Goal: Communication & Community: Answer question/provide support

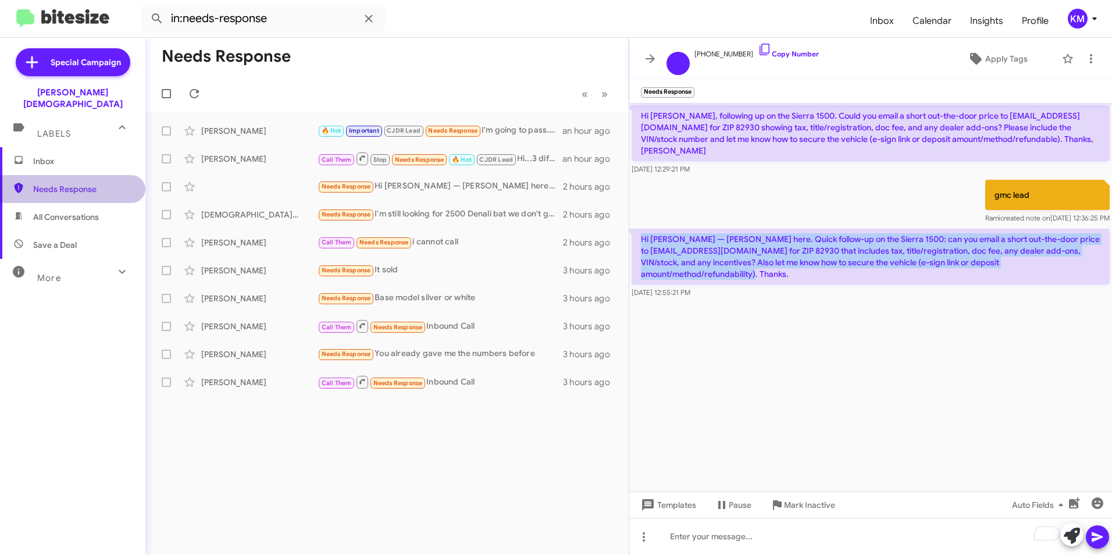
click at [73, 183] on span "Needs Response" at bounding box center [82, 189] width 99 height 12
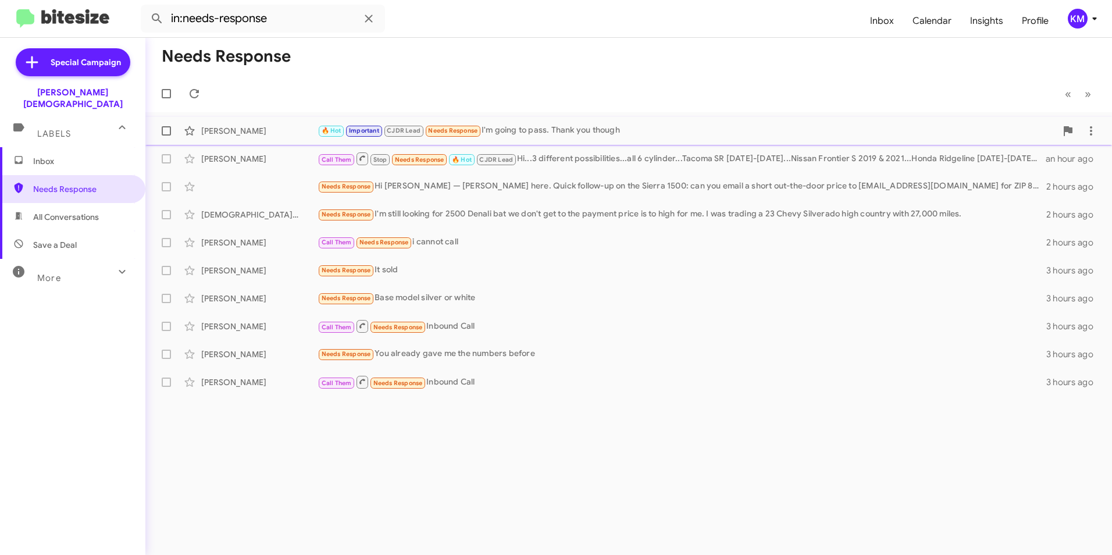
click at [434, 129] on span "Needs Response" at bounding box center [452, 131] width 49 height 8
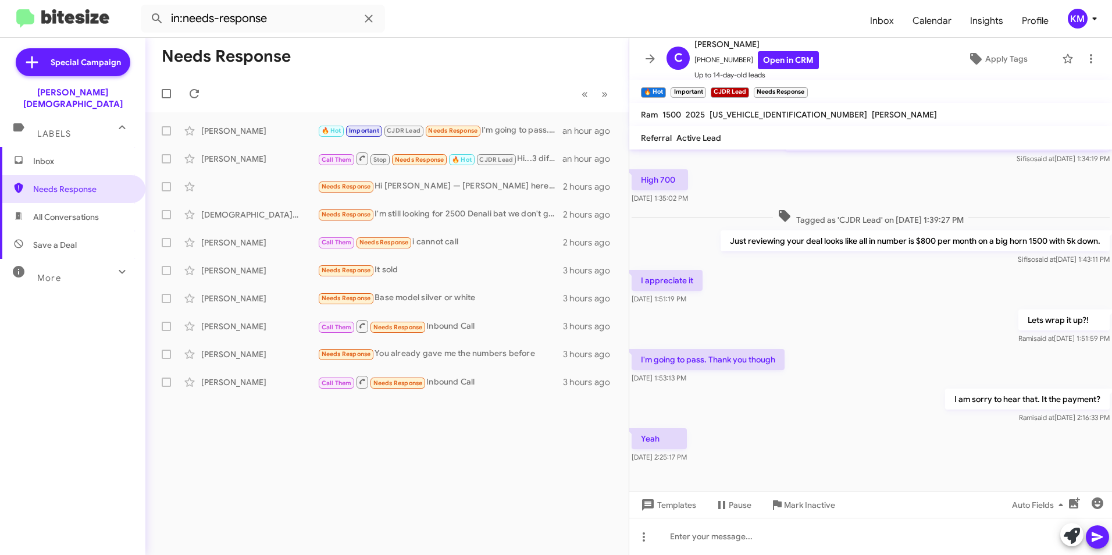
scroll to position [373, 0]
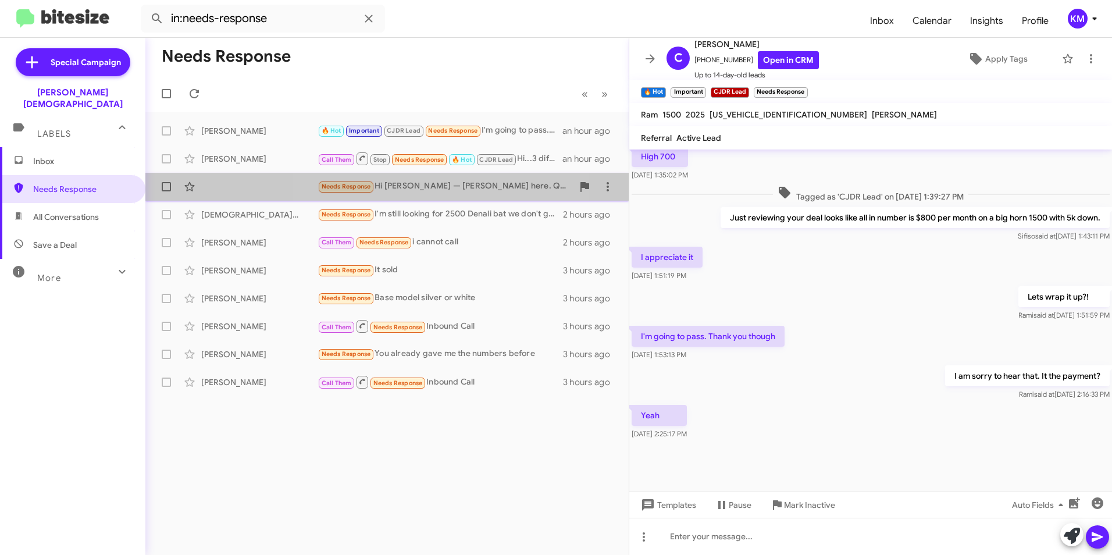
click at [427, 186] on div "Needs Response Hi [PERSON_NAME] — [PERSON_NAME] here. Quick follow-up on the Si…" at bounding box center [445, 186] width 255 height 13
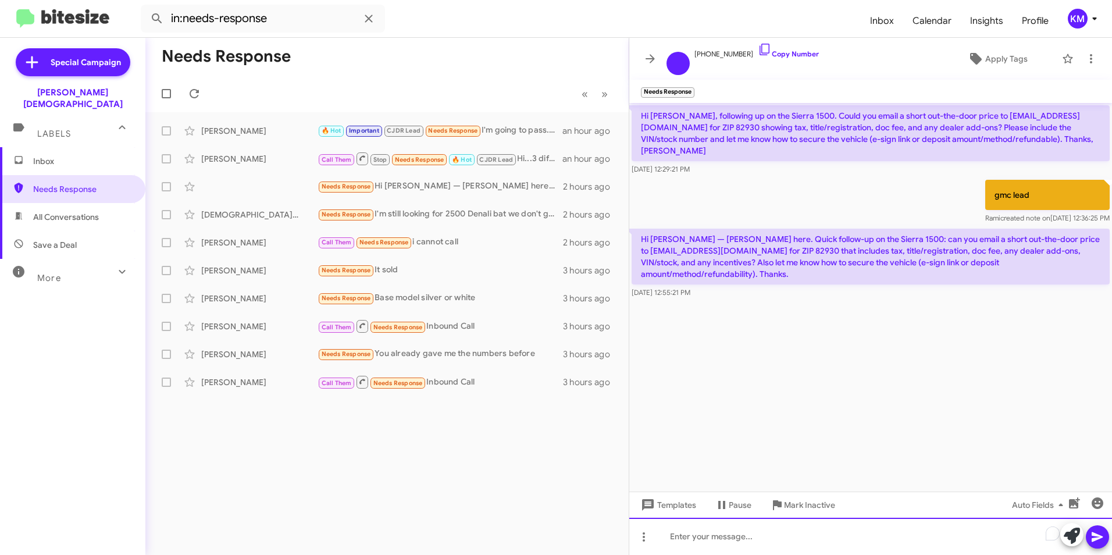
paste div "To enrich screen reader interactions, please activate Accessibility in Grammarl…"
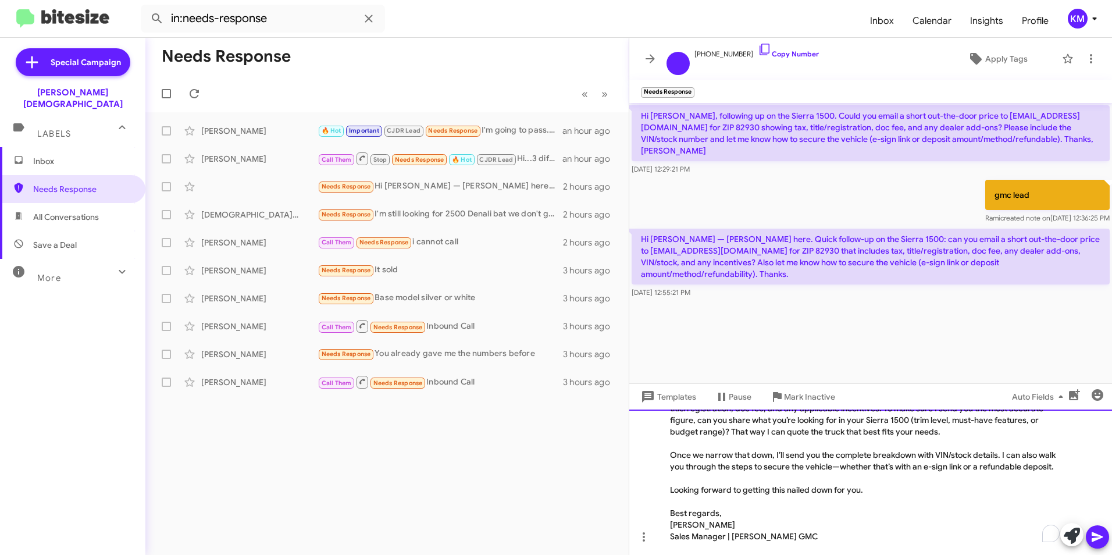
scroll to position [31, 0]
click at [1098, 537] on icon at bounding box center [1097, 537] width 14 height 14
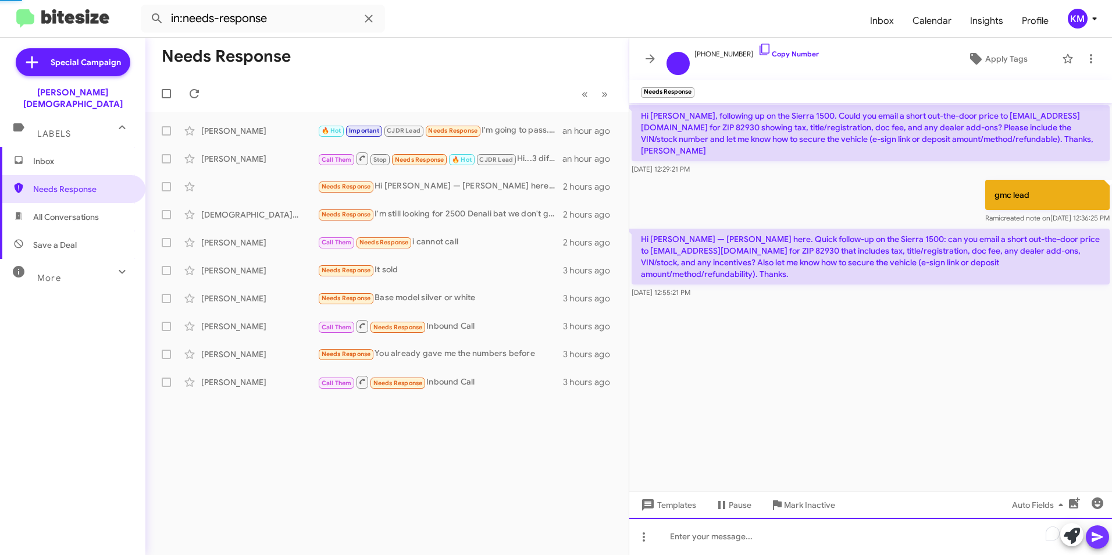
scroll to position [0, 0]
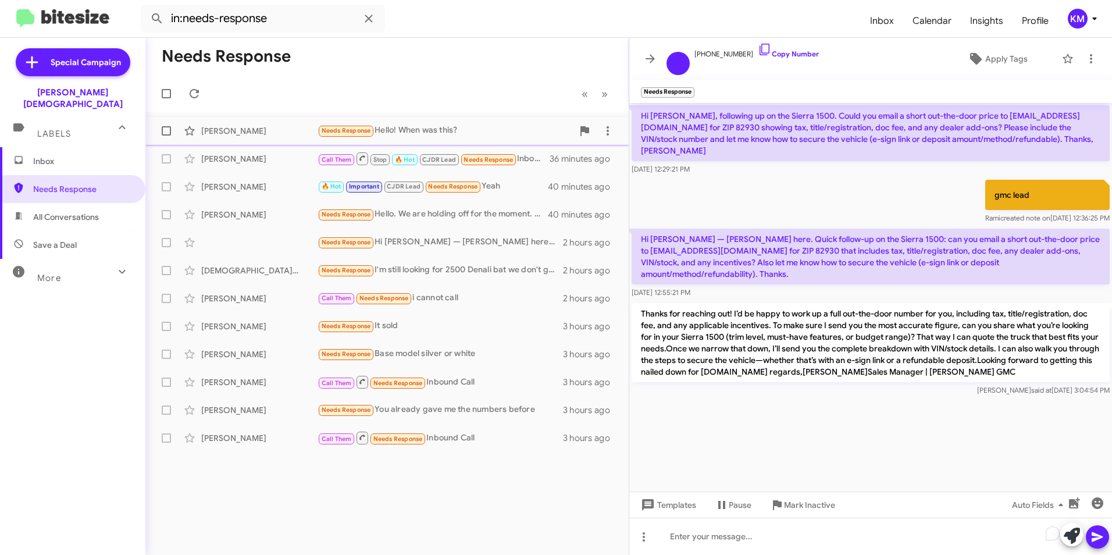
click at [401, 128] on div "Needs Response Hello! When was this?" at bounding box center [445, 130] width 255 height 13
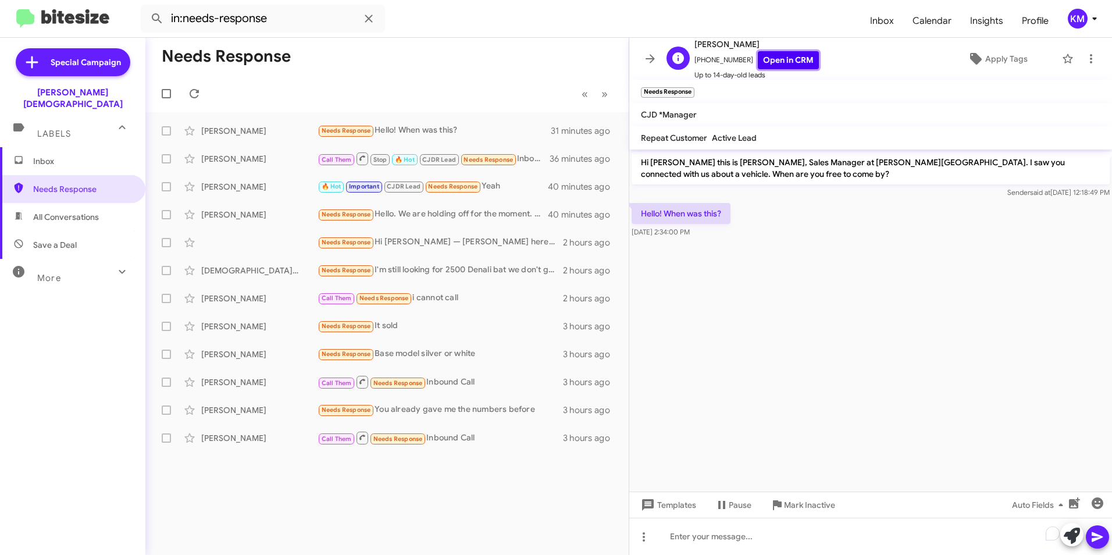
click at [774, 58] on link "Open in CRM" at bounding box center [788, 60] width 61 height 18
click at [397, 131] on div "Needs Response Hello! When was this?" at bounding box center [445, 130] width 255 height 13
click at [974, 55] on icon at bounding box center [976, 59] width 14 height 14
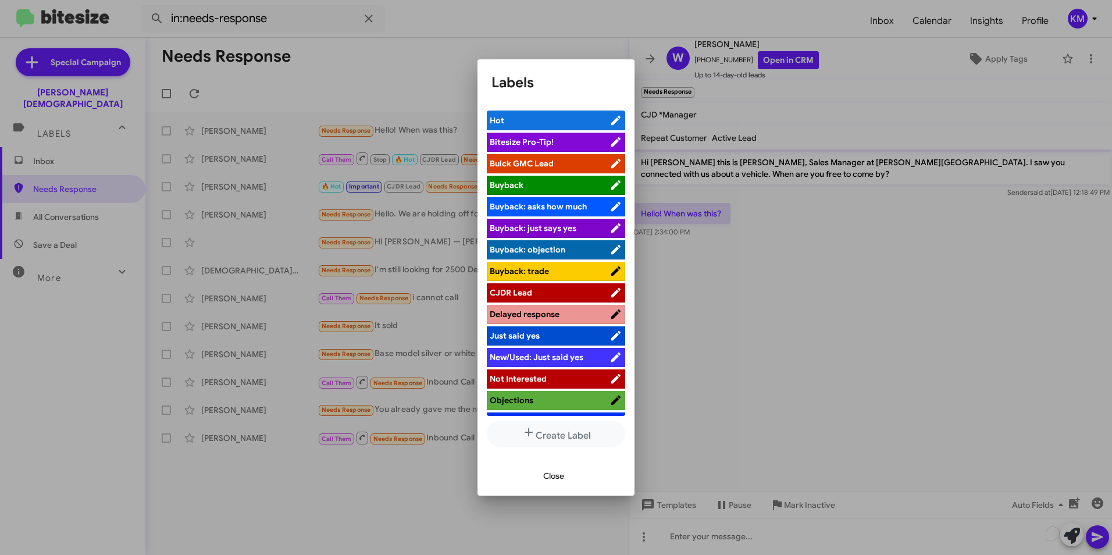
click at [540, 296] on span "CJDR Lead" at bounding box center [550, 293] width 120 height 12
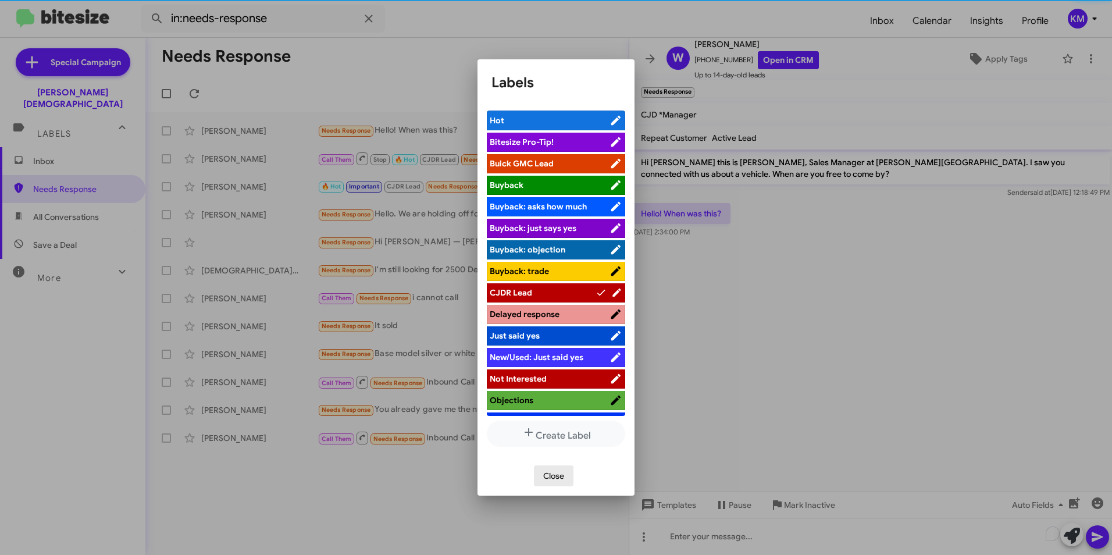
click at [551, 476] on span "Close" at bounding box center [553, 475] width 21 height 21
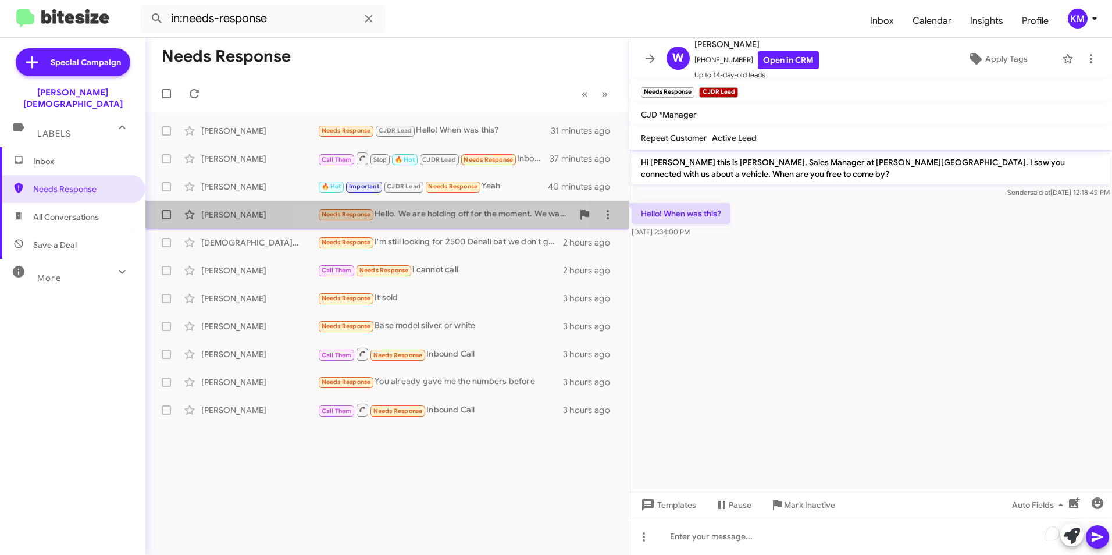
click at [429, 215] on div "Needs Response Hello. We are holding off for the moment. We want to purchase an…" at bounding box center [445, 214] width 255 height 13
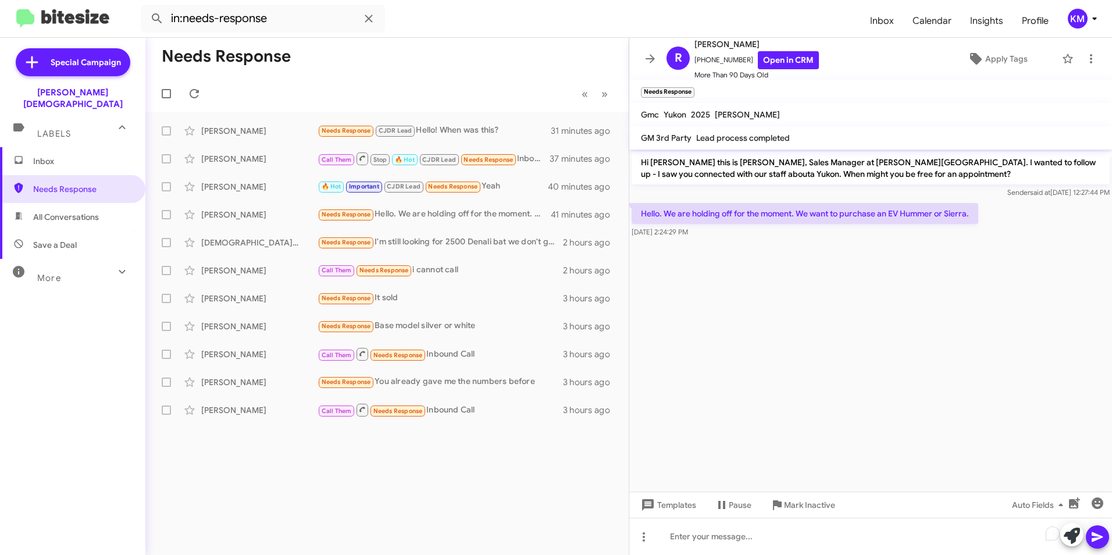
drag, startPoint x: 980, startPoint y: 212, endPoint x: 641, endPoint y: 215, distance: 338.5
click at [641, 215] on p "Hello. We are holding off for the moment. We want to purchase an EV Hummer or S…" at bounding box center [805, 213] width 347 height 21
drag, startPoint x: 641, startPoint y: 215, endPoint x: 666, endPoint y: 210, distance: 24.9
copy p "Hello. We are holding off for the moment. We want to purchase an EV Hummer or S…"
click at [830, 338] on cdk-virtual-scroll-viewport "Hi [PERSON_NAME] this is [PERSON_NAME], Sales Manager at [PERSON_NAME][GEOGRAPH…" at bounding box center [870, 320] width 483 height 342
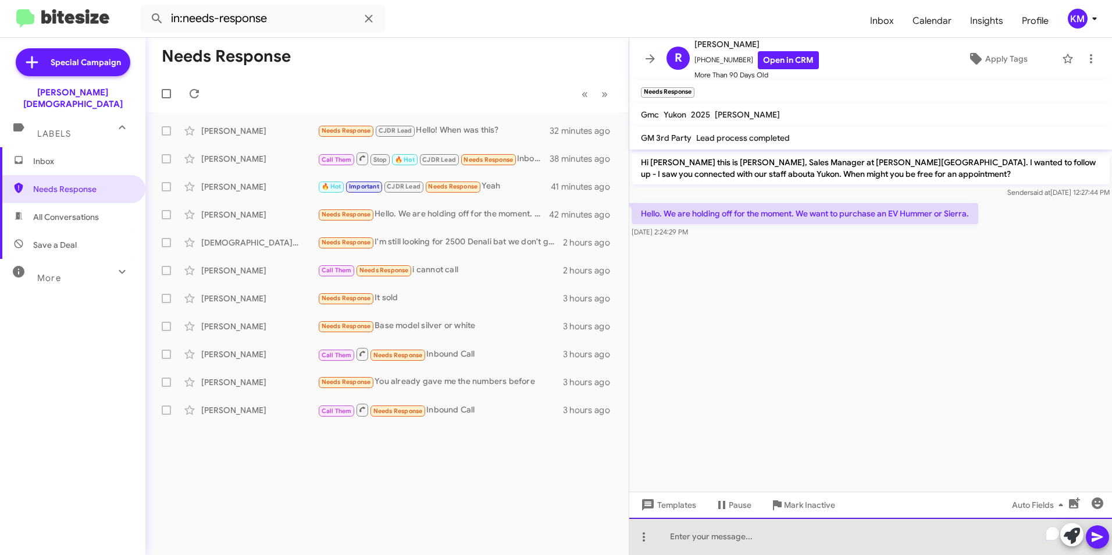
click at [689, 535] on div "To enrich screen reader interactions, please activate Accessibility in Grammarl…" at bounding box center [870, 536] width 483 height 37
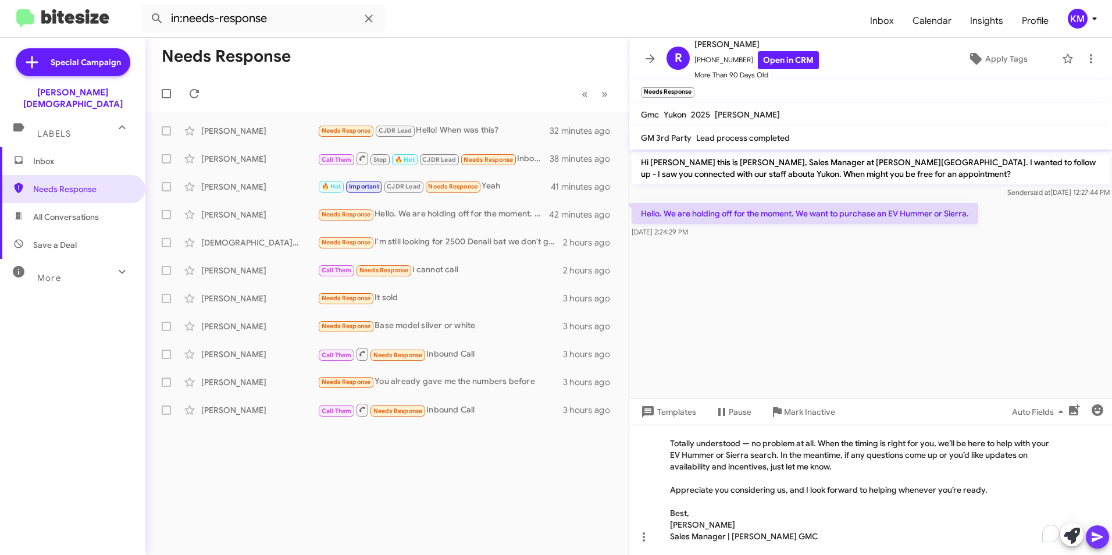
click at [1100, 541] on icon at bounding box center [1097, 537] width 14 height 14
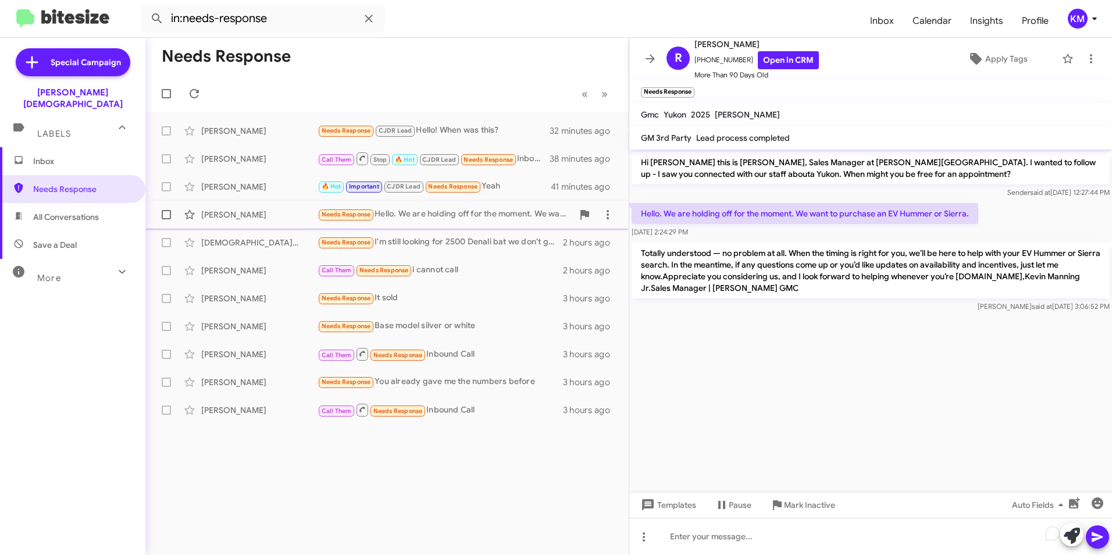
click at [412, 209] on div "Needs Response Hello. We are holding off for the moment. We want to purchase an…" at bounding box center [445, 214] width 255 height 13
click at [51, 183] on span "Needs Response" at bounding box center [82, 189] width 99 height 12
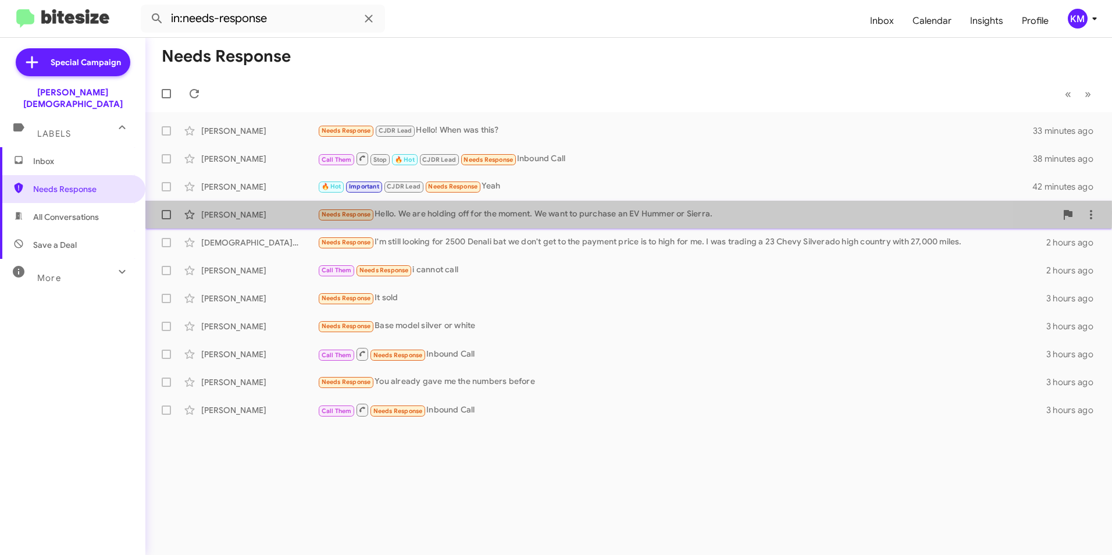
click at [249, 212] on div "[PERSON_NAME]" at bounding box center [259, 215] width 116 height 12
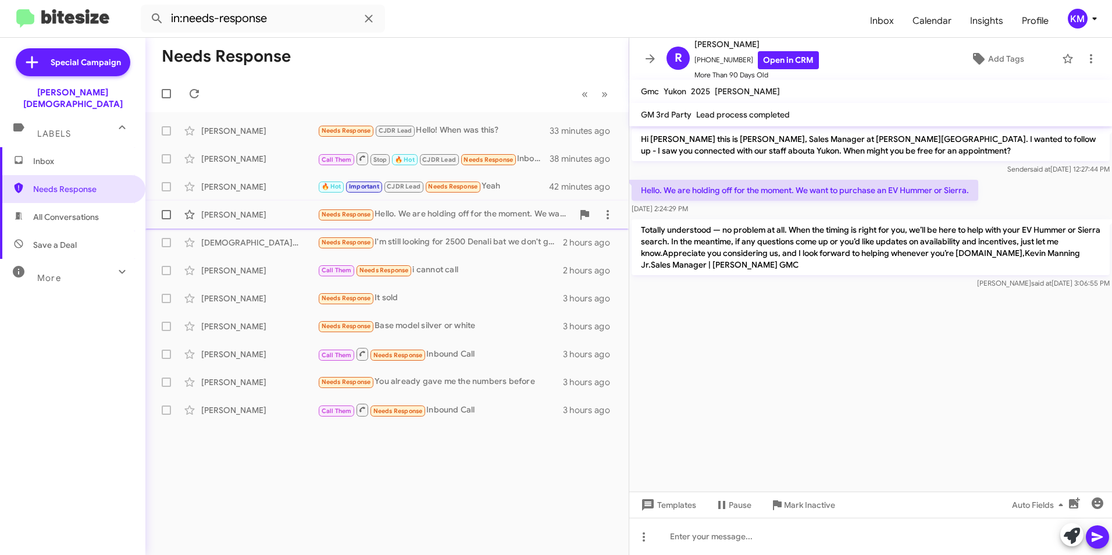
click at [167, 215] on span at bounding box center [166, 214] width 9 height 9
click at [166, 219] on input "checkbox" at bounding box center [166, 219] width 1 height 1
checkbox input "true"
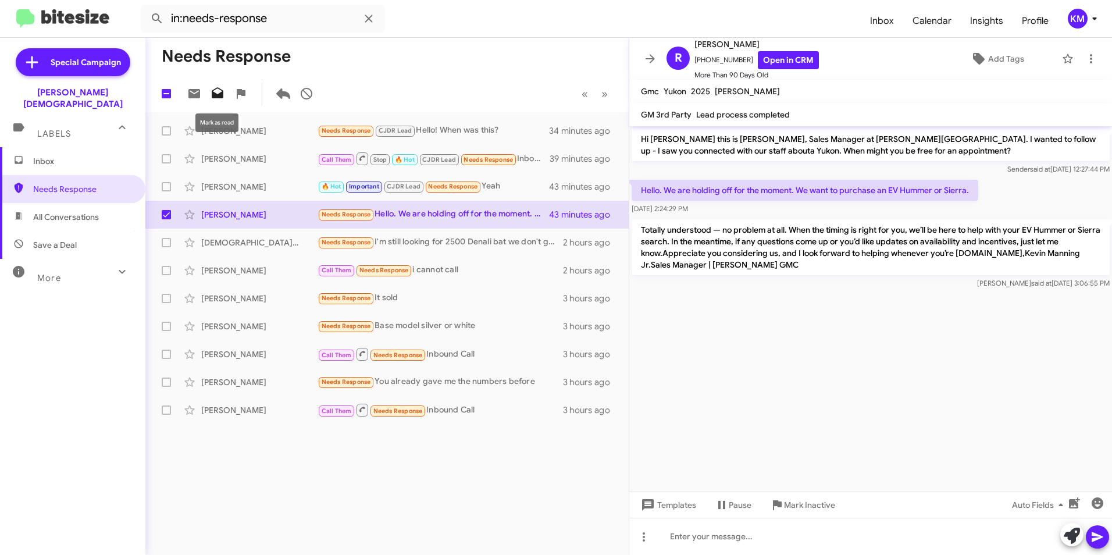
click at [216, 96] on icon at bounding box center [218, 92] width 12 height 11
click at [68, 211] on span "All Conversations" at bounding box center [66, 217] width 66 height 12
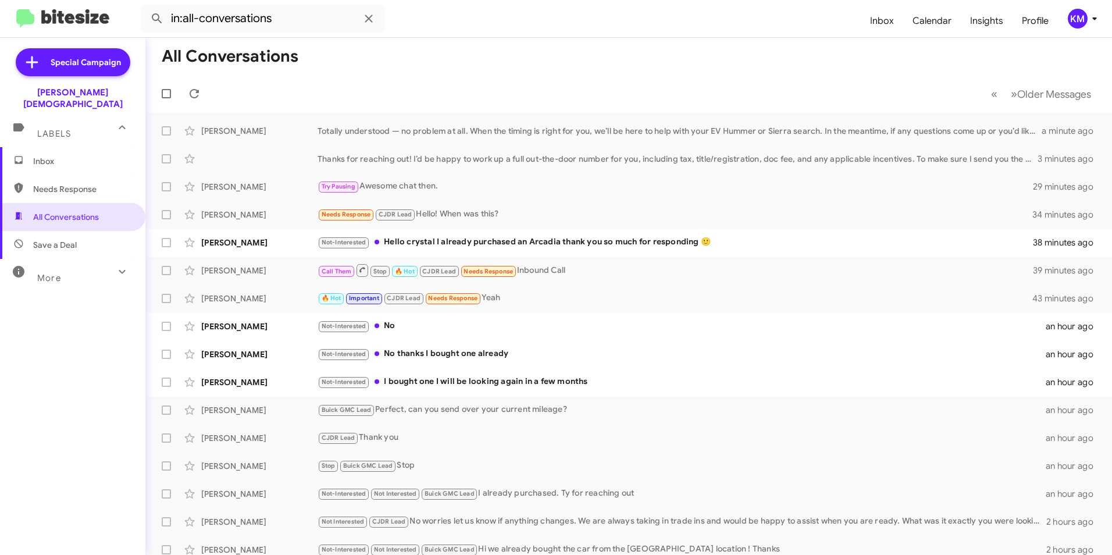
click at [69, 183] on span "Needs Response" at bounding box center [82, 189] width 99 height 12
type input "in:needs-response"
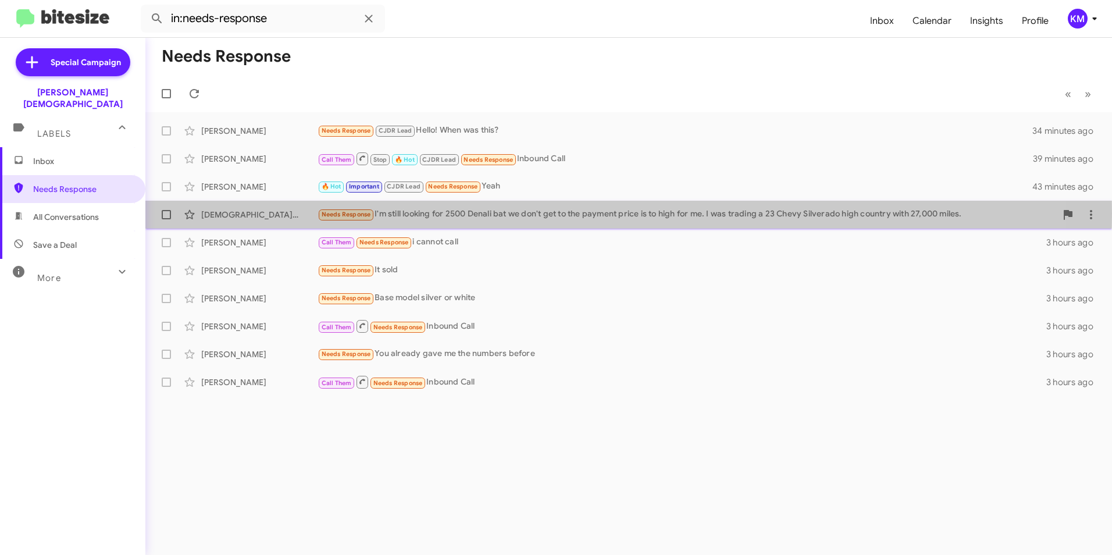
click at [424, 213] on div "Needs Response I'm still looking for 2500 Denali bat we don't get to the paymen…" at bounding box center [687, 214] width 739 height 13
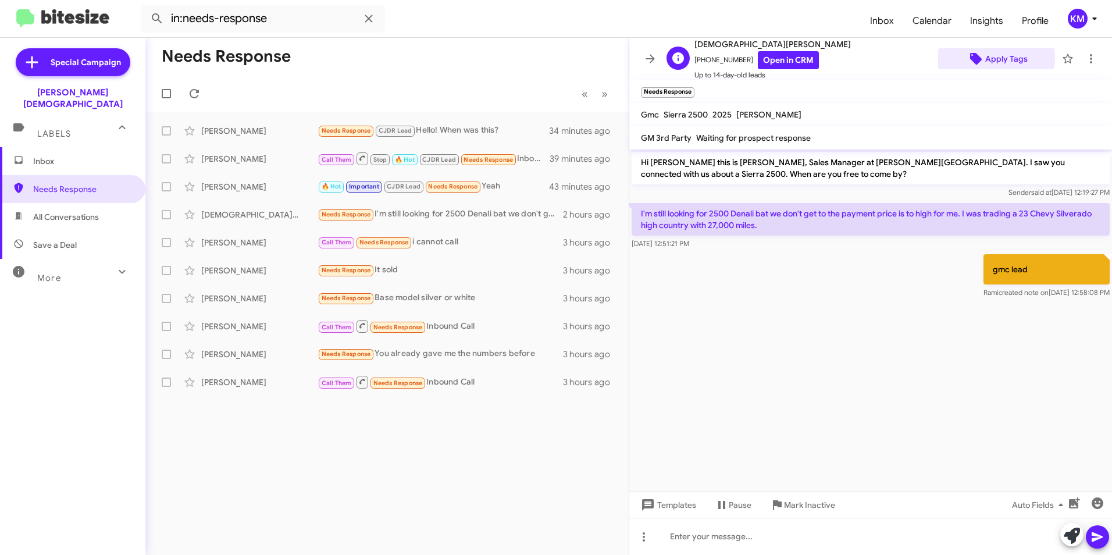
click at [990, 58] on span "Apply Tags" at bounding box center [1006, 58] width 42 height 21
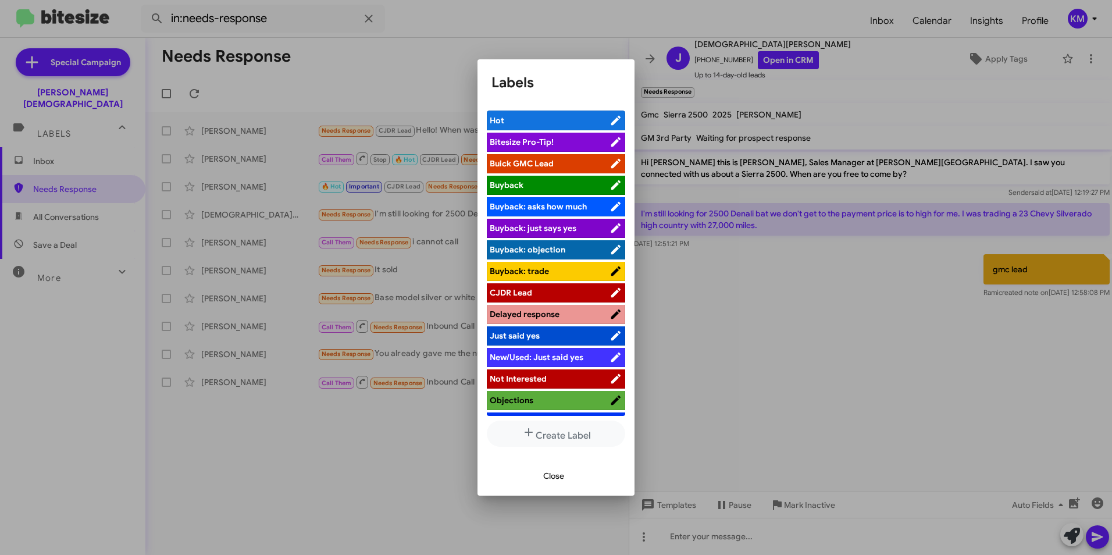
click at [527, 160] on span "Buick GMC Lead" at bounding box center [522, 163] width 64 height 10
click at [549, 478] on span "Close" at bounding box center [553, 475] width 21 height 21
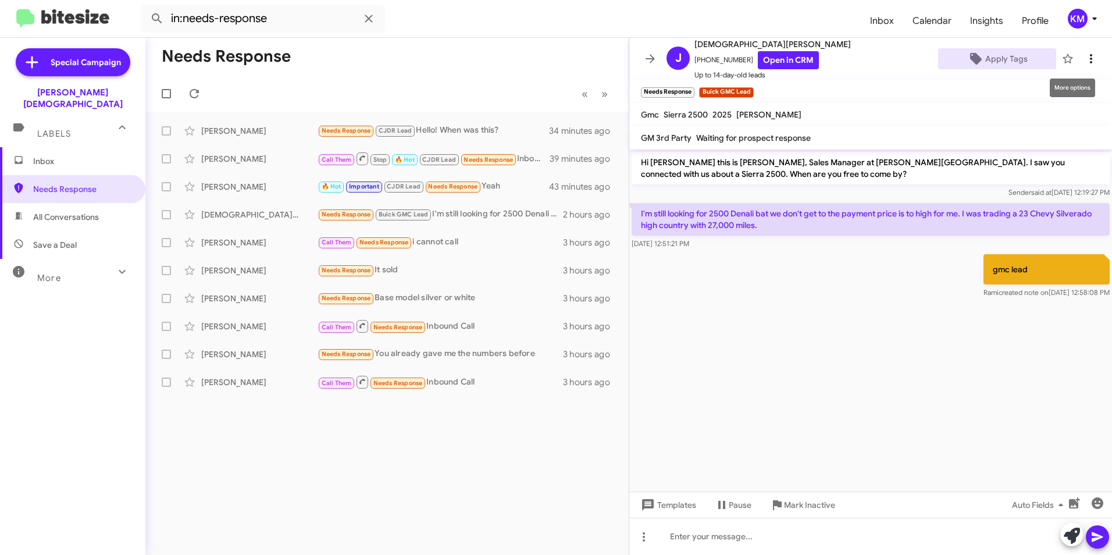
click at [1084, 62] on icon at bounding box center [1091, 59] width 14 height 14
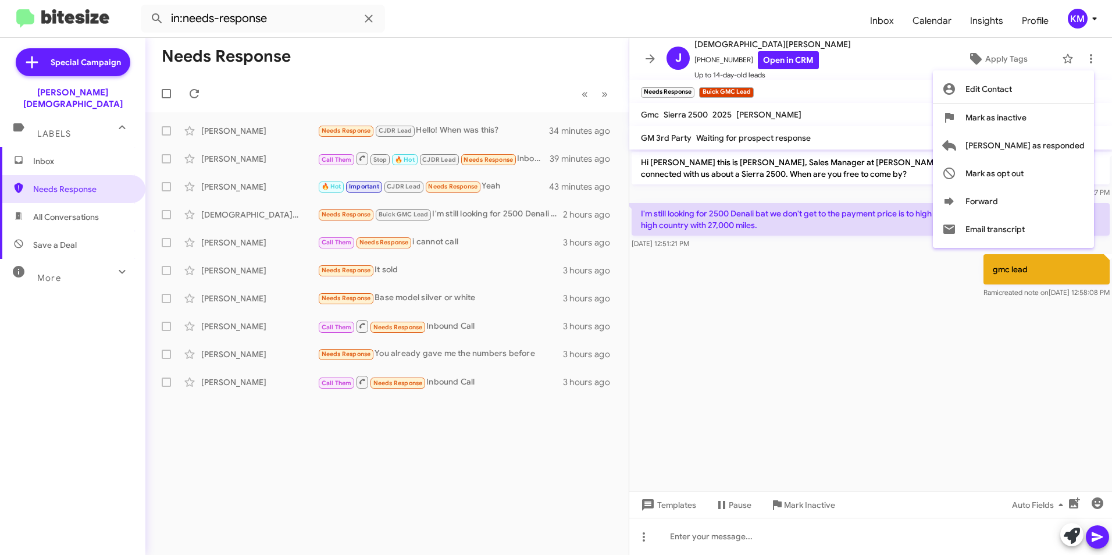
click at [861, 97] on div at bounding box center [556, 277] width 1112 height 555
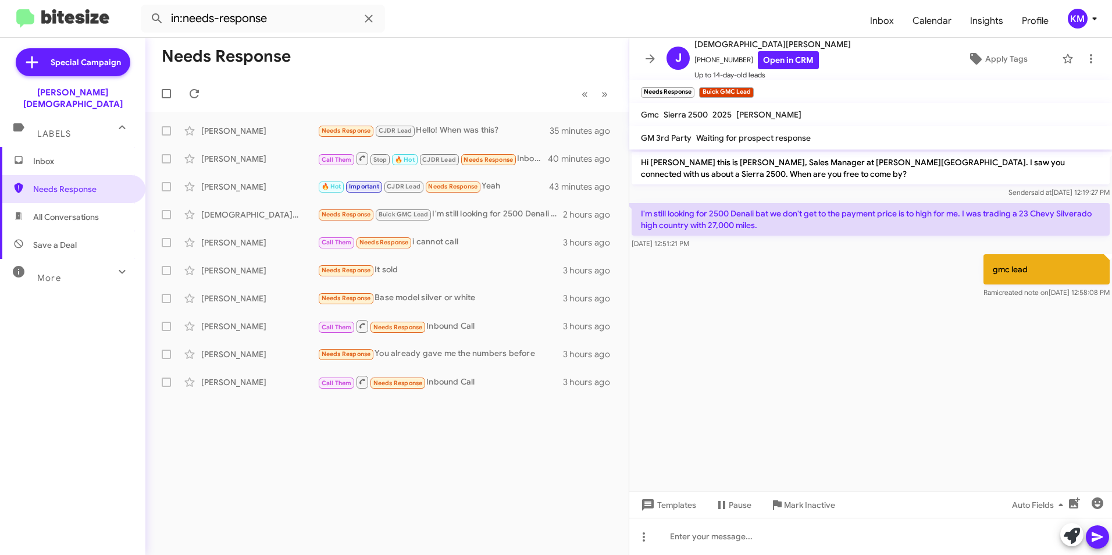
drag, startPoint x: 775, startPoint y: 217, endPoint x: 634, endPoint y: 212, distance: 140.8
click at [634, 212] on p "I'm still looking for 2500 Denali bat we don't get to the payment price is to h…" at bounding box center [871, 219] width 478 height 33
drag, startPoint x: 634, startPoint y: 212, endPoint x: 795, endPoint y: 227, distance: 161.8
click at [797, 229] on p "I'm still looking for 2500 Denali bat we don't get to the payment price is to h…" at bounding box center [871, 219] width 478 height 33
drag, startPoint x: 790, startPoint y: 226, endPoint x: 634, endPoint y: 212, distance: 156.5
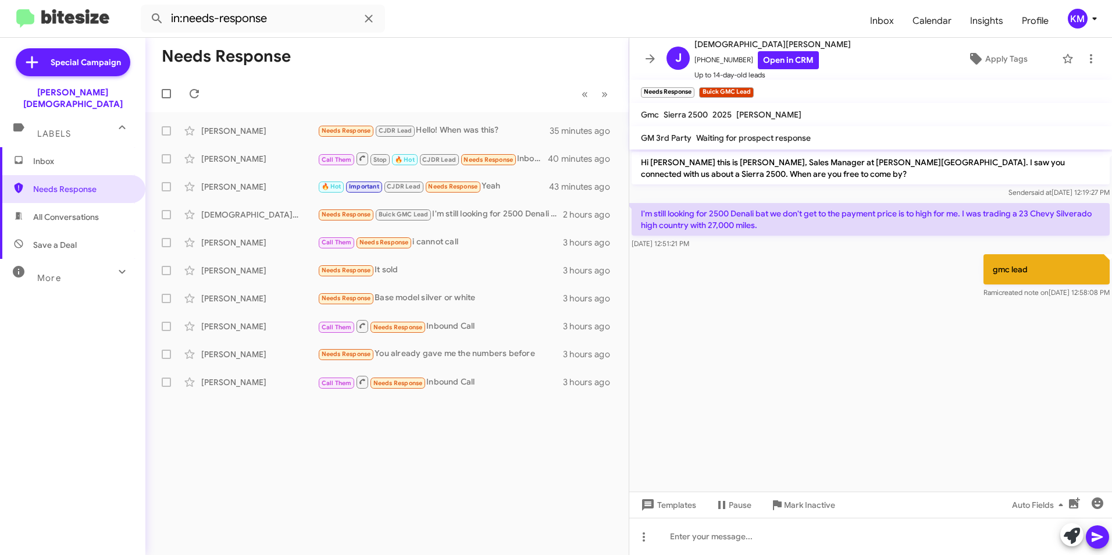
click at [634, 212] on p "I'm still looking for 2500 Denali bat we don't get to the payment price is to h…" at bounding box center [871, 219] width 478 height 33
copy p "I'm still looking for 2500 Denali bat we don't get to the payment price is to h…"
click at [703, 532] on div at bounding box center [870, 536] width 483 height 37
paste div "To enrich screen reader interactions, please activate Accessibility in Grammarl…"
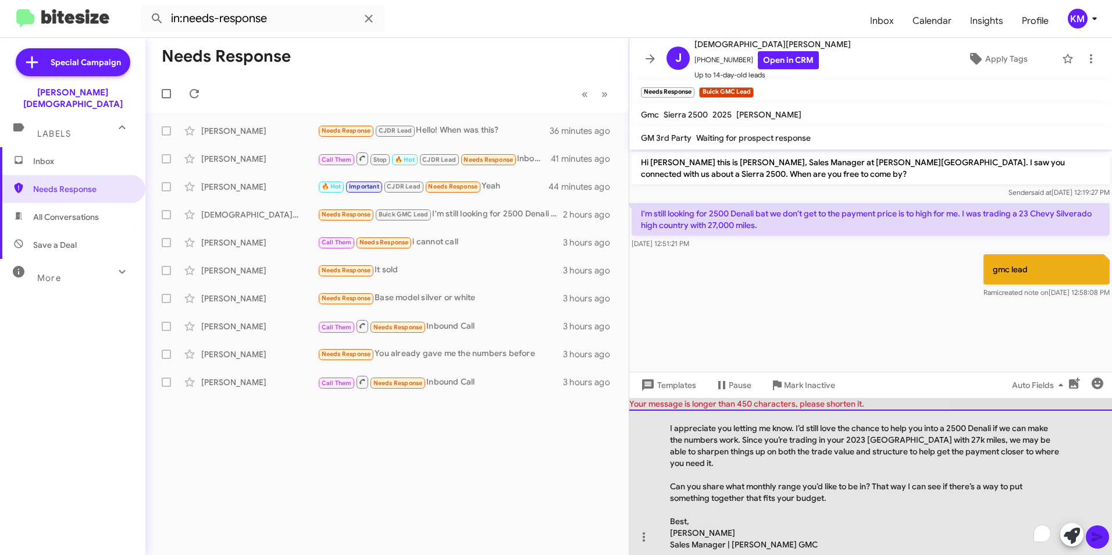
drag, startPoint x: 829, startPoint y: 548, endPoint x: 776, endPoint y: 529, distance: 56.5
click at [791, 539] on div "Sales Manager | [PERSON_NAME] GMC" at bounding box center [865, 544] width 390 height 12
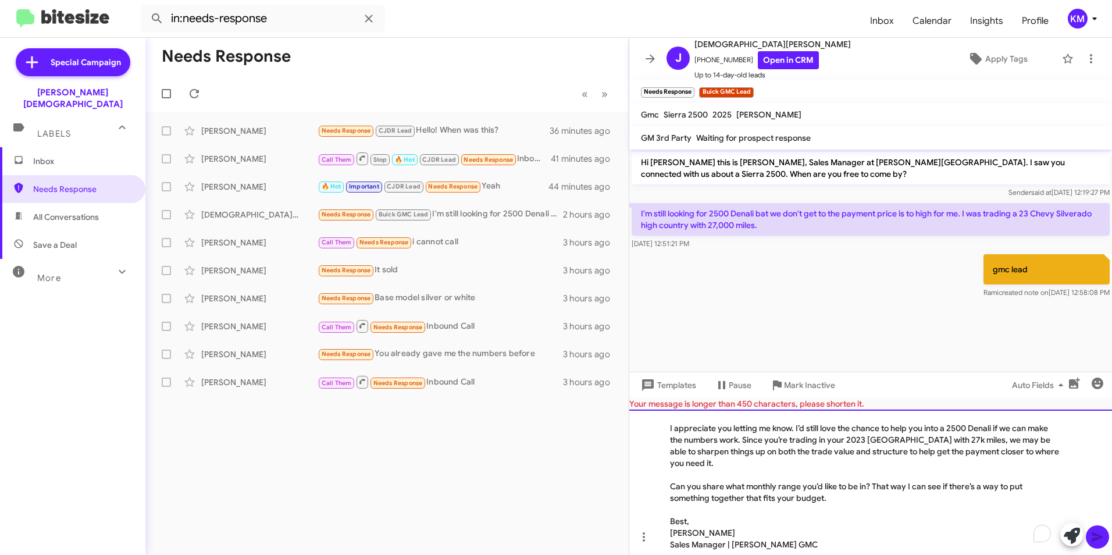
click at [848, 513] on div "To enrich screen reader interactions, please activate Accessibility in Grammarl…" at bounding box center [865, 510] width 390 height 12
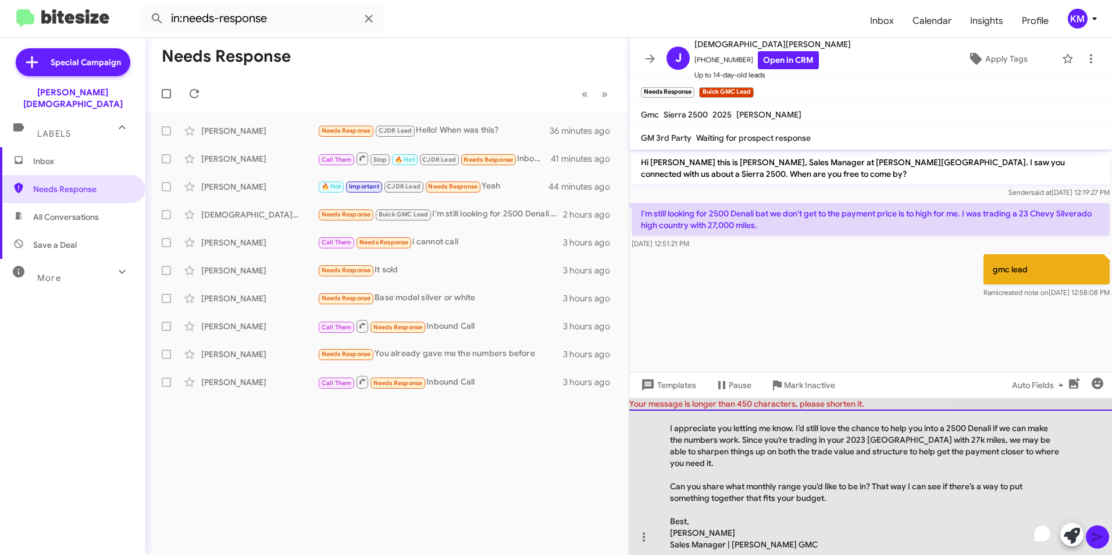
click at [746, 522] on div "Best," at bounding box center [865, 521] width 390 height 12
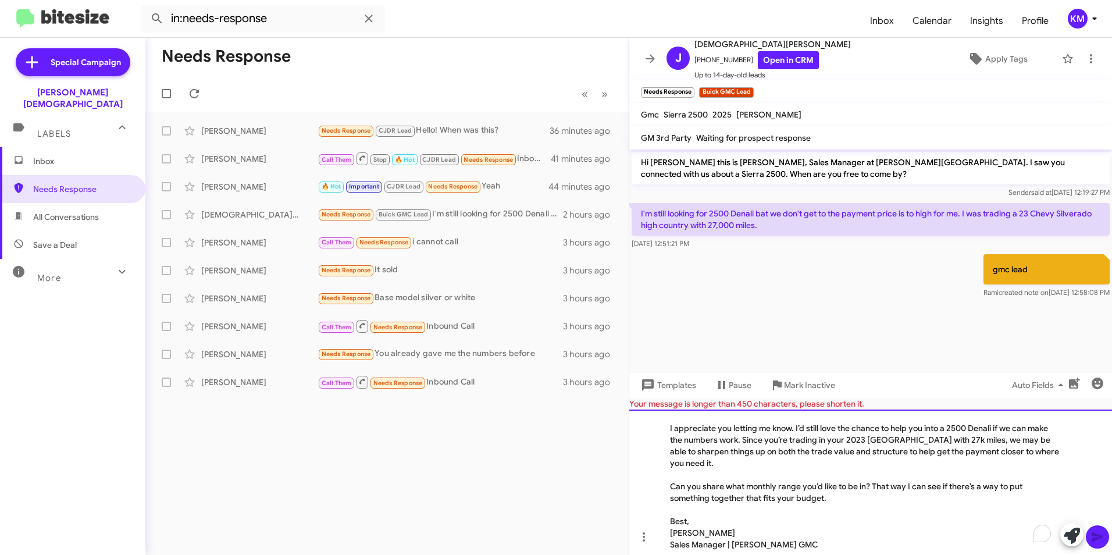
scroll to position [8, 0]
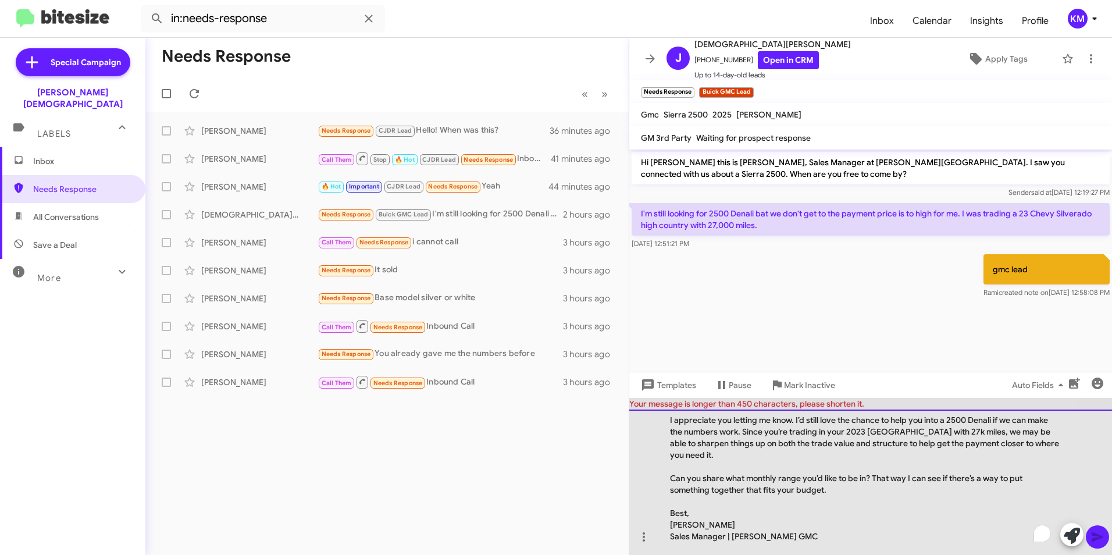
drag, startPoint x: 815, startPoint y: 547, endPoint x: 655, endPoint y: 517, distance: 162.8
click at [655, 517] on div "I appreciate you letting me know. I’d still love the chance to help you into a …" at bounding box center [870, 481] width 483 height 145
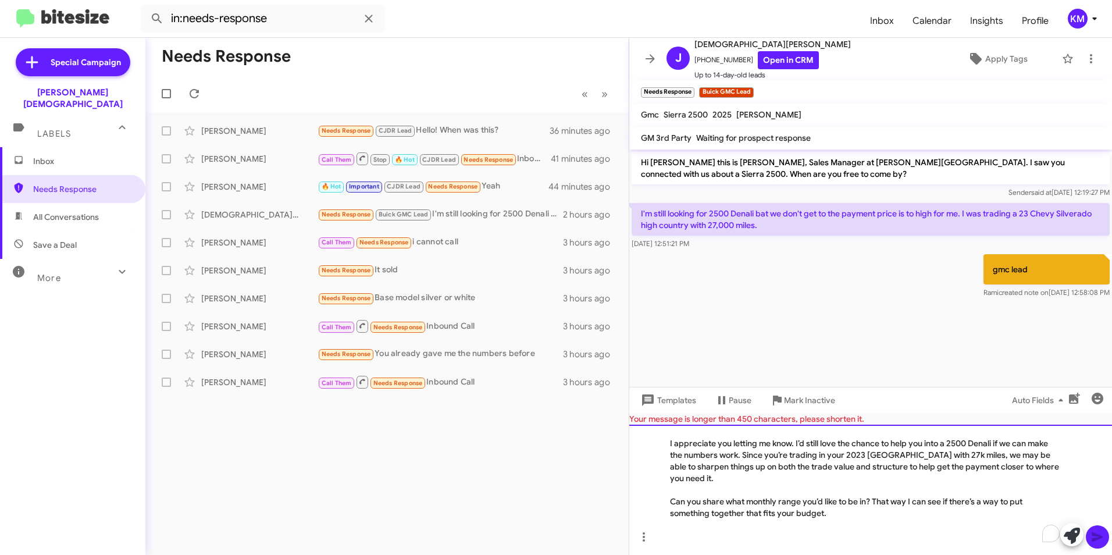
scroll to position [0, 0]
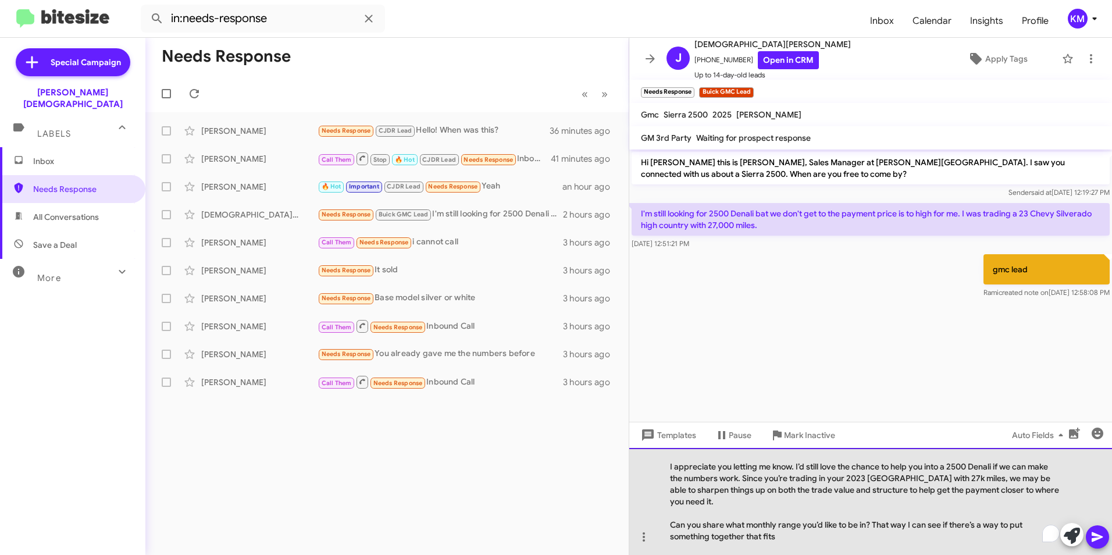
drag, startPoint x: 792, startPoint y: 541, endPoint x: 879, endPoint y: 522, distance: 89.3
click at [879, 522] on div "Can you share what monthly range you’d like to be in? That way I can see if the…" at bounding box center [865, 530] width 390 height 23
click at [786, 540] on div "Can you share what monthly range you’d like to be in? That way I can see if the…" at bounding box center [865, 530] width 390 height 23
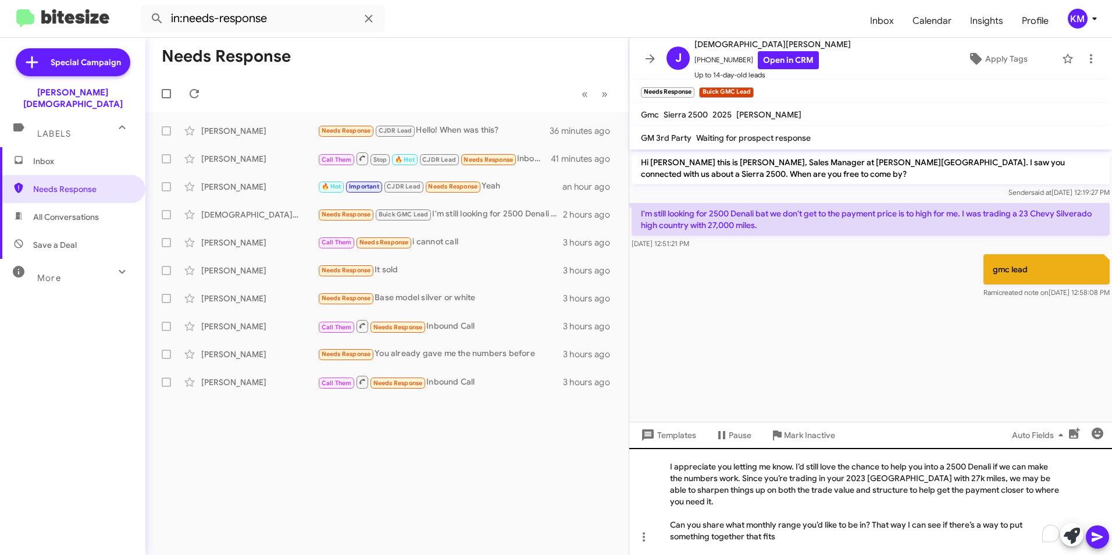
click at [1111, 536] on html "in:needs-response Inbox Calendar Insights Profile KM Special Campaign [PERSON_N…" at bounding box center [556, 277] width 1112 height 555
click at [1103, 536] on icon at bounding box center [1097, 537] width 14 height 14
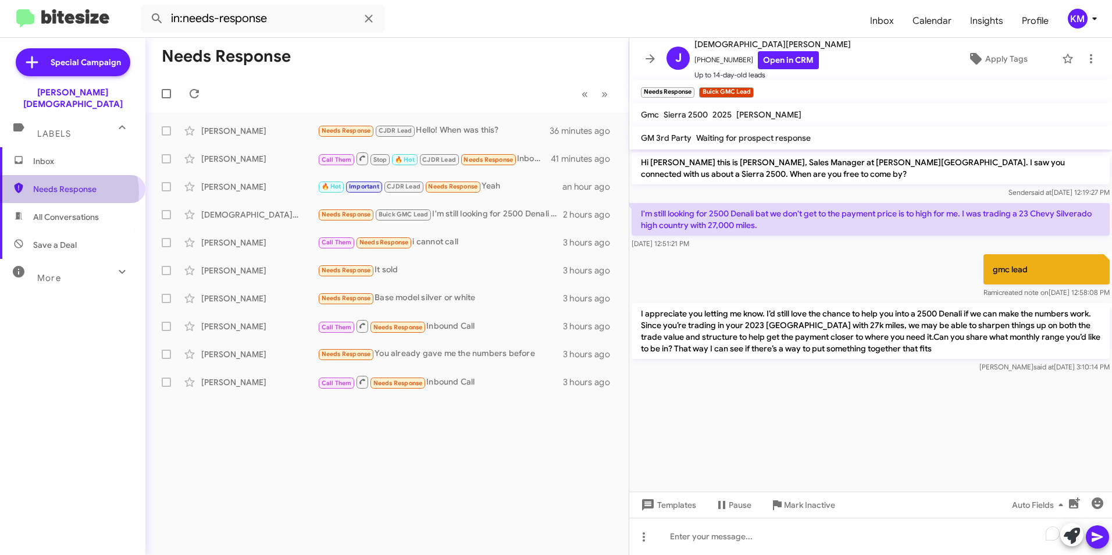
click at [68, 183] on span "Needs Response" at bounding box center [82, 189] width 99 height 12
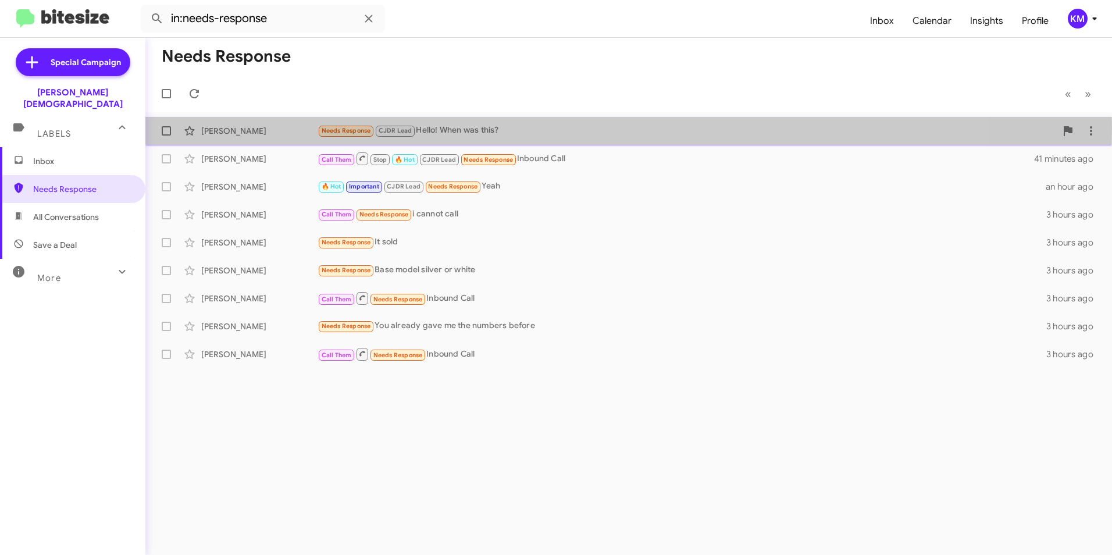
click at [459, 129] on div "Needs Response CJDR Lead Hello! When was this?" at bounding box center [687, 130] width 739 height 13
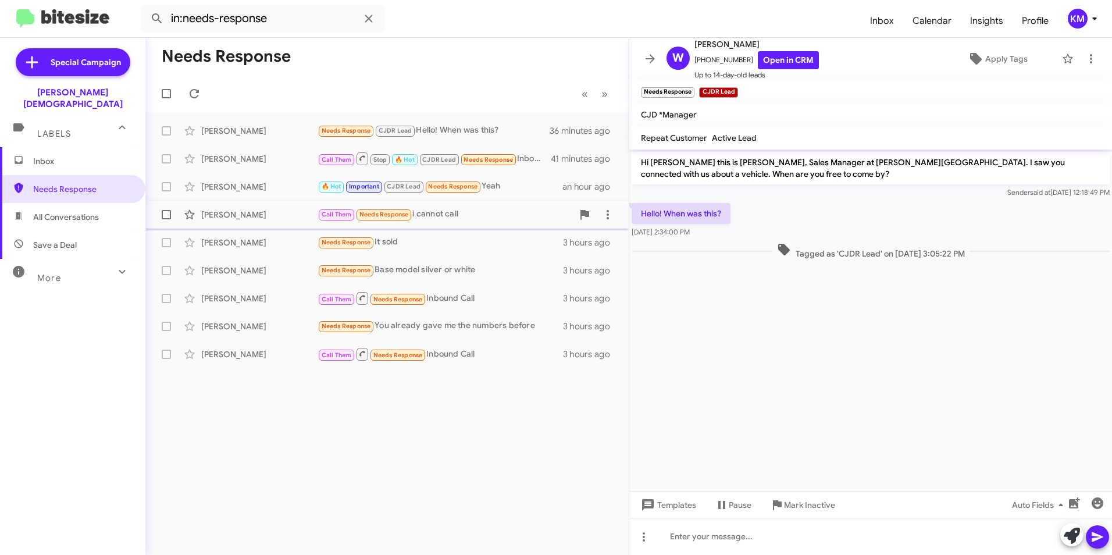
click at [444, 208] on div "Call Them Needs Response i cannot call" at bounding box center [445, 214] width 255 height 13
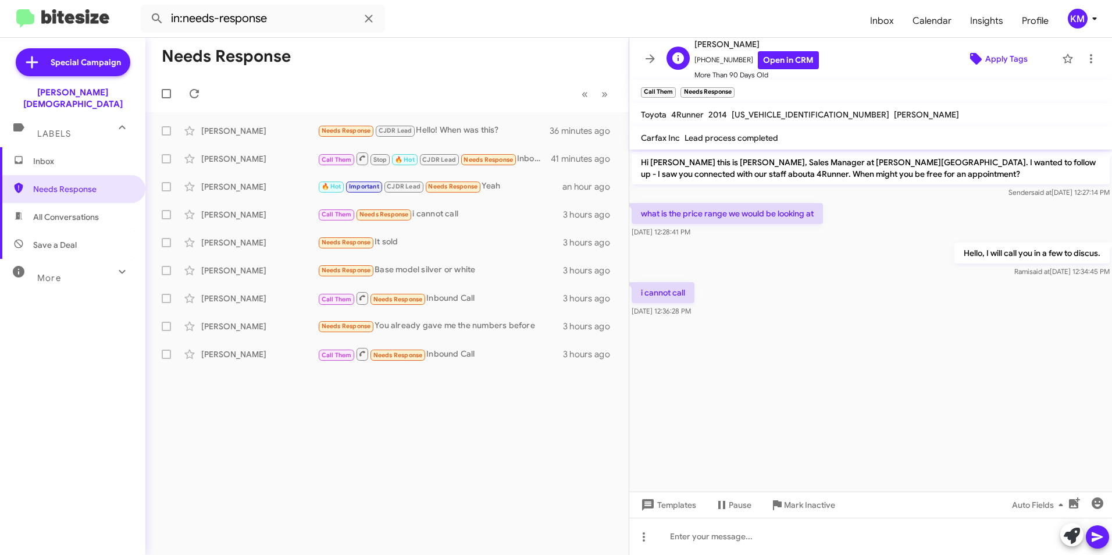
click at [970, 60] on icon at bounding box center [976, 59] width 12 height 12
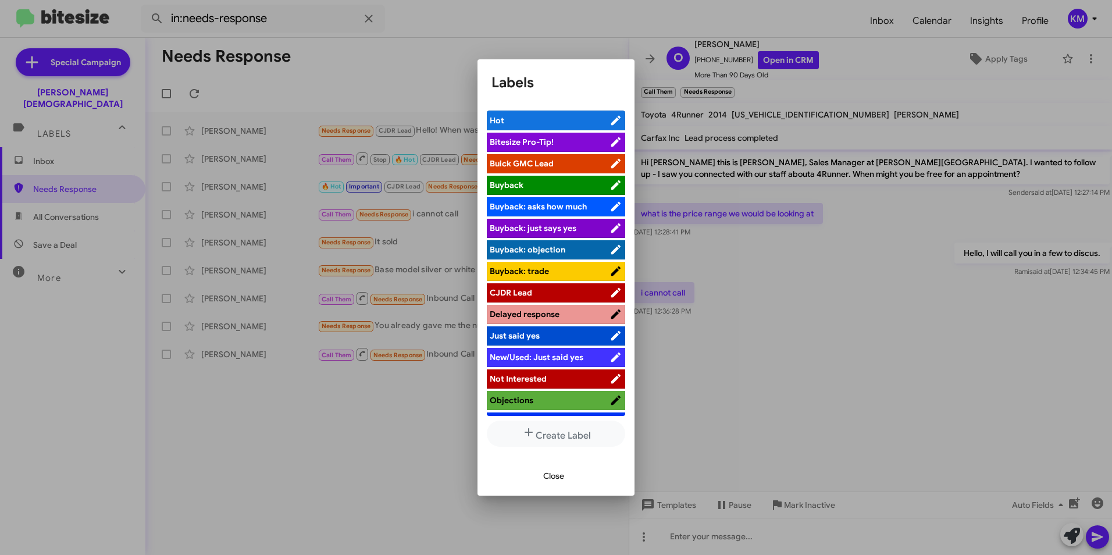
click at [538, 294] on span "CJDR Lead" at bounding box center [550, 293] width 120 height 12
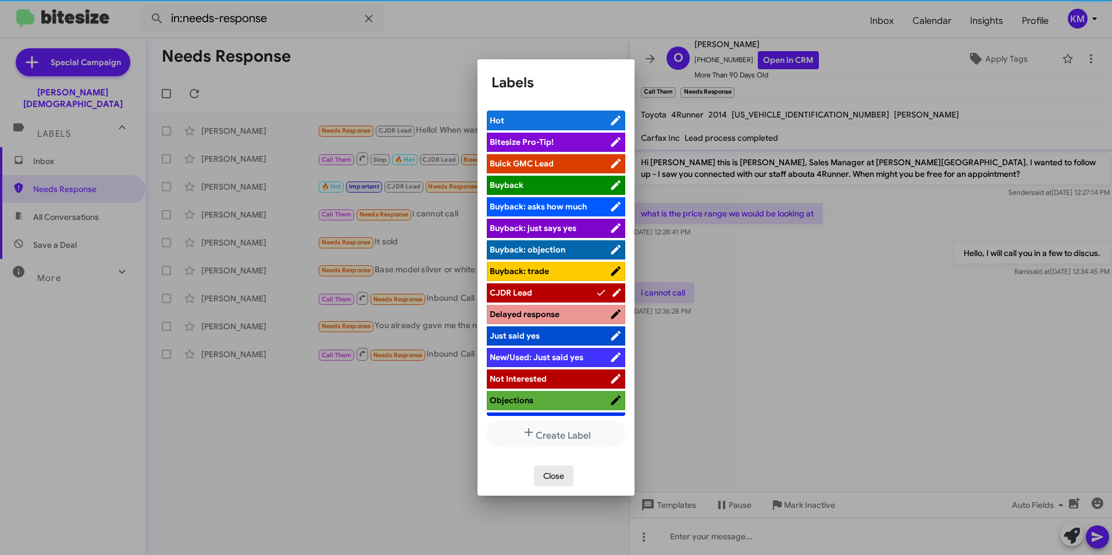
click at [552, 477] on span "Close" at bounding box center [553, 475] width 21 height 21
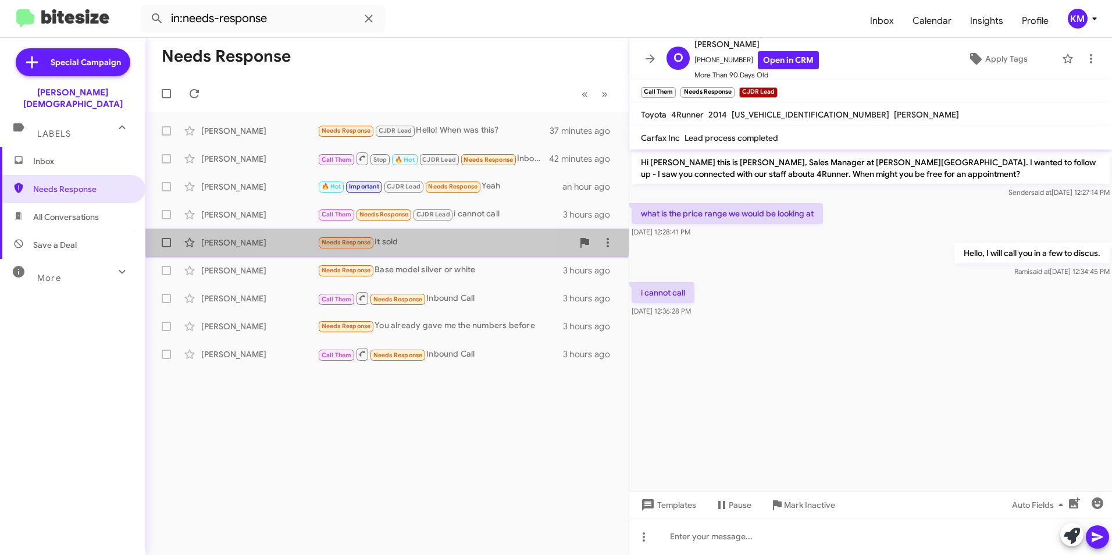
click at [372, 238] on small "Needs Response" at bounding box center [346, 242] width 55 height 11
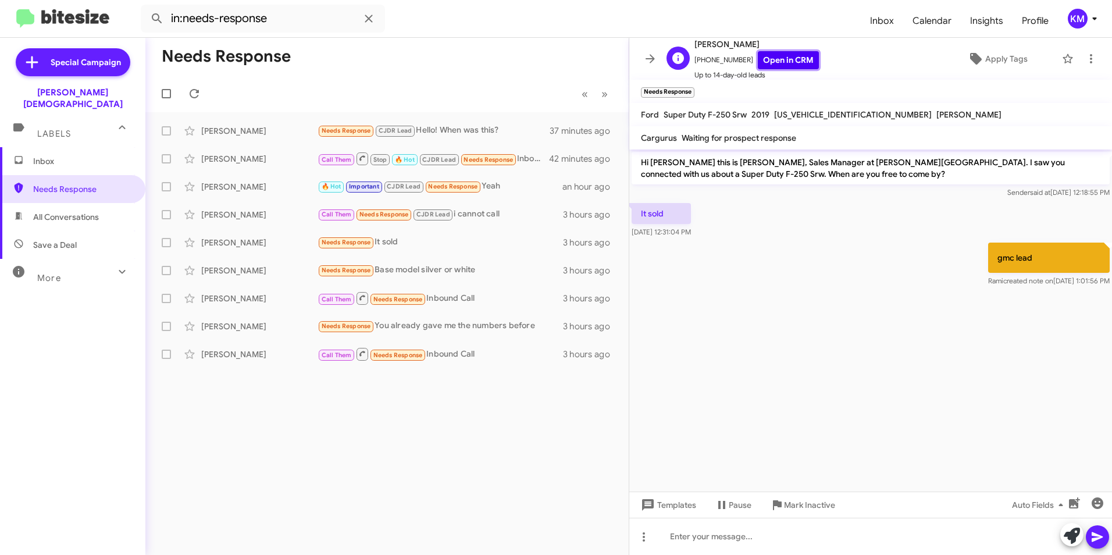
click at [795, 62] on link "Open in CRM" at bounding box center [788, 60] width 61 height 18
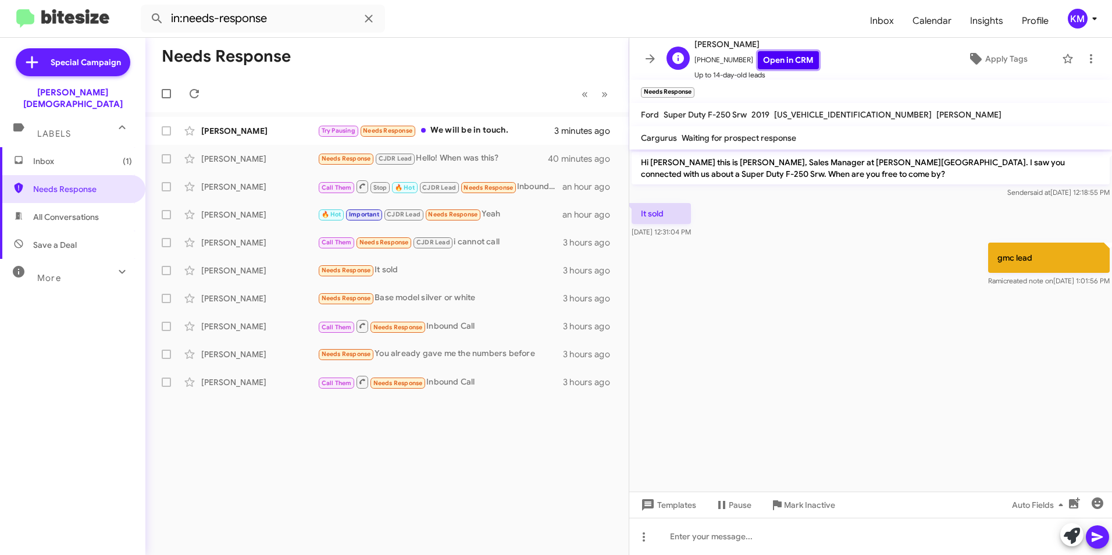
click at [776, 56] on link "Open in CRM" at bounding box center [788, 60] width 61 height 18
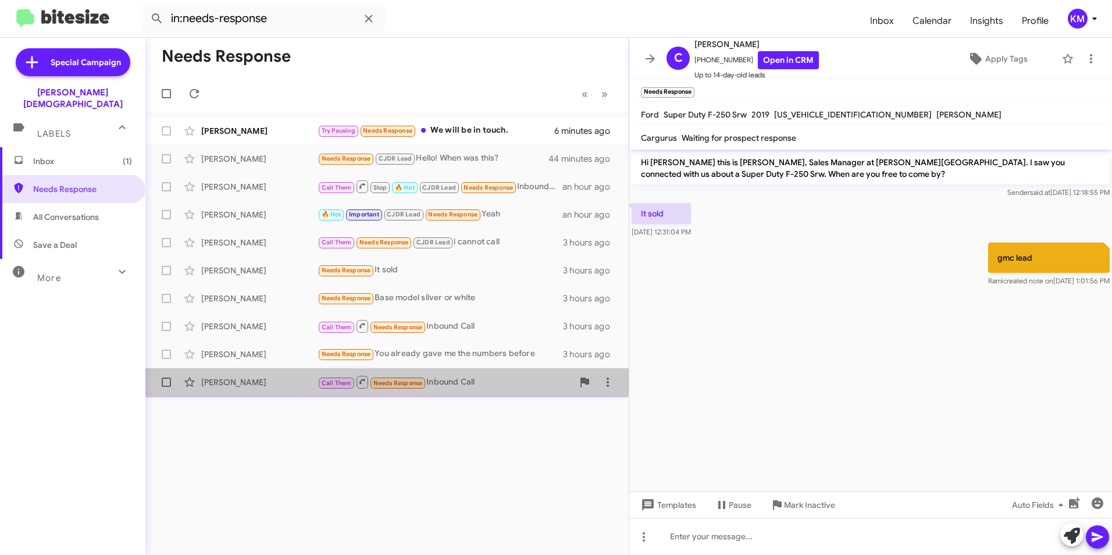
click at [445, 372] on div "[PERSON_NAME] Call Them Needs Response Inbound Call 3 hours ago" at bounding box center [387, 381] width 465 height 23
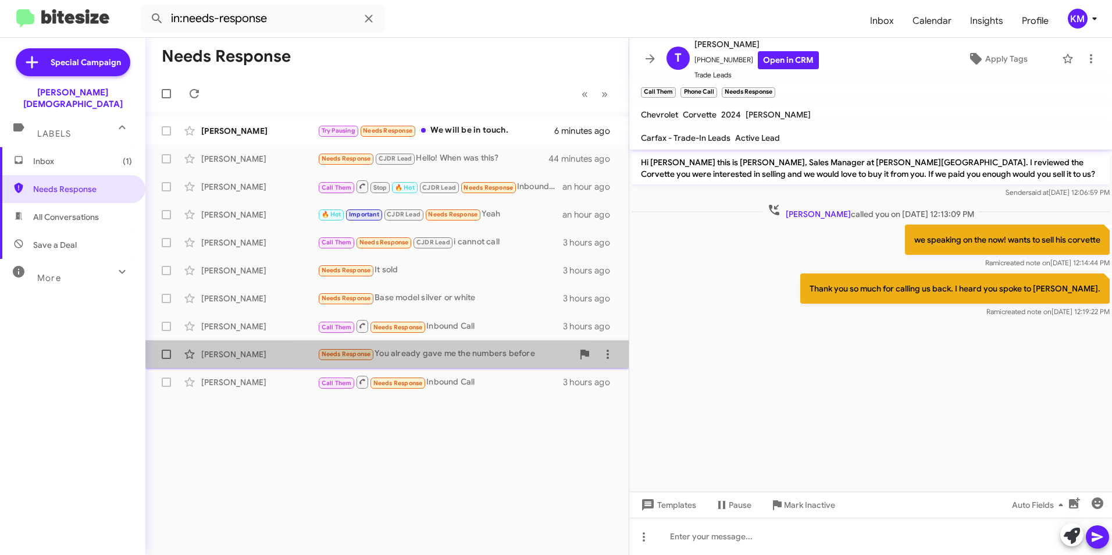
click at [388, 348] on div "Needs Response You already gave me the numbers before" at bounding box center [445, 353] width 255 height 13
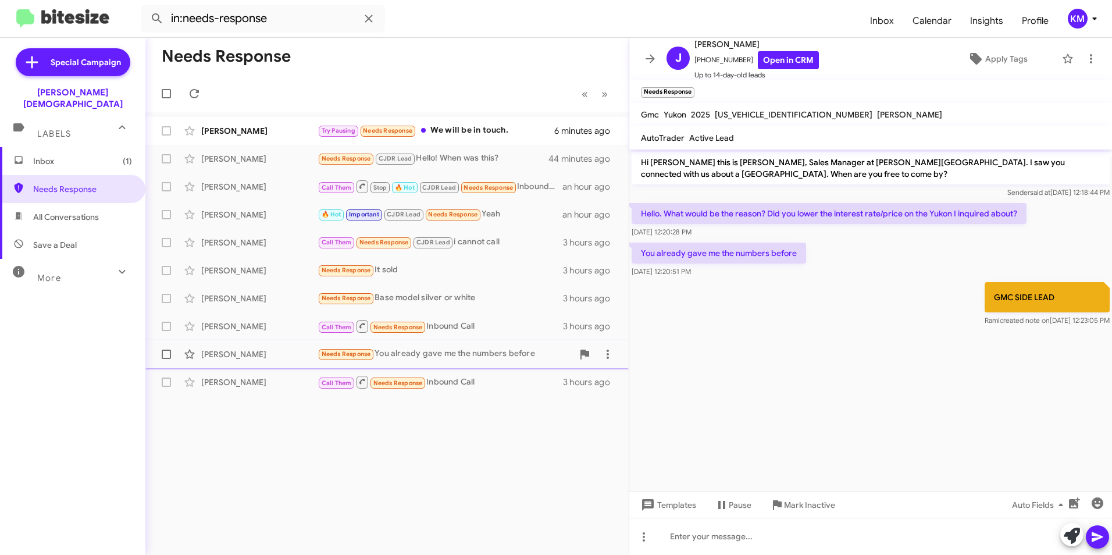
click at [166, 353] on span at bounding box center [166, 353] width 9 height 9
click at [166, 359] on input "checkbox" at bounding box center [166, 359] width 1 height 1
checkbox input "true"
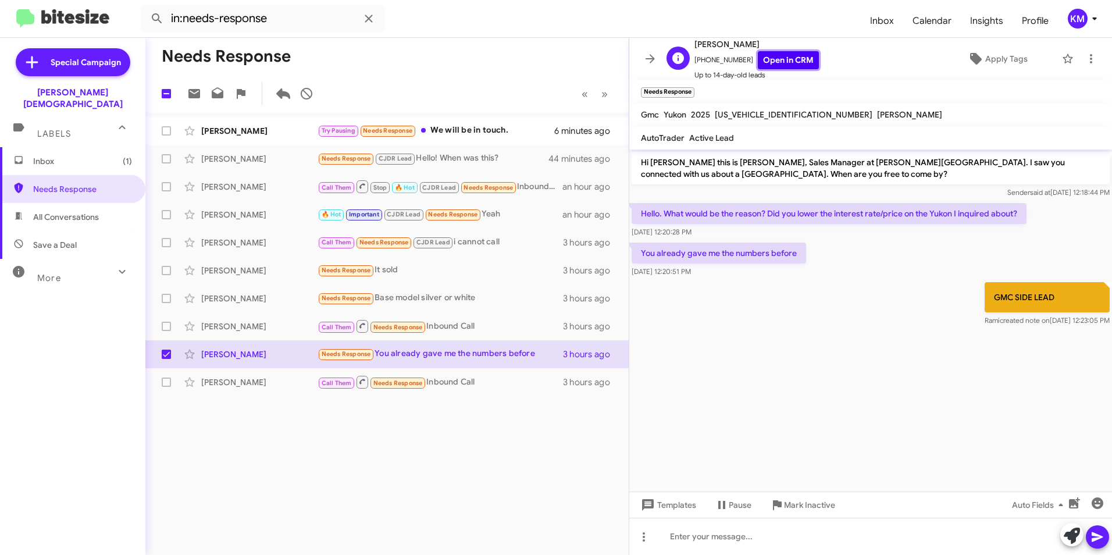
click at [786, 61] on link "Open in CRM" at bounding box center [788, 60] width 61 height 18
click at [683, 504] on span "Templates" at bounding box center [668, 504] width 58 height 21
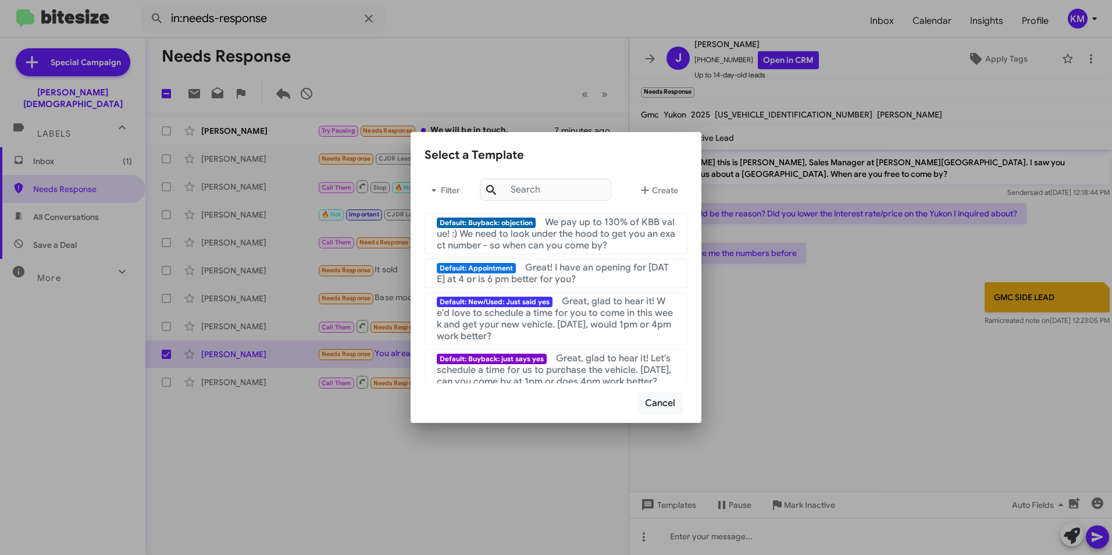
click at [806, 343] on div at bounding box center [556, 277] width 1112 height 555
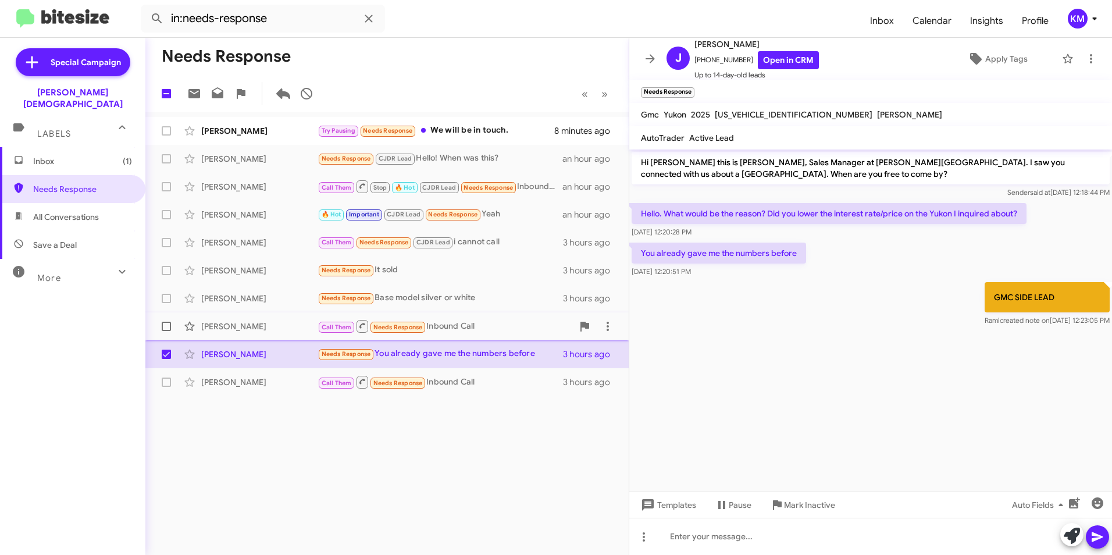
click at [456, 322] on div "Call Them Needs Response Inbound Call" at bounding box center [445, 326] width 255 height 15
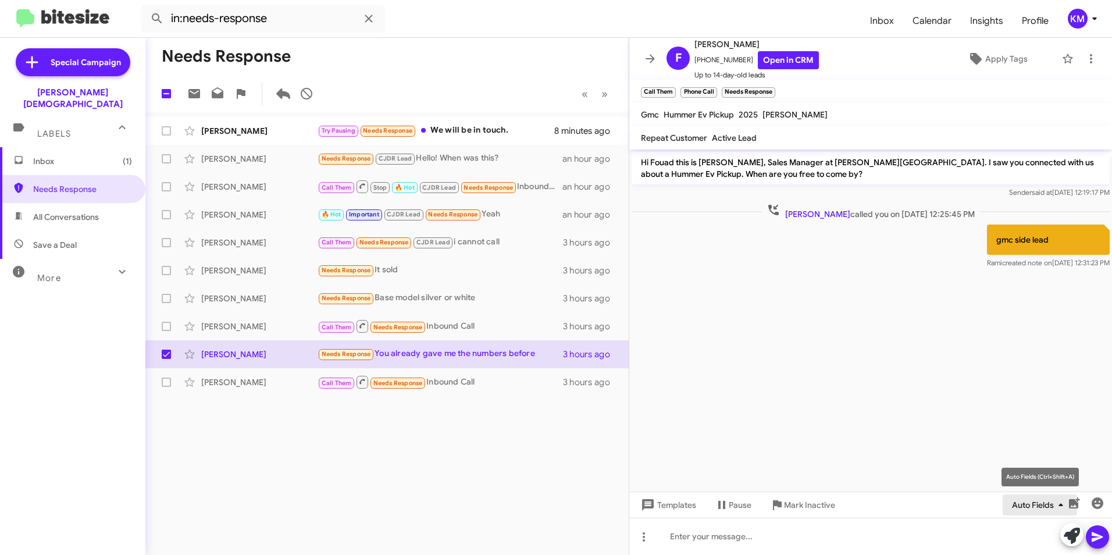
click at [1036, 505] on span "Auto Fields" at bounding box center [1040, 504] width 56 height 21
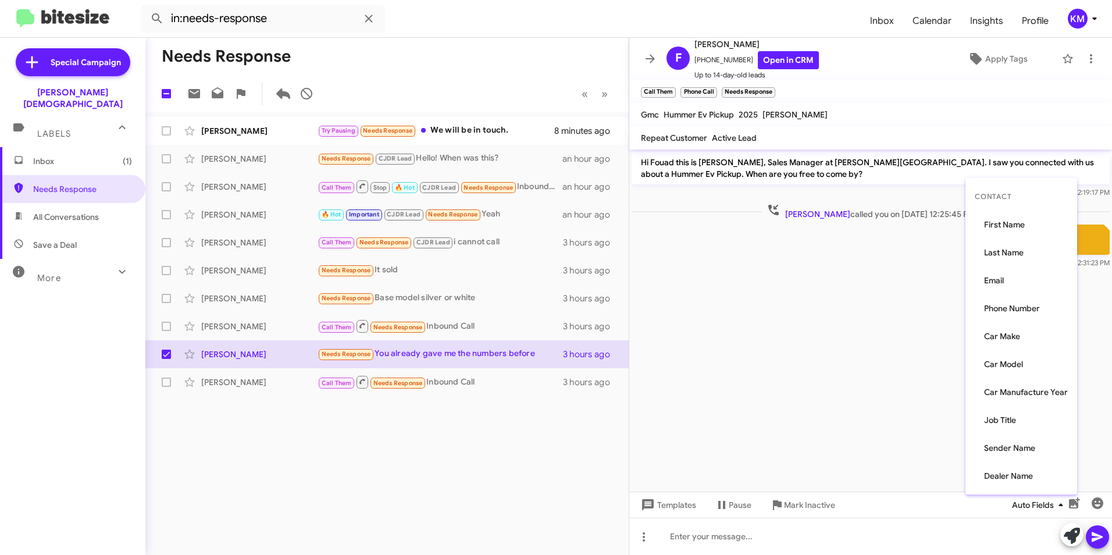
click at [1036, 505] on div at bounding box center [556, 277] width 1112 height 555
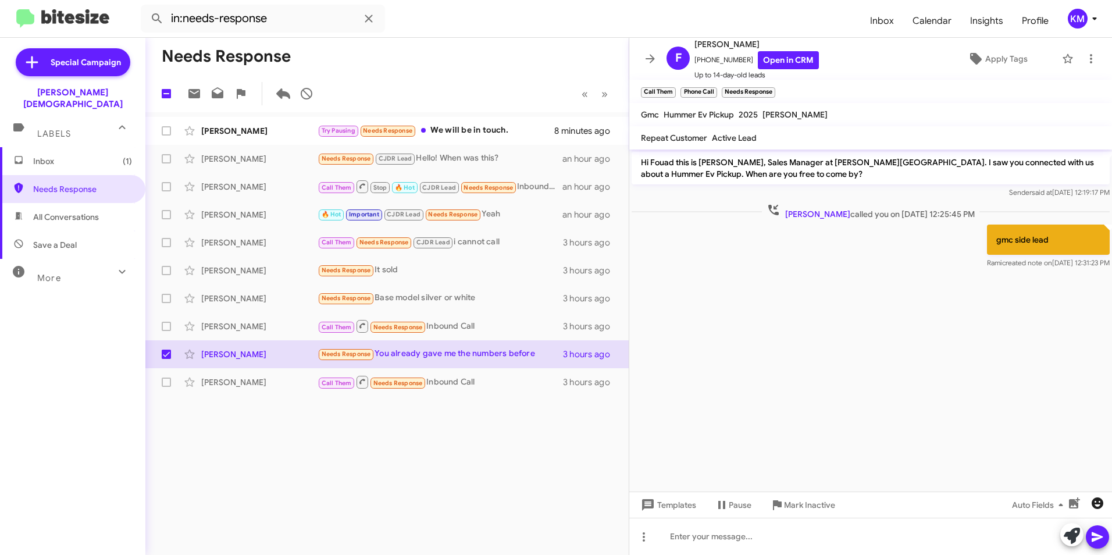
click at [1090, 503] on icon "button" at bounding box center [1097, 503] width 14 height 14
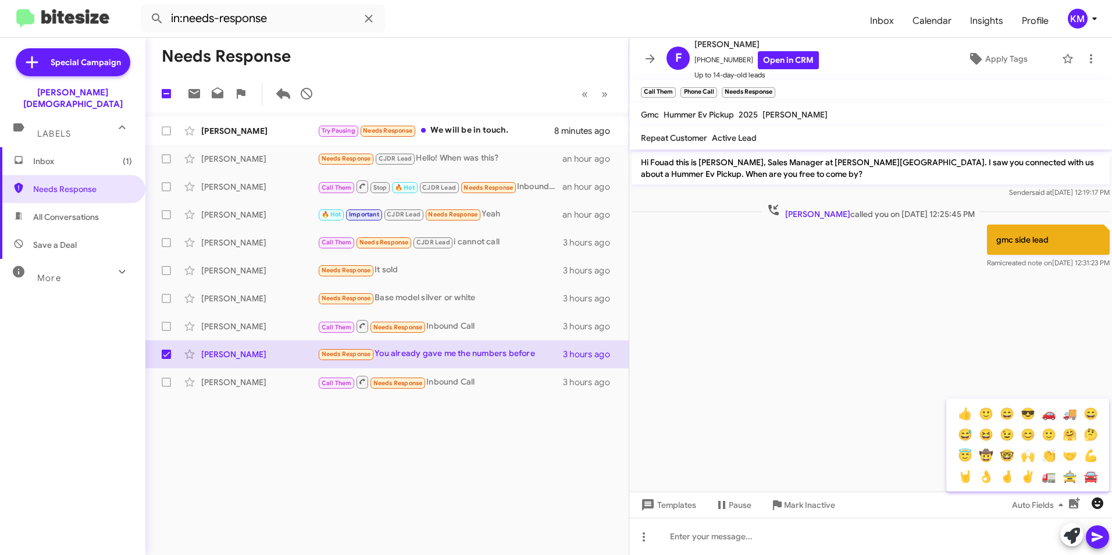
click at [1090, 503] on div at bounding box center [556, 277] width 1112 height 555
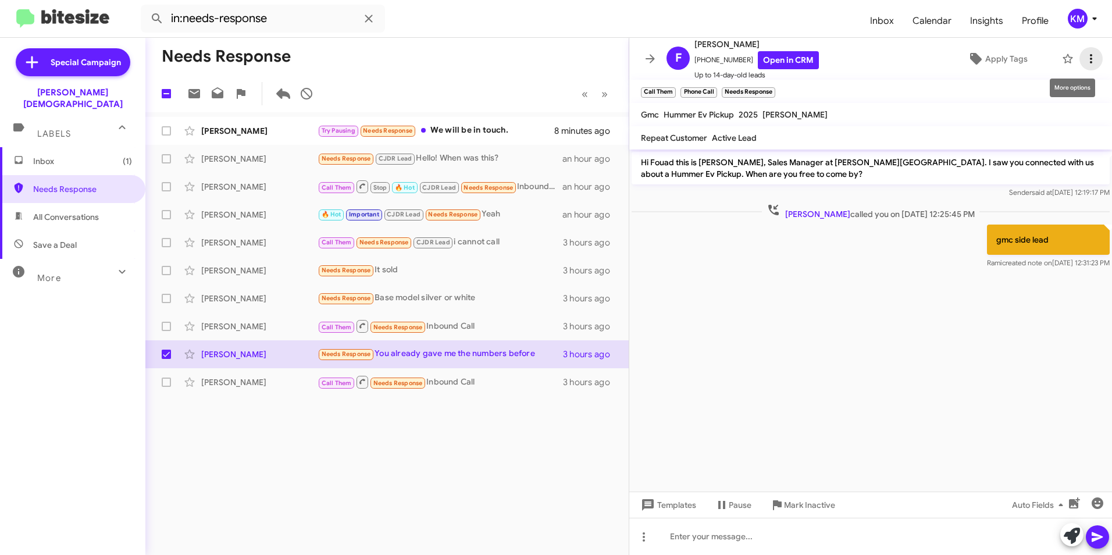
click at [1084, 54] on icon at bounding box center [1091, 59] width 14 height 14
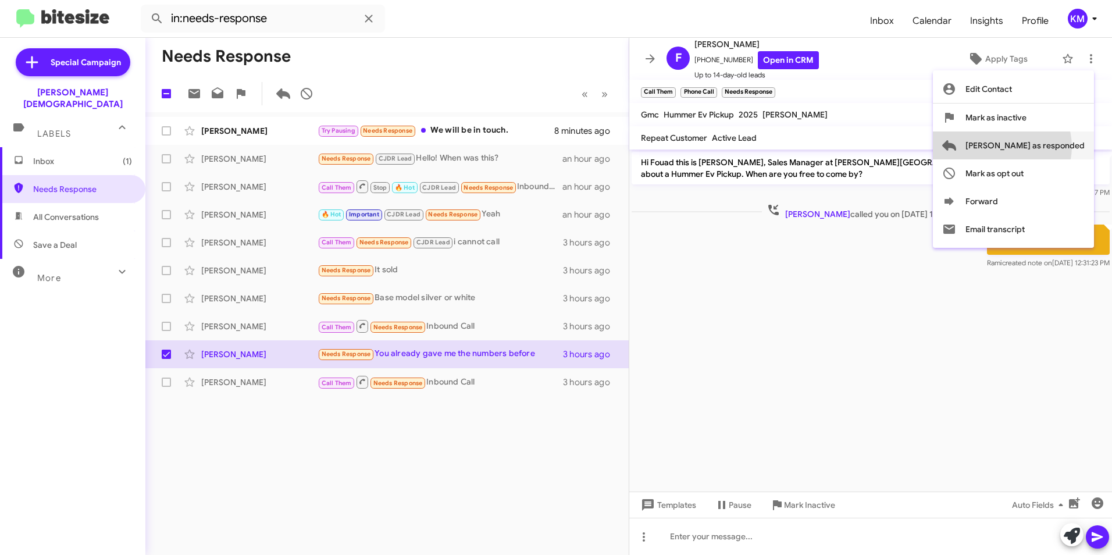
click at [1048, 147] on span "[PERSON_NAME] as responded" at bounding box center [1024, 145] width 119 height 28
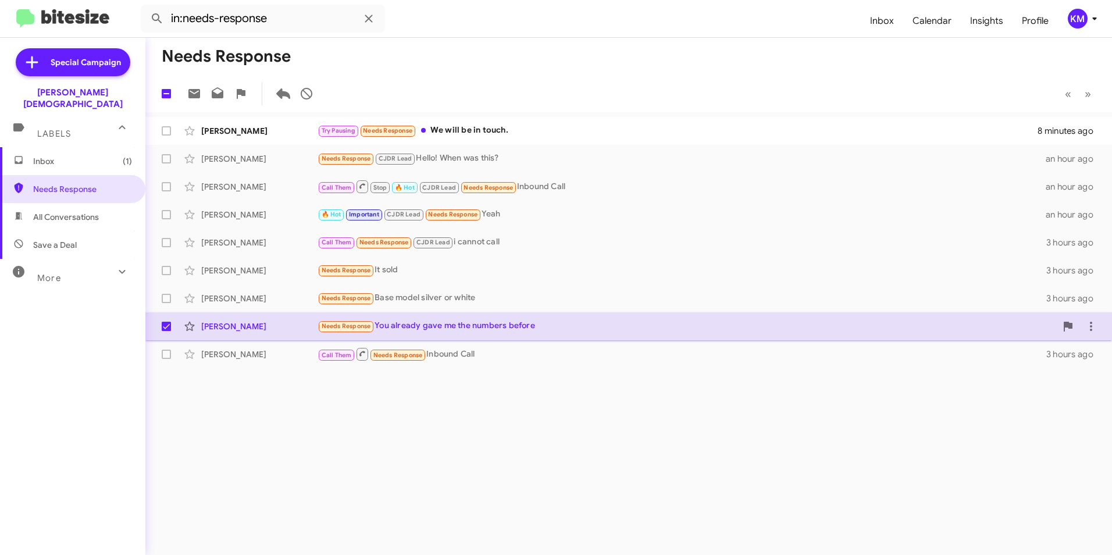
click at [438, 324] on div "Needs Response You already gave me the numbers before" at bounding box center [687, 325] width 739 height 13
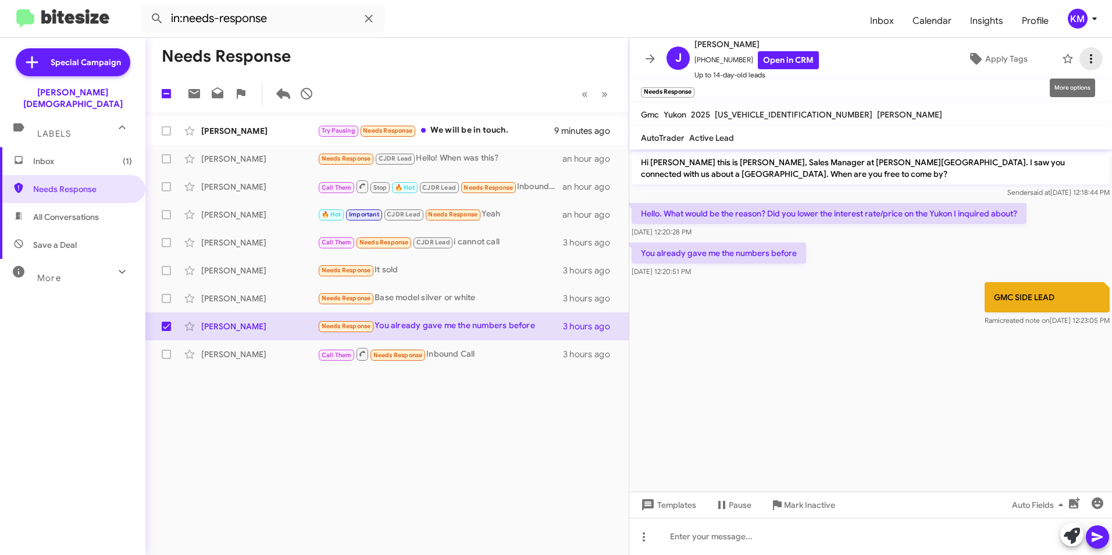
click at [1084, 56] on icon at bounding box center [1091, 59] width 14 height 14
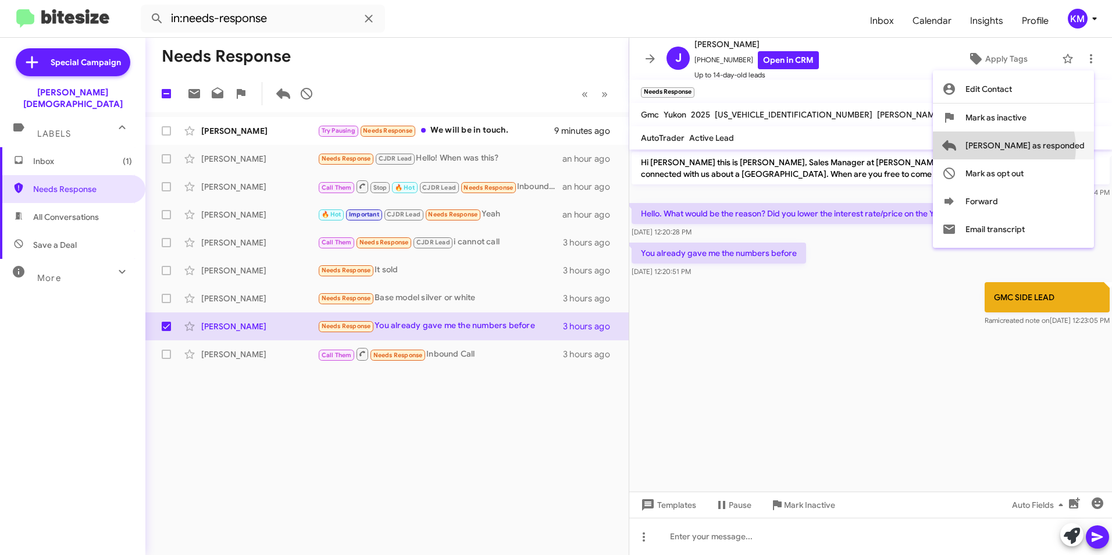
click at [1050, 148] on span "[PERSON_NAME] as responded" at bounding box center [1024, 145] width 119 height 28
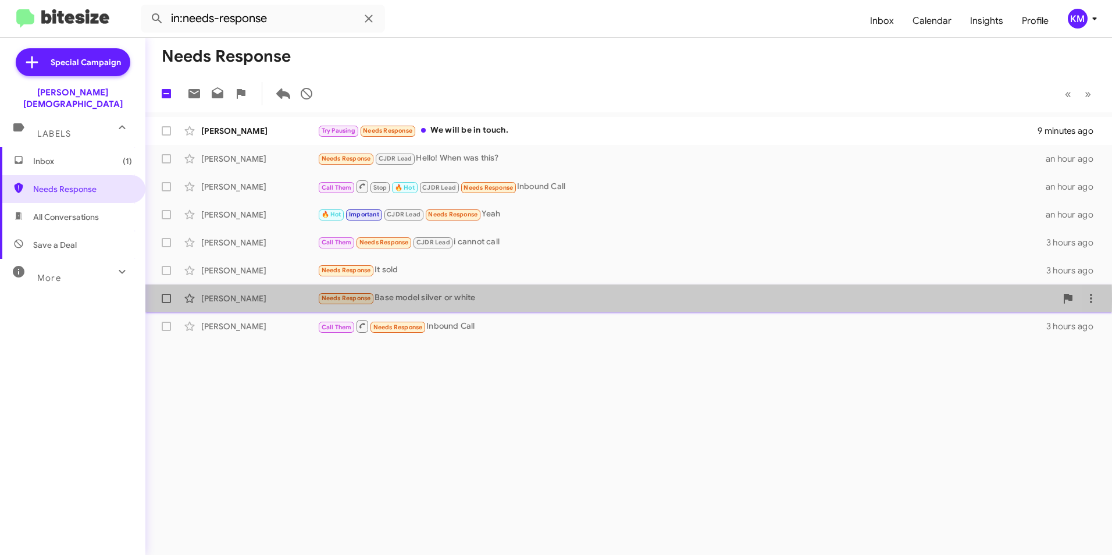
click at [358, 301] on span "Needs Response" at bounding box center [346, 298] width 49 height 8
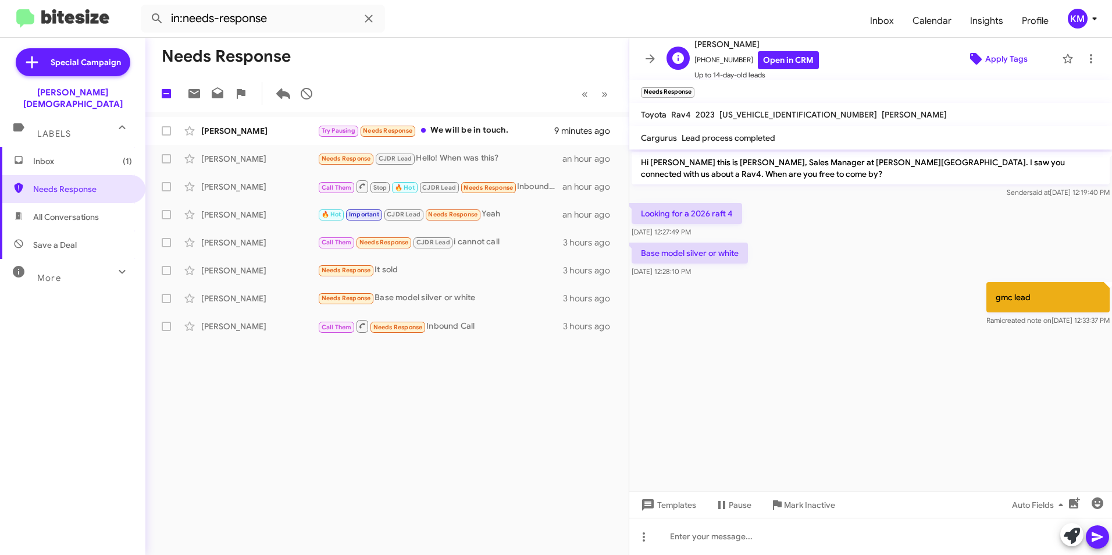
click at [985, 59] on span "Apply Tags" at bounding box center [1006, 58] width 42 height 21
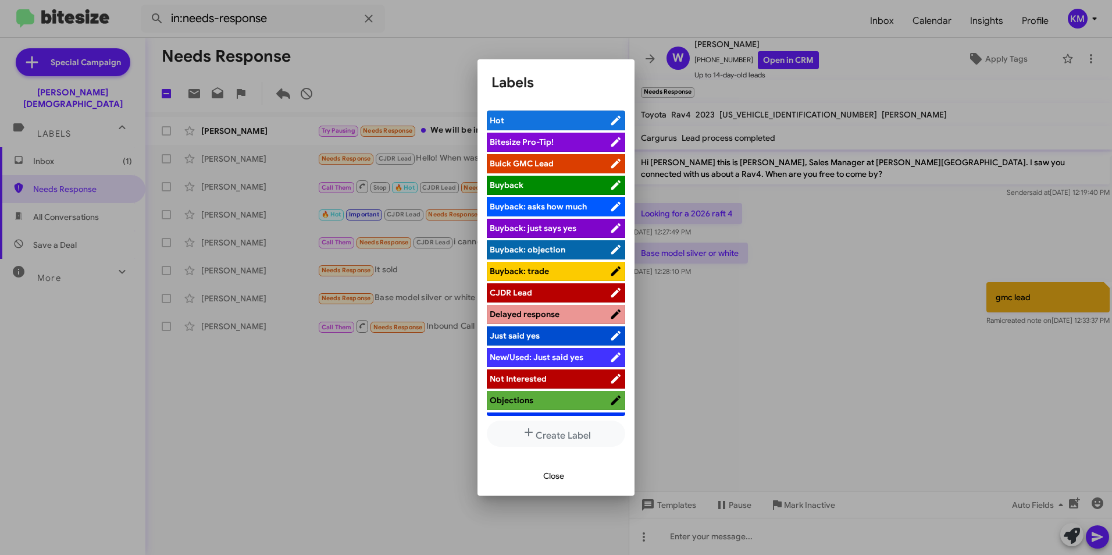
click at [529, 293] on span "CJDR Lead" at bounding box center [511, 292] width 42 height 10
click at [558, 470] on span "Close" at bounding box center [553, 475] width 21 height 21
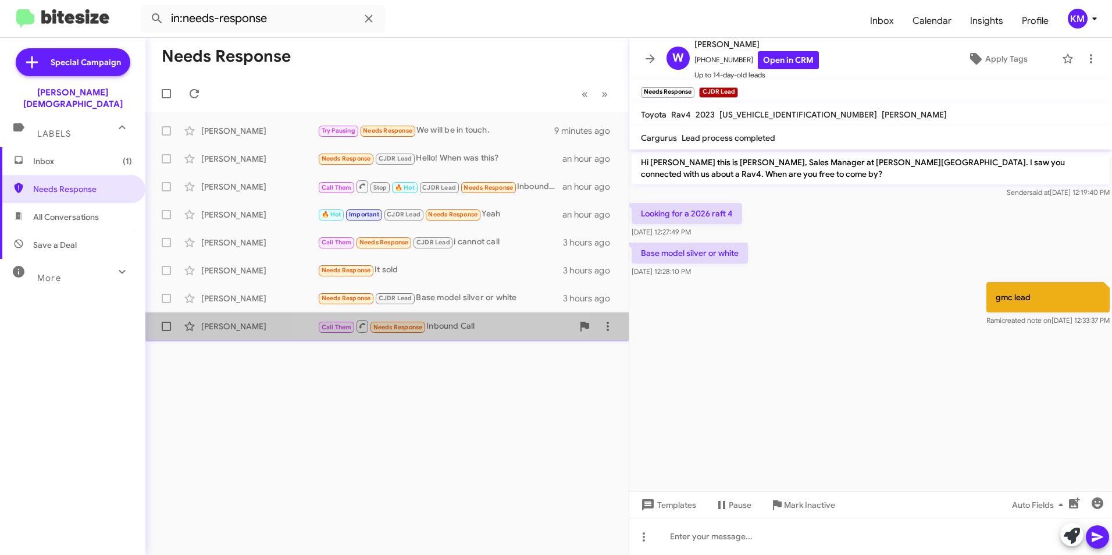
click at [443, 321] on div "Call Them Needs Response Inbound Call" at bounding box center [445, 326] width 255 height 15
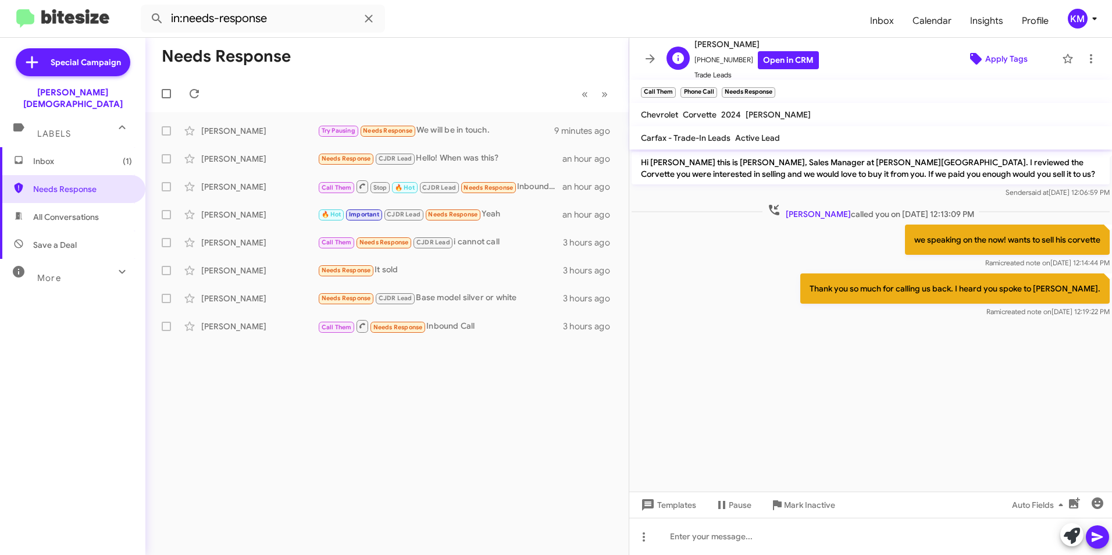
click at [985, 58] on span "Apply Tags" at bounding box center [1006, 58] width 42 height 21
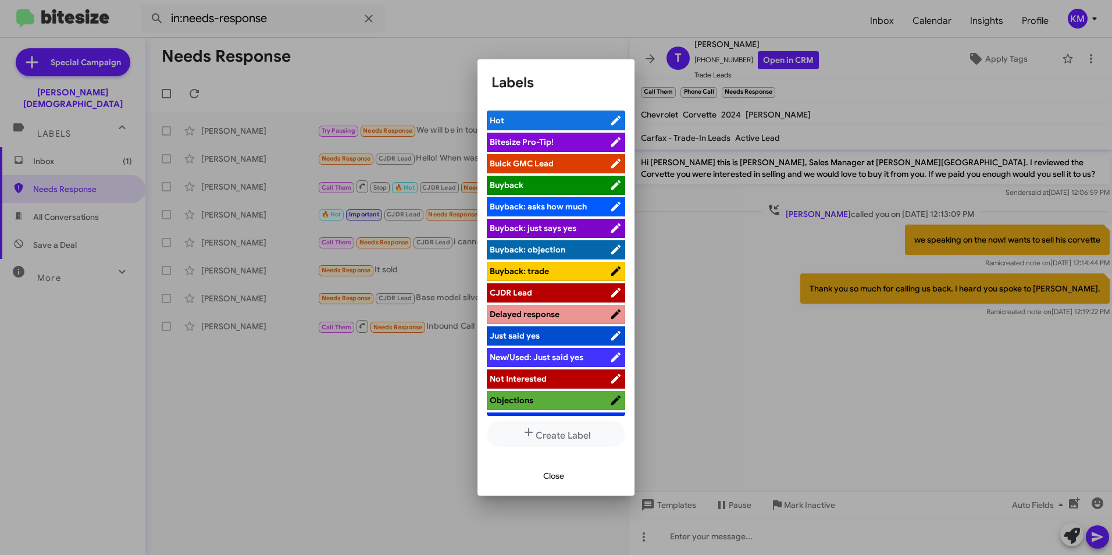
click at [540, 289] on span "CJDR Lead" at bounding box center [550, 293] width 120 height 12
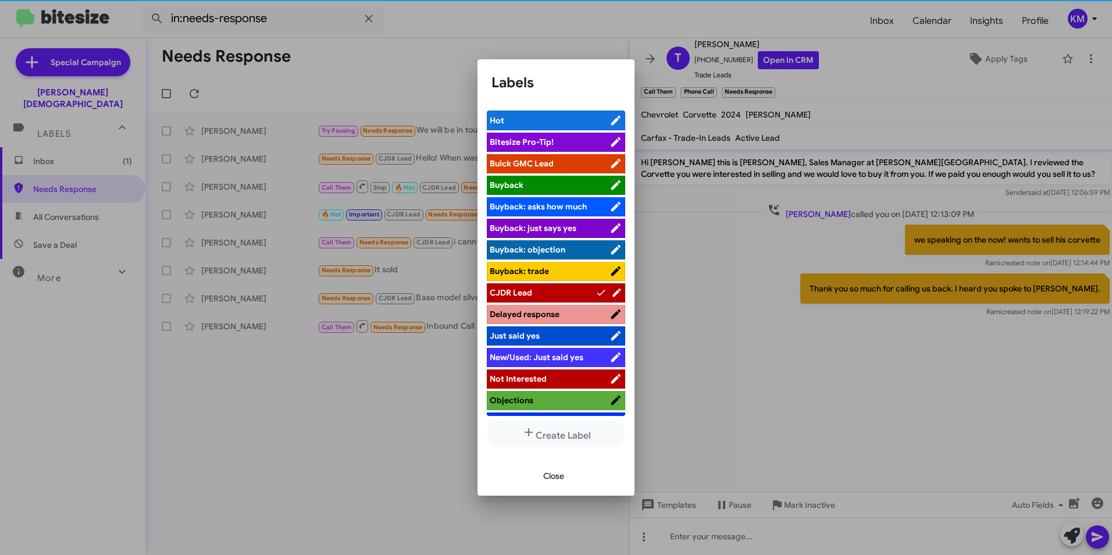
click at [551, 475] on span "Close" at bounding box center [553, 475] width 21 height 21
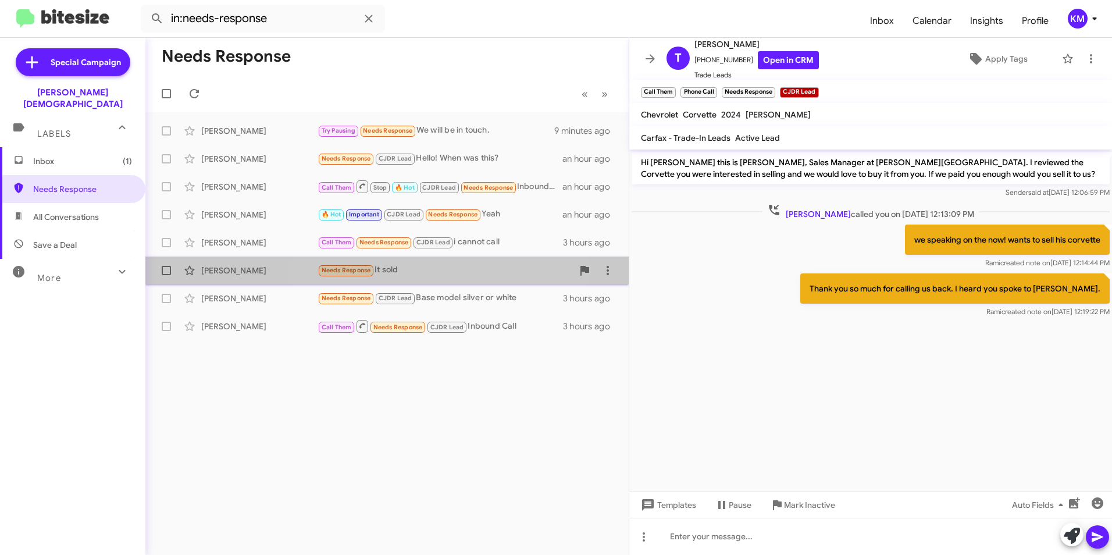
click at [403, 260] on div "[PERSON_NAME] Needs Response It sold 3 hours ago" at bounding box center [387, 270] width 465 height 23
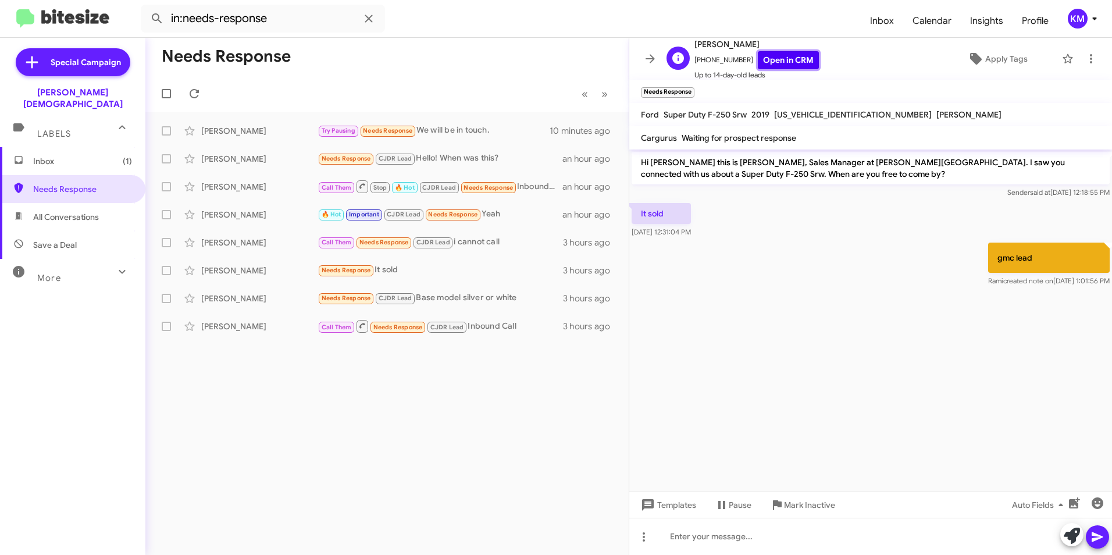
click at [784, 61] on link "Open in CRM" at bounding box center [788, 60] width 61 height 18
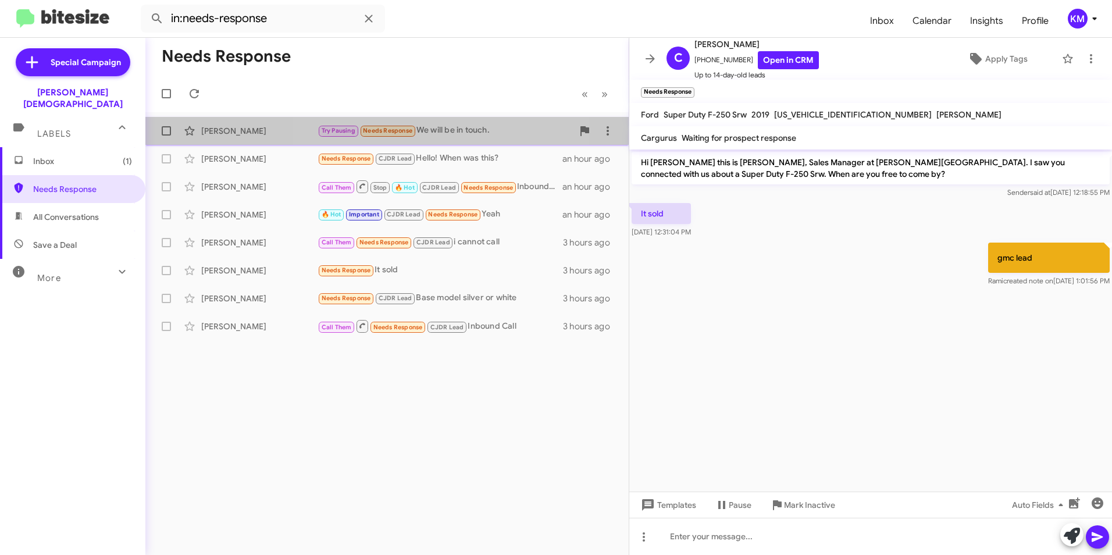
click at [445, 133] on div "Try Pausing Needs Response We will be in touch." at bounding box center [445, 130] width 255 height 13
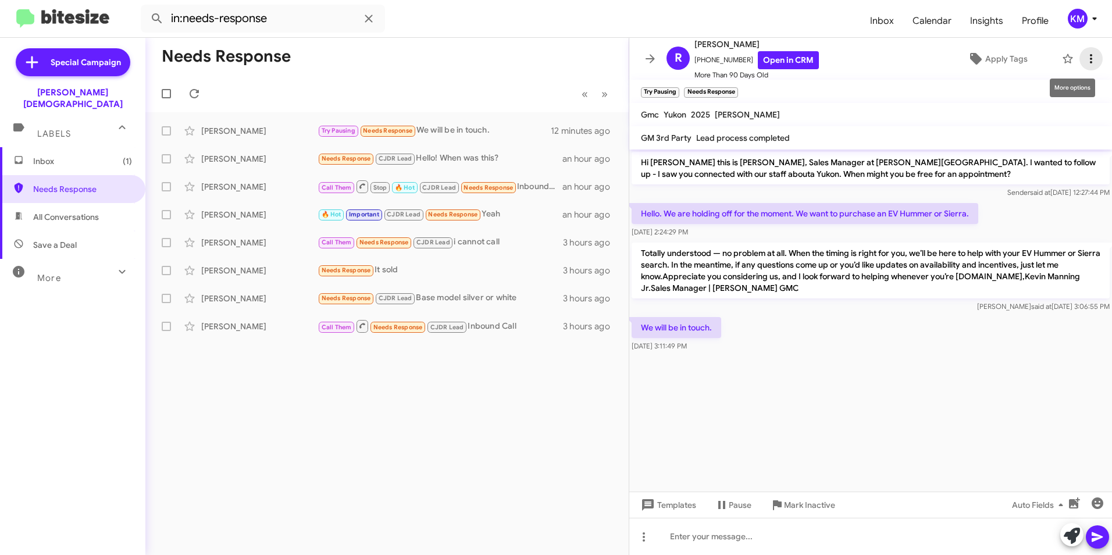
click at [1086, 62] on icon at bounding box center [1091, 59] width 14 height 14
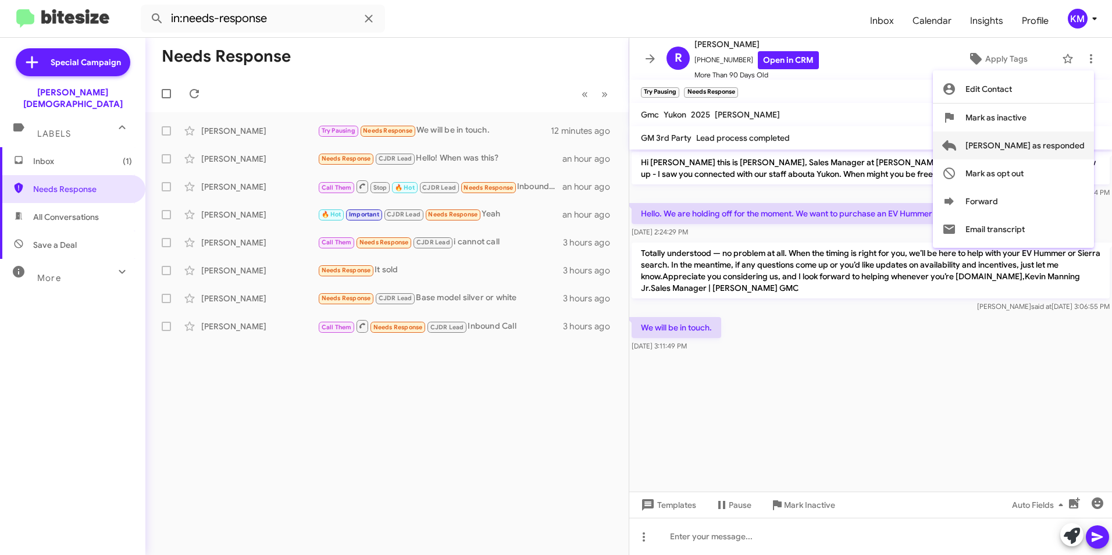
click at [1016, 142] on span "[PERSON_NAME] as responded" at bounding box center [1024, 145] width 119 height 28
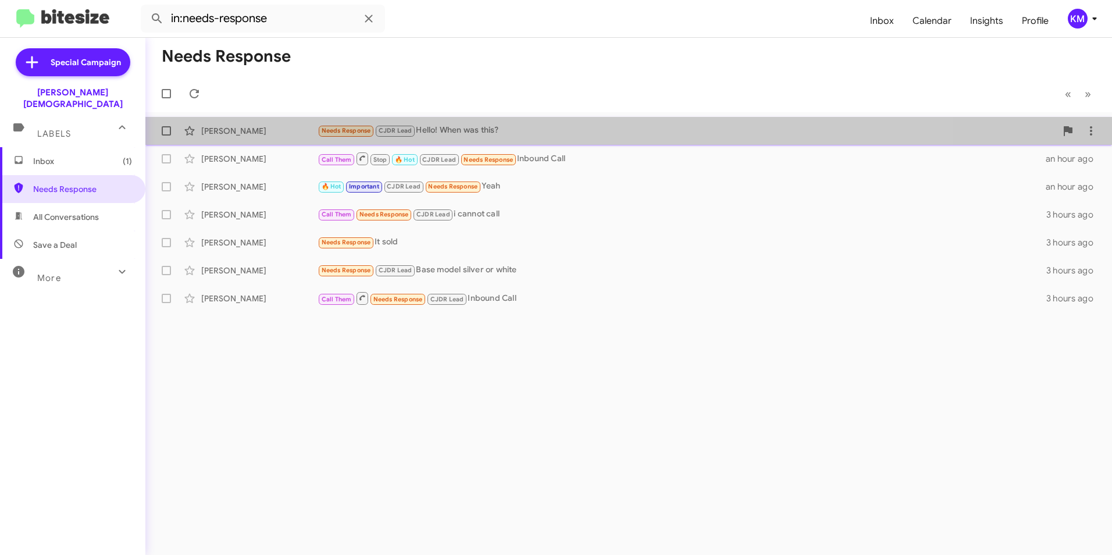
click at [515, 136] on div "Needs Response CJDR Lead Hello! When was this?" at bounding box center [687, 130] width 739 height 13
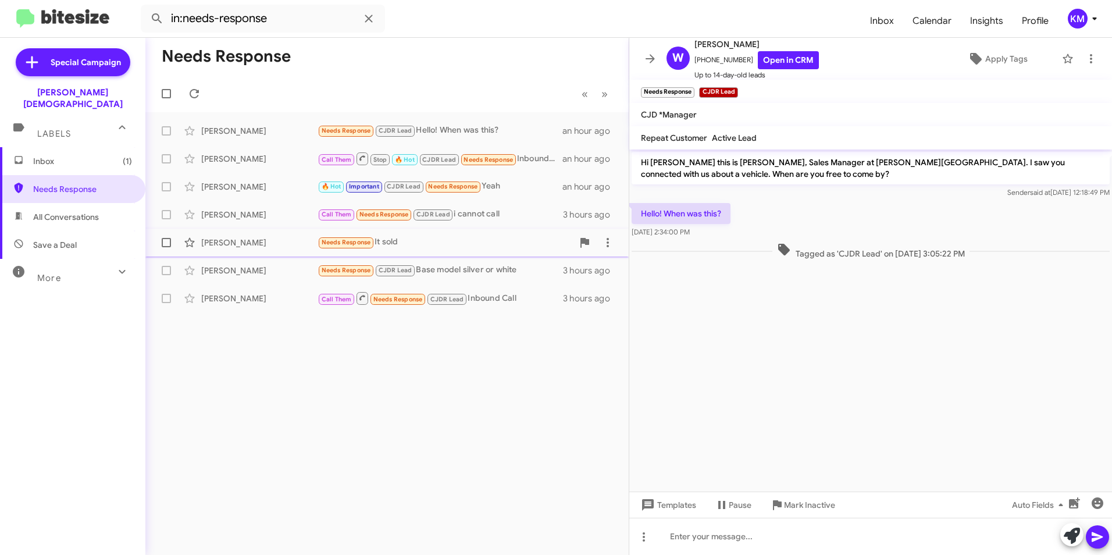
click at [512, 245] on div "Needs Response It sold" at bounding box center [445, 242] width 255 height 13
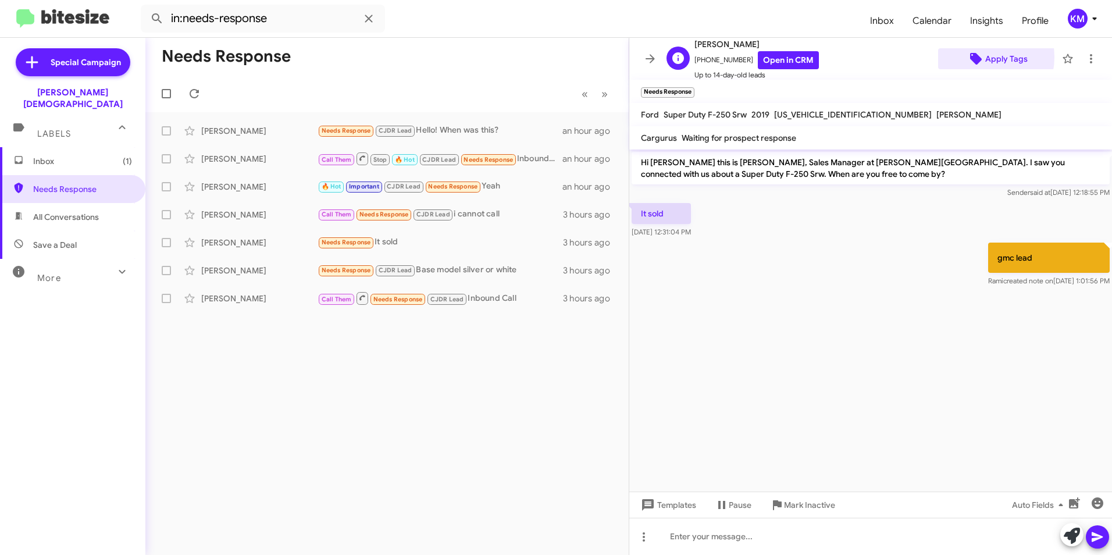
click at [974, 57] on icon at bounding box center [976, 59] width 14 height 14
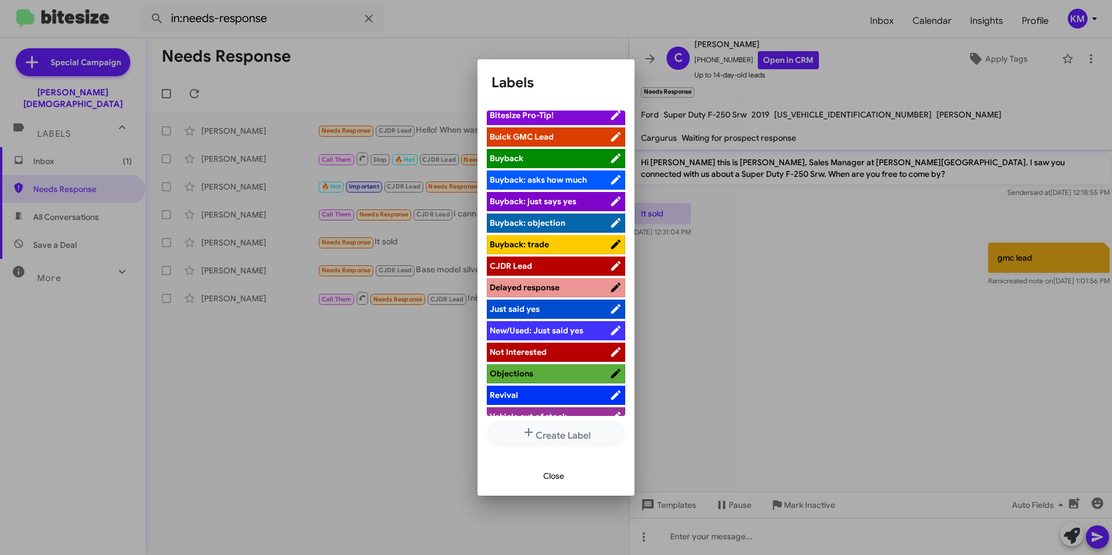
scroll to position [40, 0]
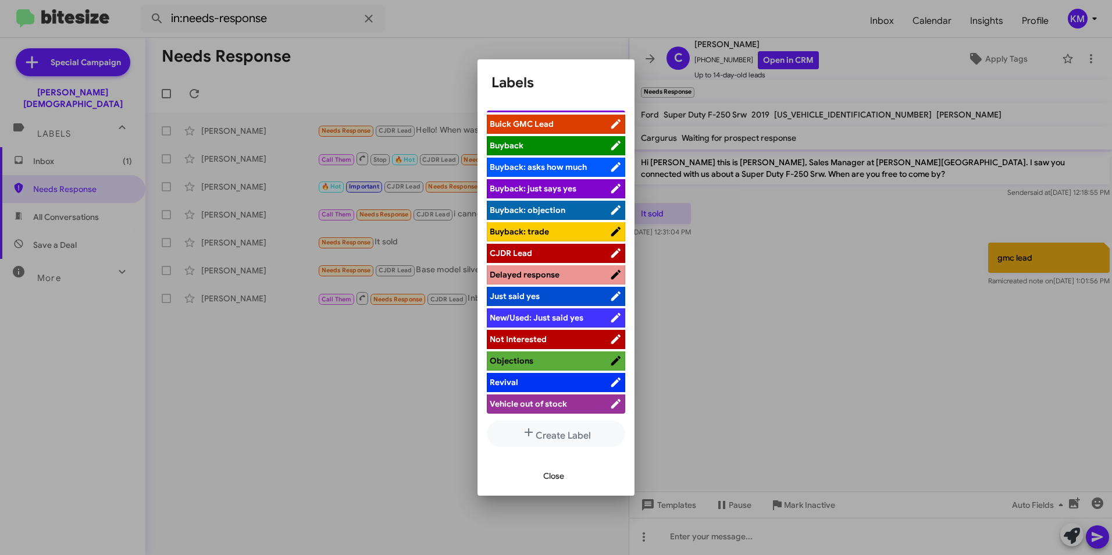
click at [526, 117] on li "Buick GMC Lead" at bounding box center [556, 124] width 138 height 19
click at [555, 479] on span "Close" at bounding box center [553, 475] width 21 height 21
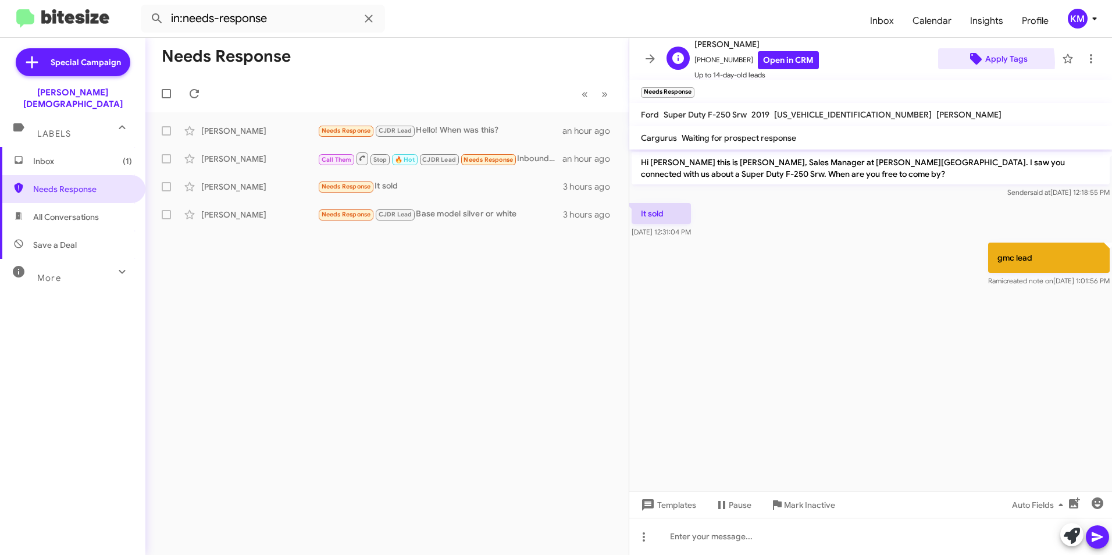
click at [969, 63] on icon at bounding box center [976, 59] width 14 height 14
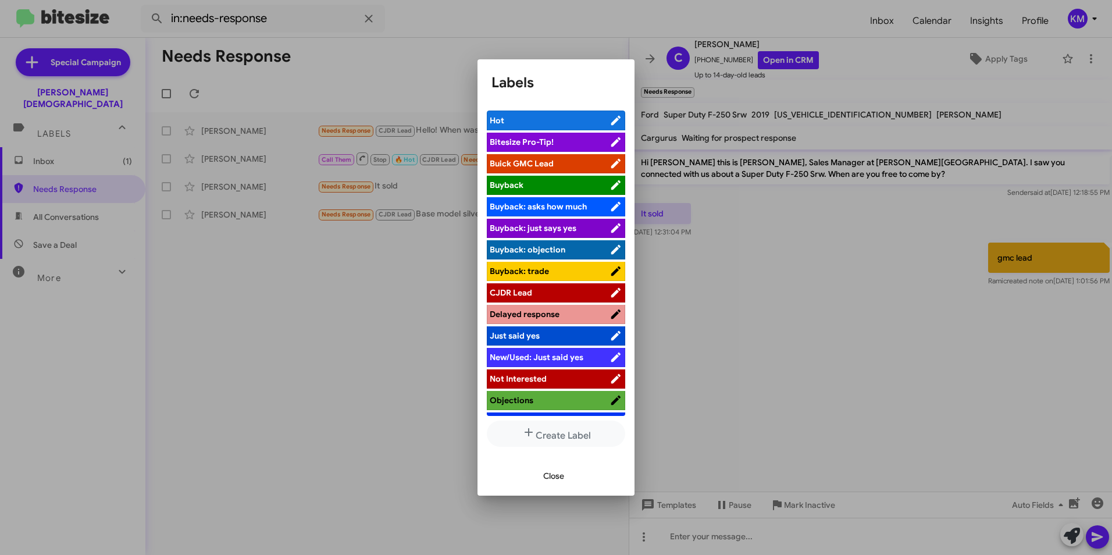
click at [516, 165] on span "Buick GMC Lead" at bounding box center [522, 163] width 64 height 10
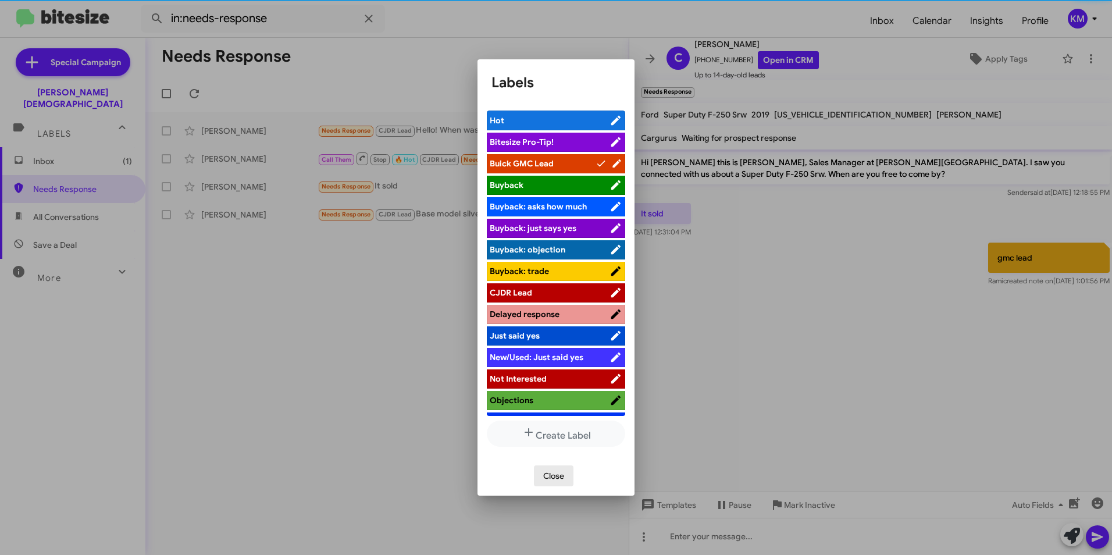
click at [547, 476] on span "Close" at bounding box center [553, 475] width 21 height 21
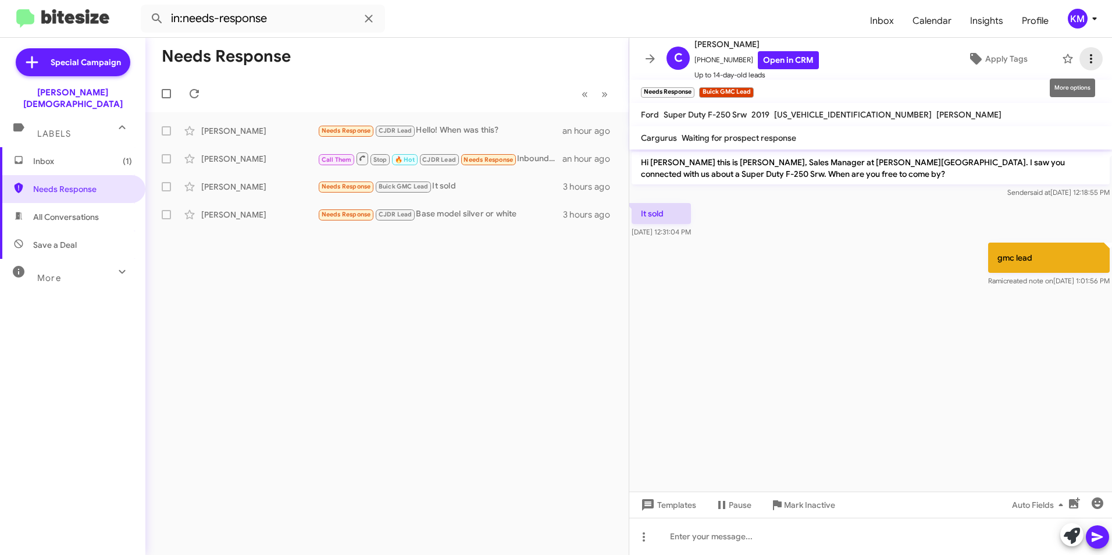
click at [1084, 55] on icon at bounding box center [1091, 59] width 14 height 14
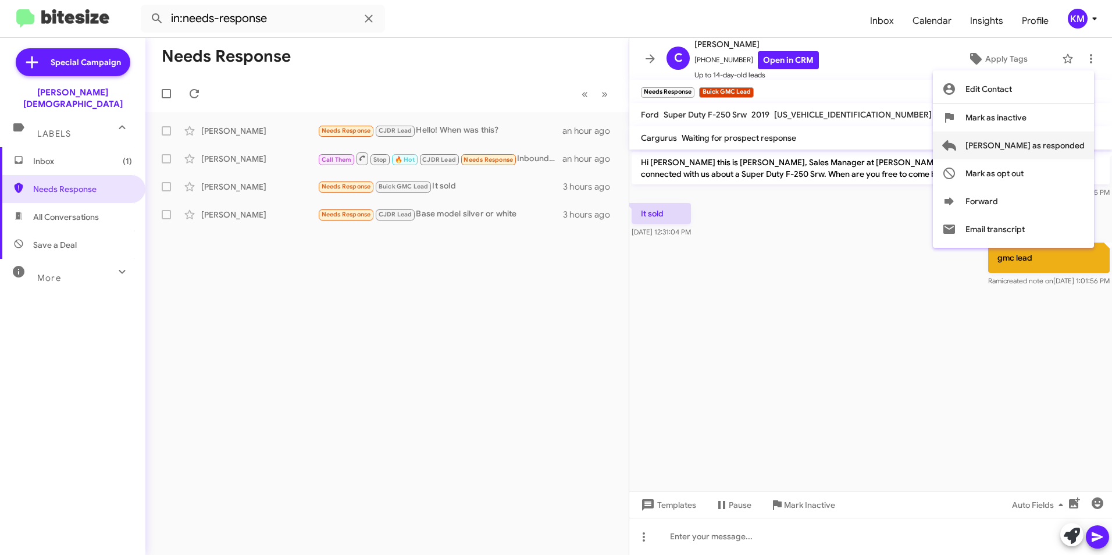
click at [1032, 146] on span "[PERSON_NAME] as responded" at bounding box center [1024, 145] width 119 height 28
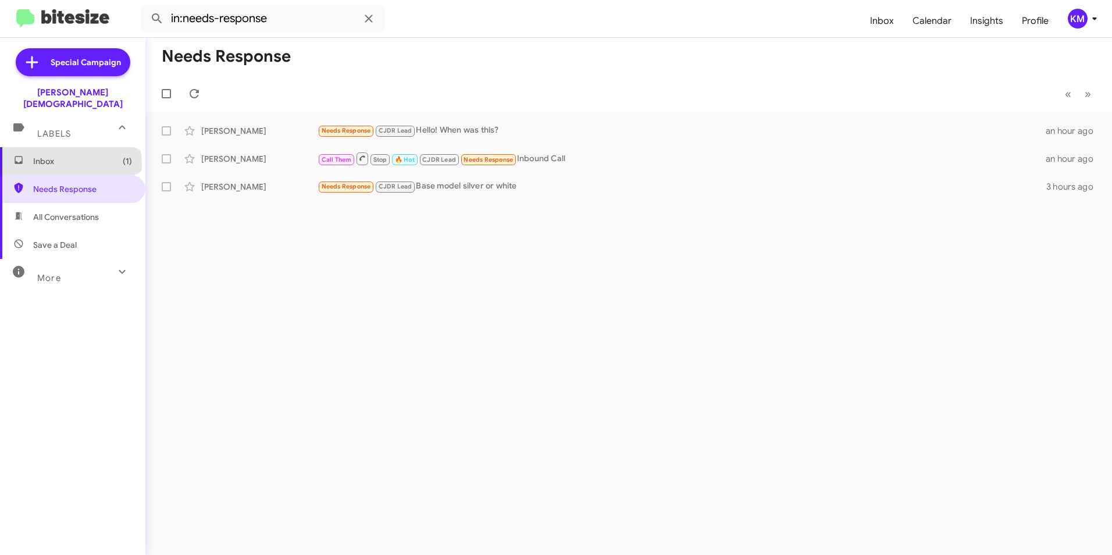
click at [70, 155] on span "Inbox (1)" at bounding box center [82, 161] width 99 height 12
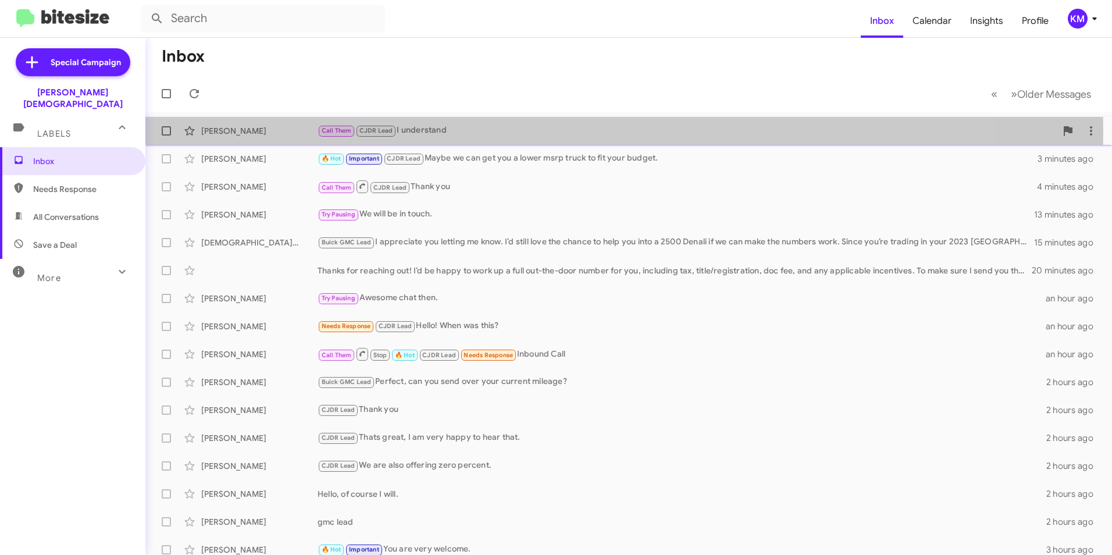
click at [458, 134] on div "Call Them CJDR Lead I understand" at bounding box center [687, 130] width 739 height 13
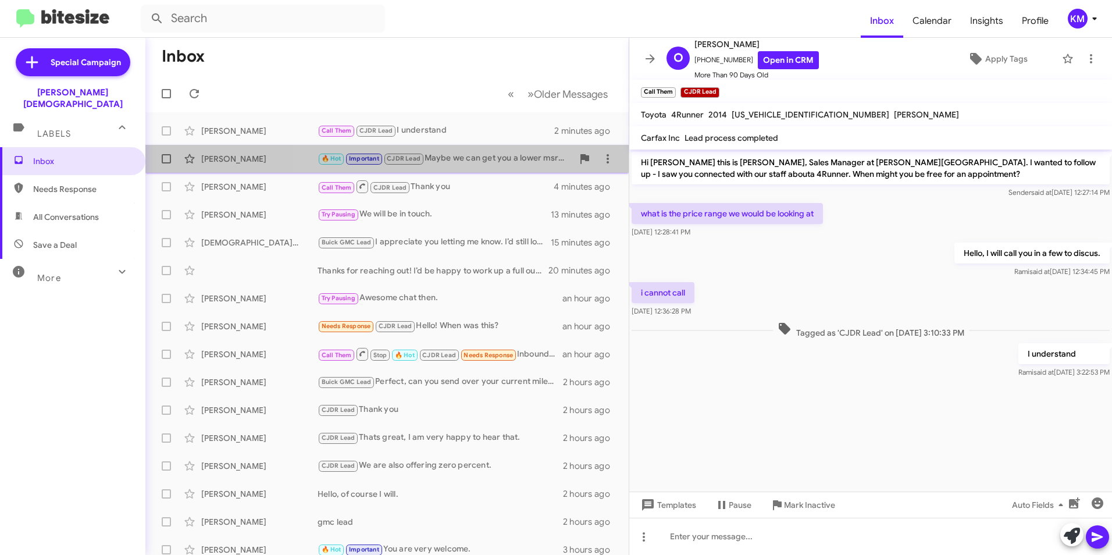
click at [462, 158] on div "🔥 Hot Important CJDR Lead Maybe we can get you a lower msrp truck to fit your b…" at bounding box center [445, 158] width 255 height 13
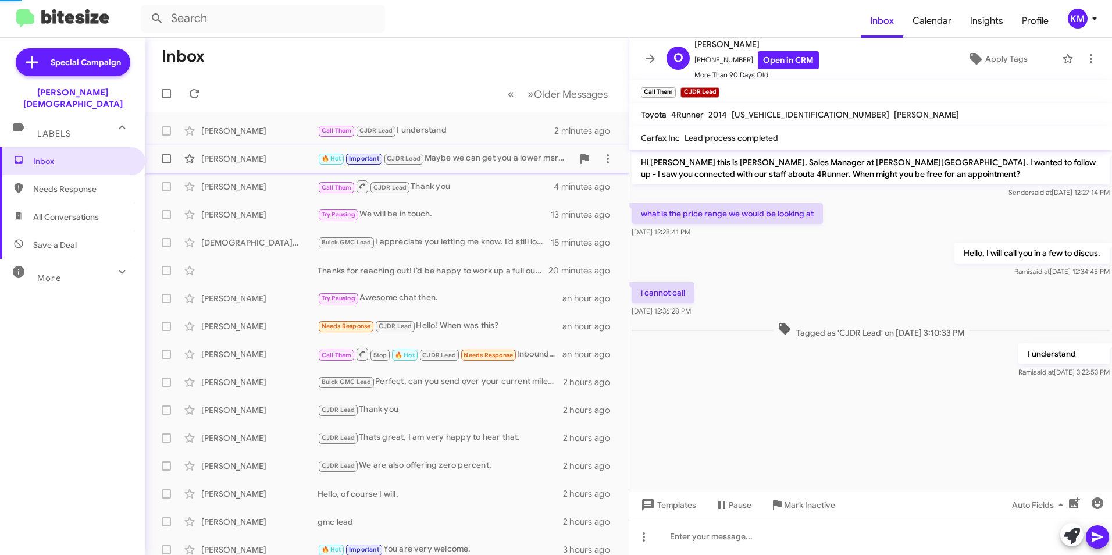
scroll to position [416, 0]
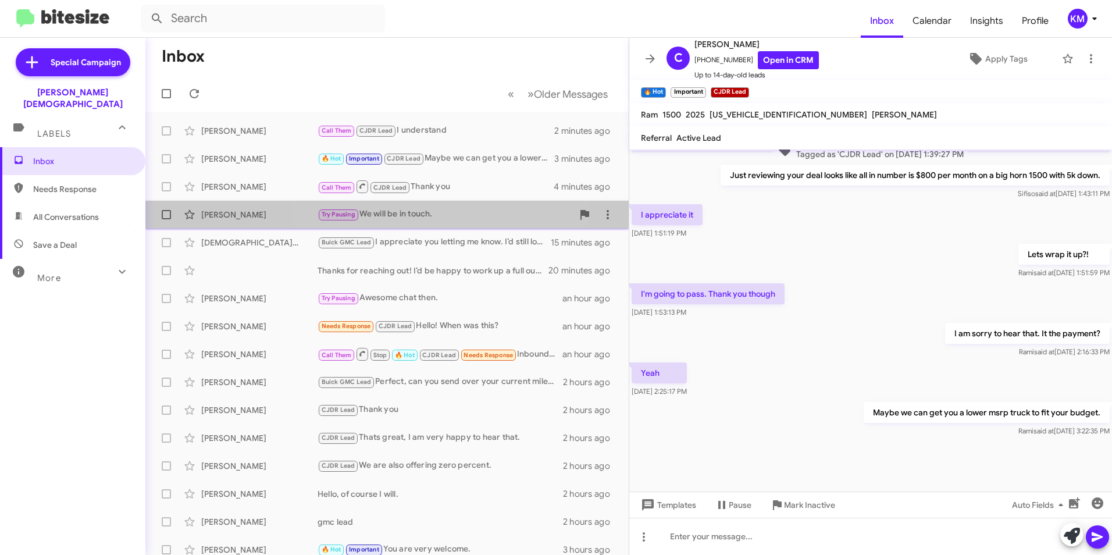
click at [453, 211] on div "Try Pausing We will be in touch." at bounding box center [445, 214] width 255 height 13
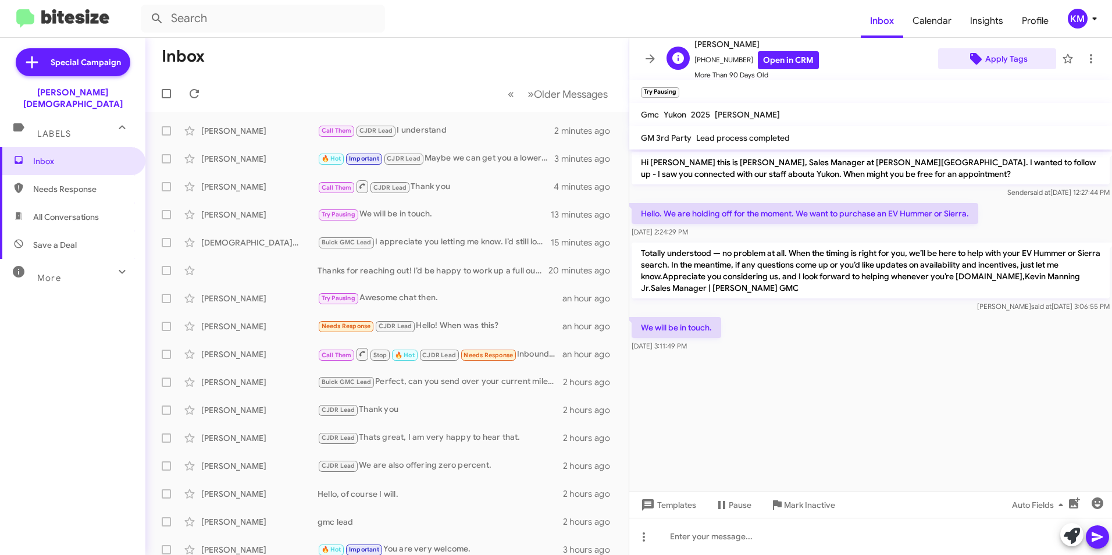
click at [992, 63] on span "Apply Tags" at bounding box center [1006, 58] width 42 height 21
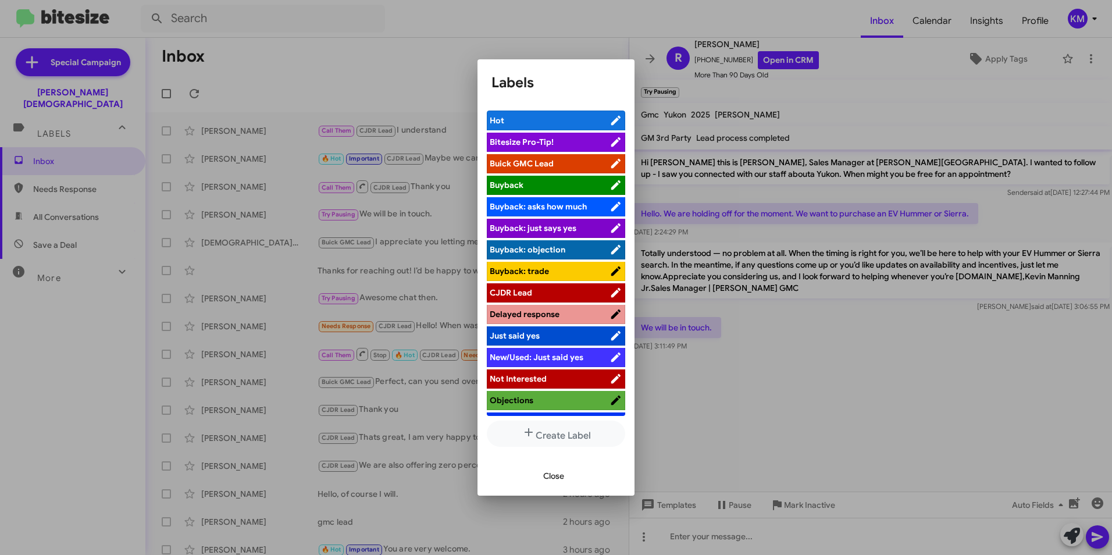
click at [548, 158] on span "Buick GMC Lead" at bounding box center [522, 163] width 64 height 10
click at [545, 479] on span "Close" at bounding box center [553, 475] width 21 height 21
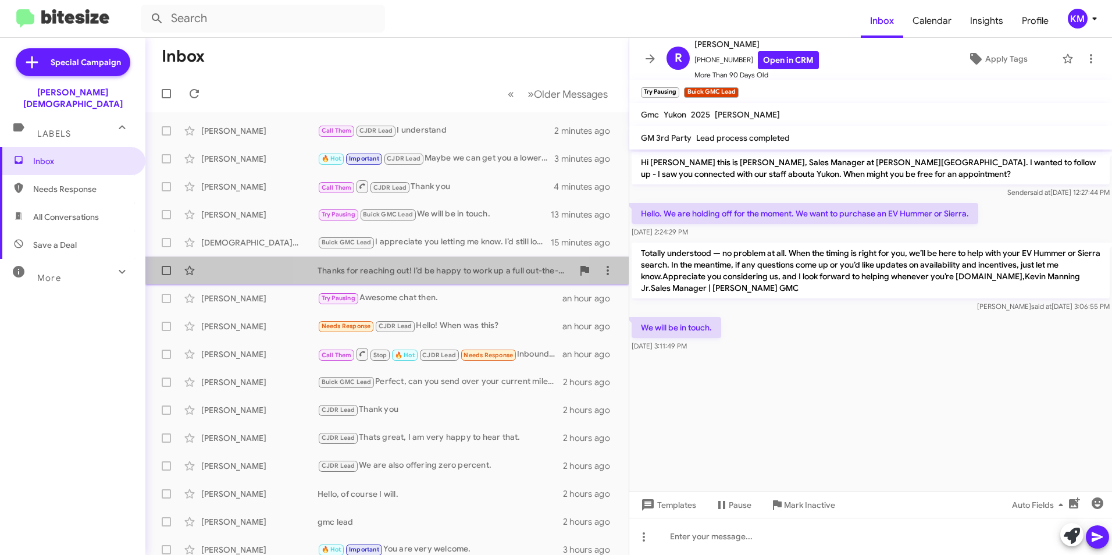
click at [393, 272] on div "Thanks for reaching out! I’d be happy to work up a full out-the-door number for…" at bounding box center [445, 271] width 255 height 12
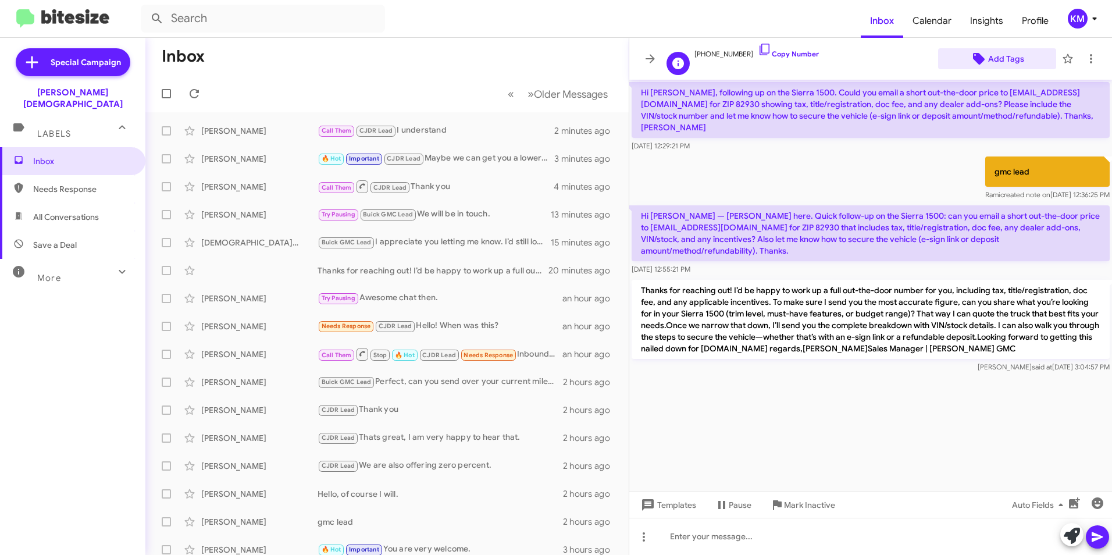
click at [988, 55] on span "Add Tags" at bounding box center [996, 58] width 99 height 21
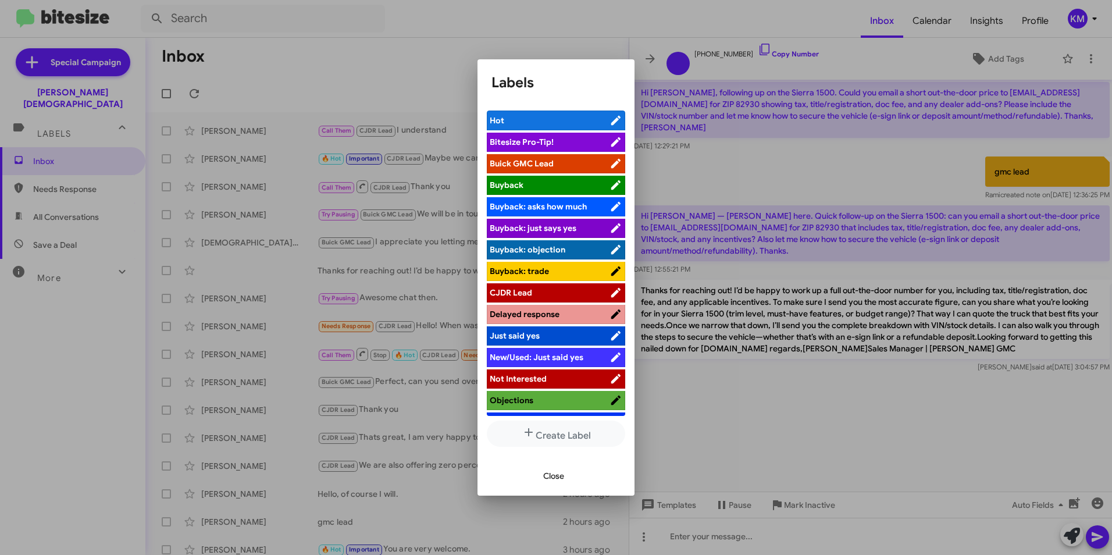
click at [519, 160] on span "Buick GMC Lead" at bounding box center [522, 163] width 64 height 10
click at [546, 473] on span "Close" at bounding box center [553, 475] width 21 height 21
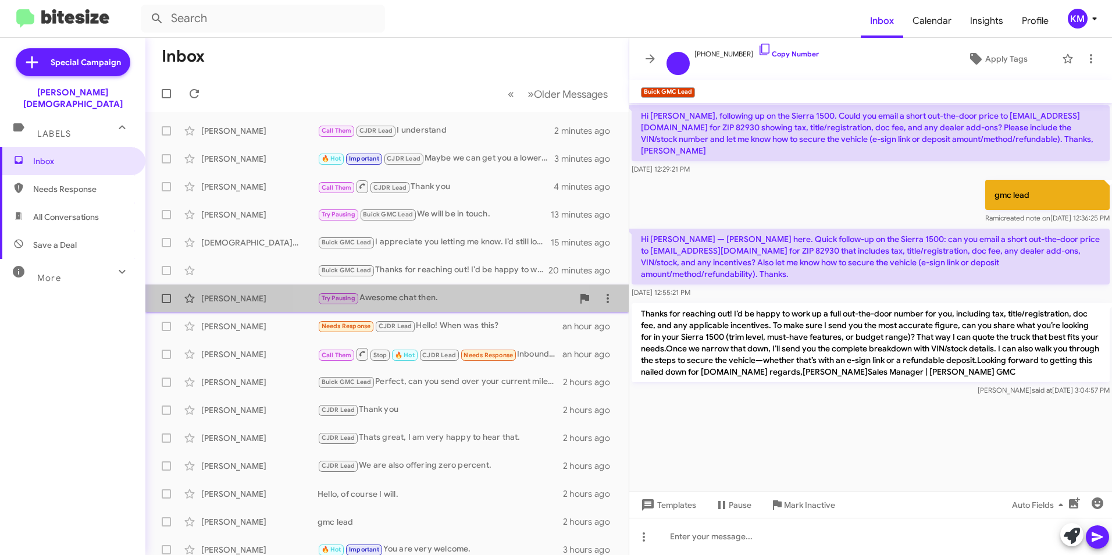
click at [402, 301] on div "Try Pausing Awesome chat then." at bounding box center [445, 297] width 255 height 13
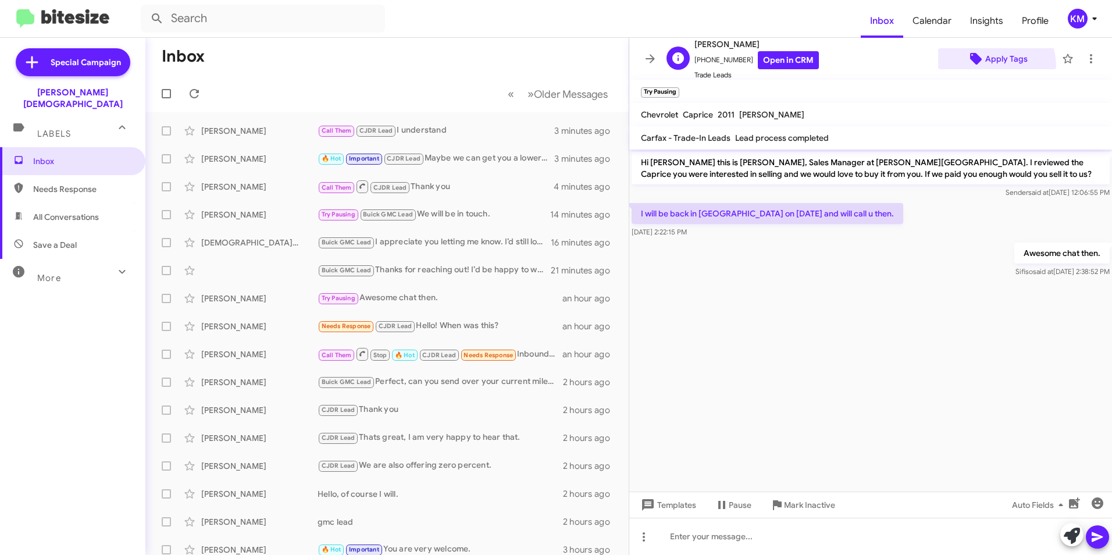
click at [985, 66] on span "Apply Tags" at bounding box center [1006, 58] width 42 height 21
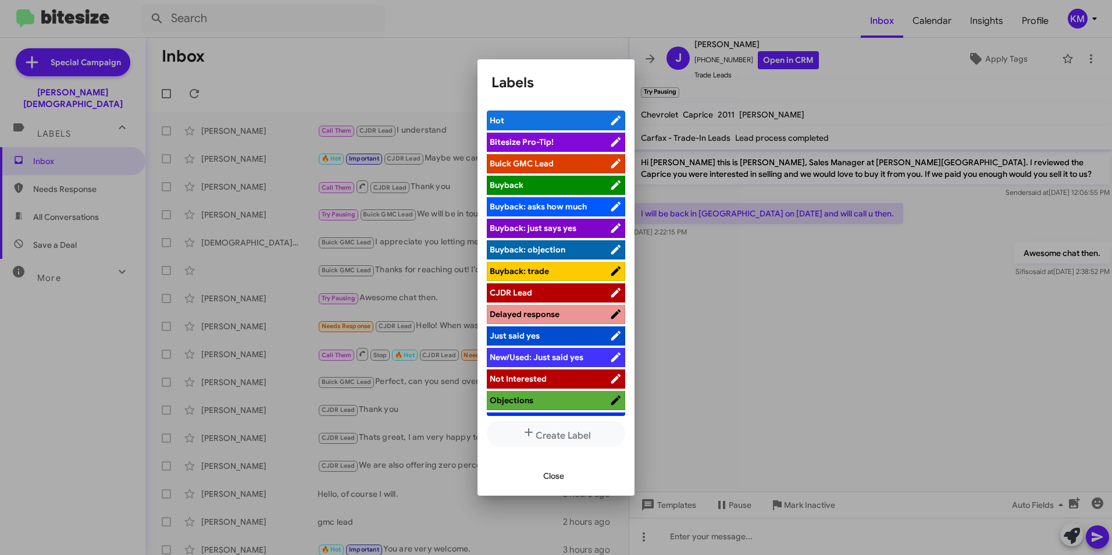
drag, startPoint x: 529, startPoint y: 152, endPoint x: 534, endPoint y: 166, distance: 14.9
click at [534, 167] on ul "Hot Bitesize Pro-Tip! Buick GMC Lead Buyback Buyback: asks how much [PERSON_NAM…" at bounding box center [556, 262] width 138 height 305
drag, startPoint x: 534, startPoint y: 166, endPoint x: 533, endPoint y: 160, distance: 5.9
click at [533, 160] on span "Buick GMC Lead" at bounding box center [522, 163] width 64 height 10
click at [551, 476] on span "Close" at bounding box center [553, 475] width 21 height 21
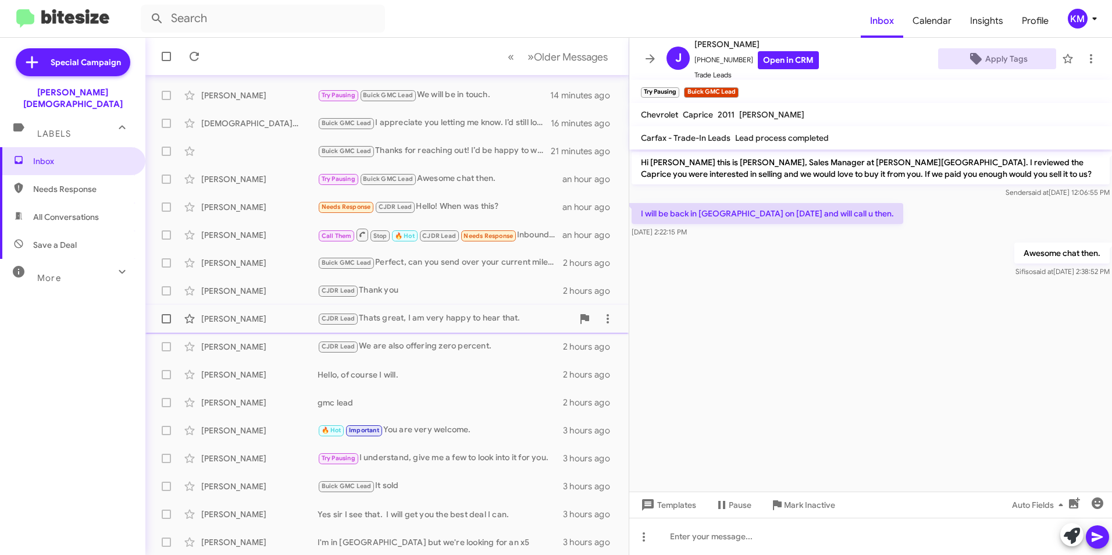
scroll to position [120, 0]
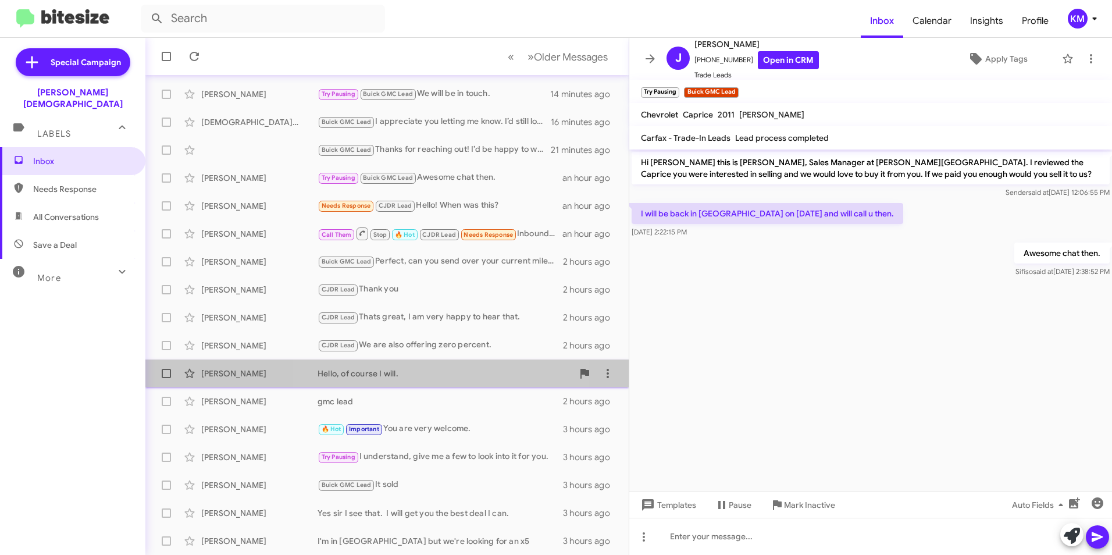
click at [391, 373] on div "Hello, of course I will." at bounding box center [445, 374] width 255 height 12
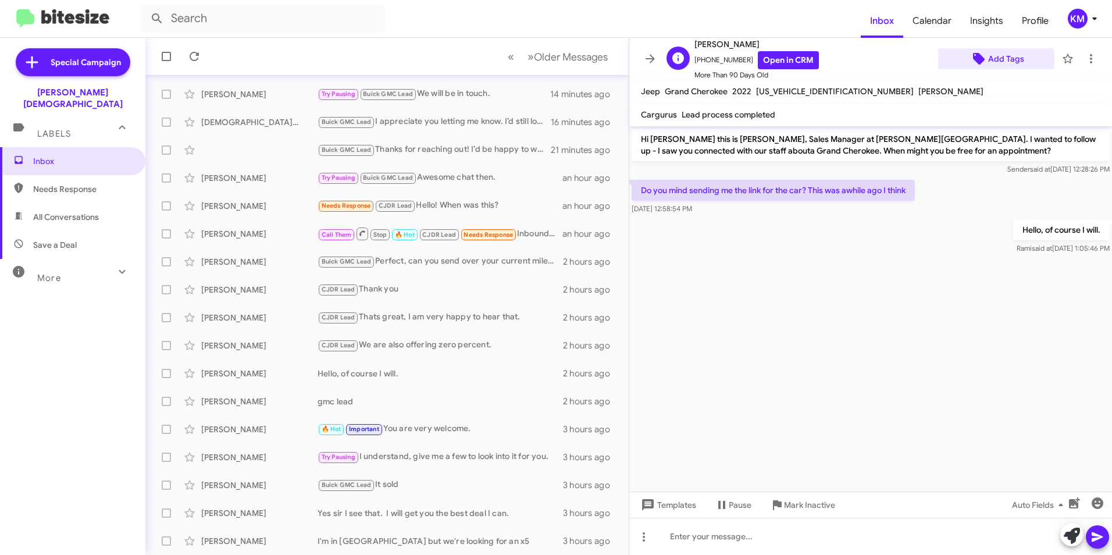
click at [989, 60] on span "Add Tags" at bounding box center [1006, 58] width 36 height 21
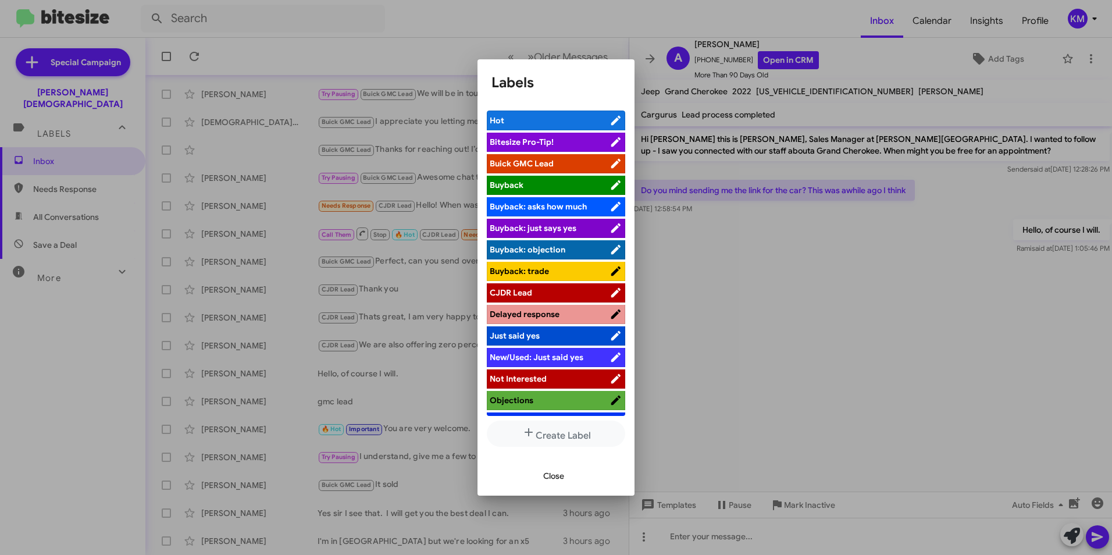
click at [538, 162] on span "Buick GMC Lead" at bounding box center [522, 163] width 64 height 10
click at [554, 475] on span "Close" at bounding box center [553, 475] width 21 height 21
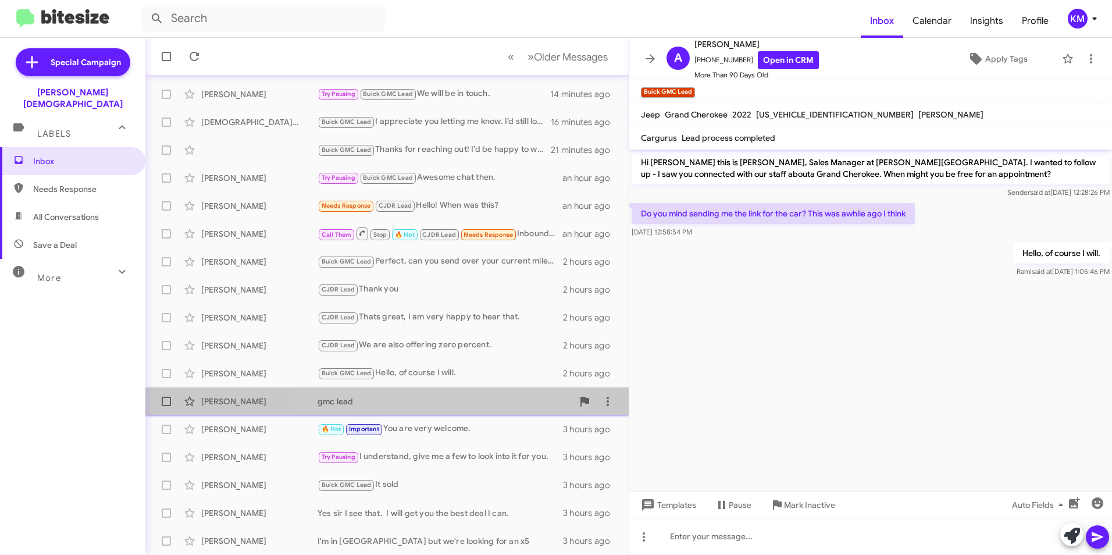
click at [427, 411] on div "[PERSON_NAME] gmc lead 2 hours ago" at bounding box center [387, 401] width 465 height 23
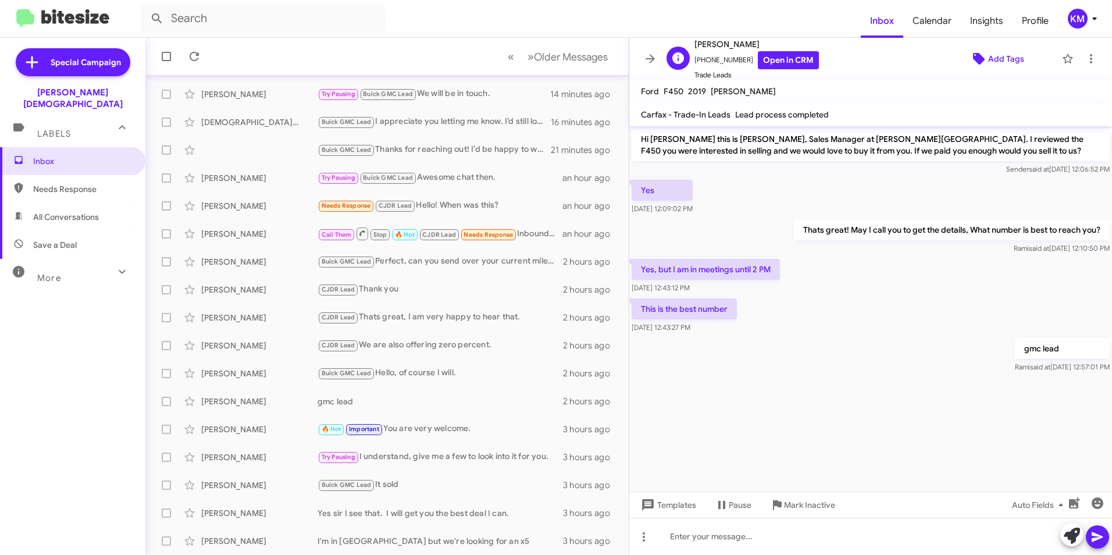
click at [993, 60] on span "Add Tags" at bounding box center [1006, 58] width 36 height 21
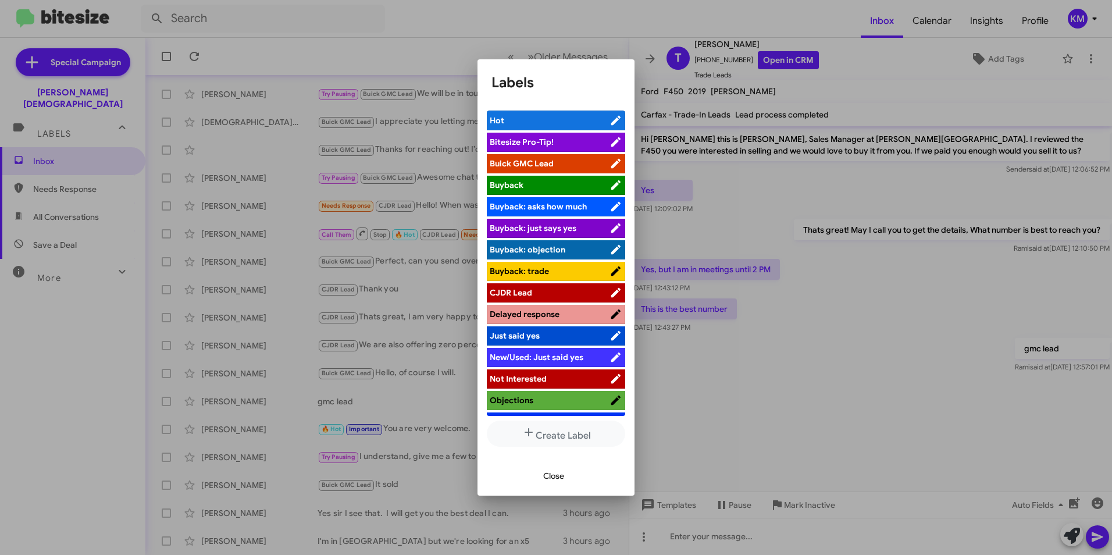
click at [522, 163] on span "Buick GMC Lead" at bounding box center [522, 163] width 64 height 10
click at [550, 486] on span "Close" at bounding box center [553, 475] width 21 height 21
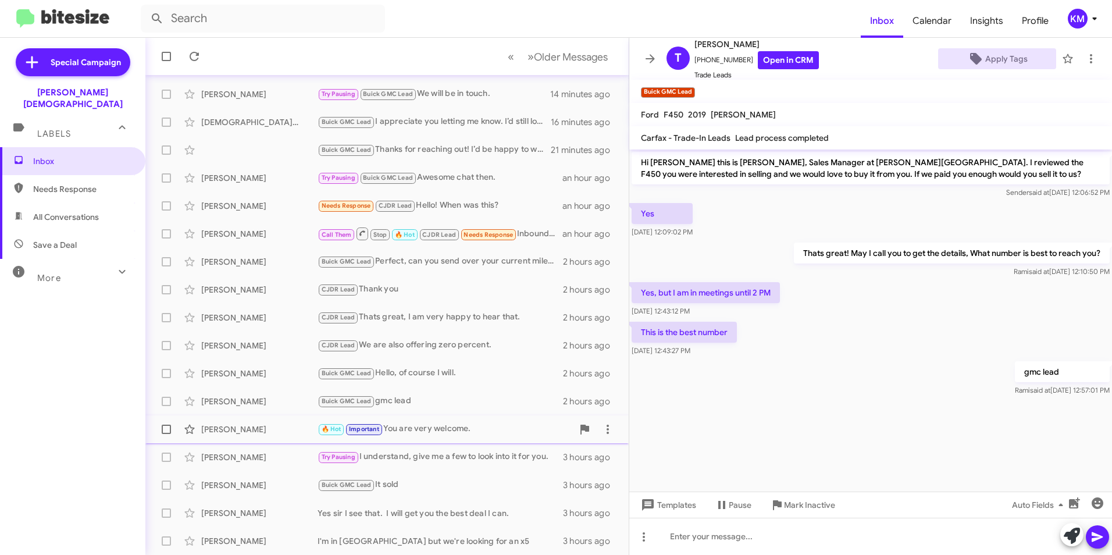
click at [401, 427] on div "🔥 Hot Important You are very welcome." at bounding box center [445, 428] width 255 height 13
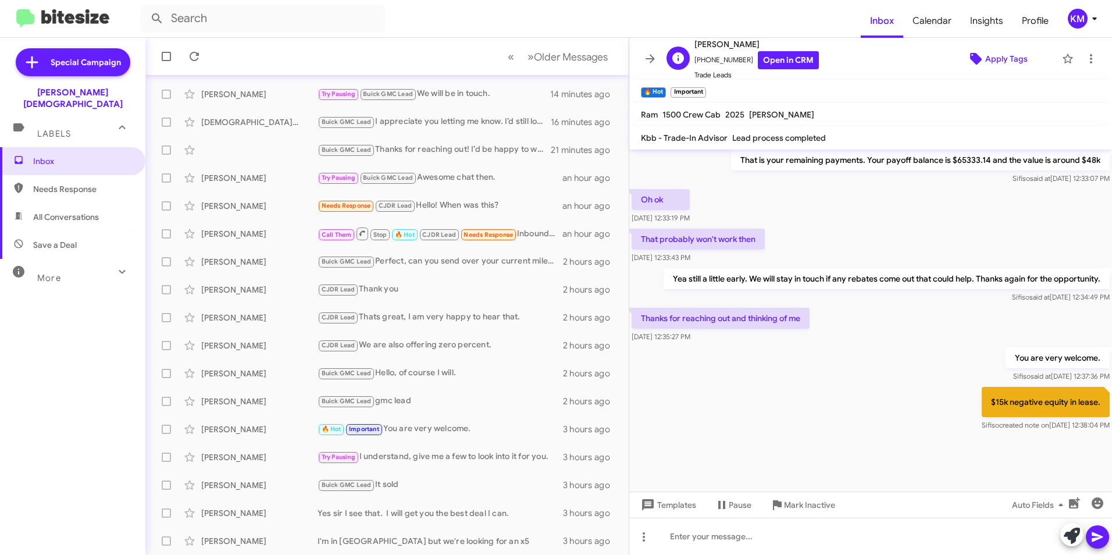
click at [985, 58] on span "Apply Tags" at bounding box center [1006, 58] width 42 height 21
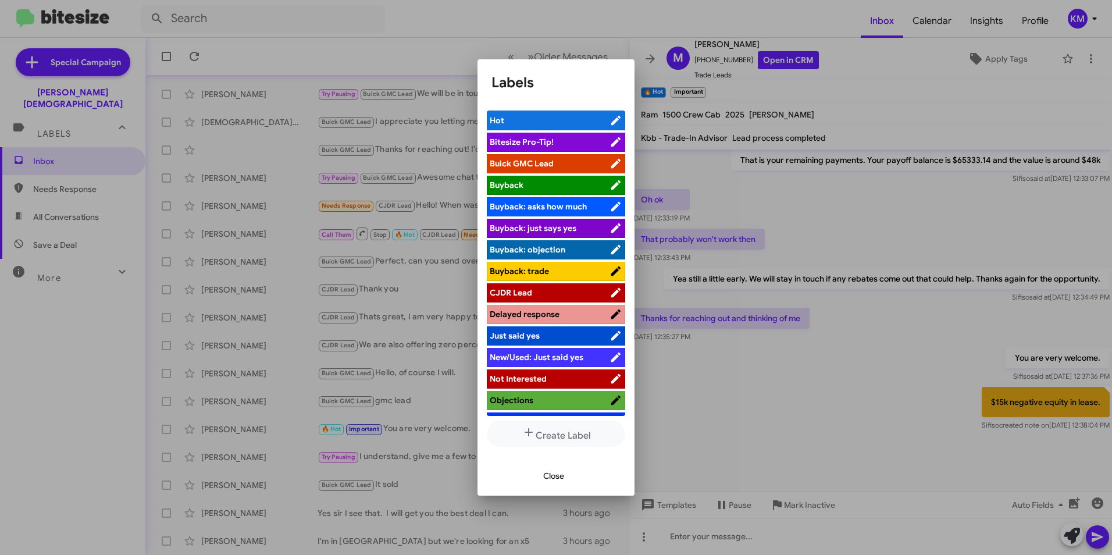
click at [534, 290] on span "CJDR Lead" at bounding box center [550, 293] width 120 height 12
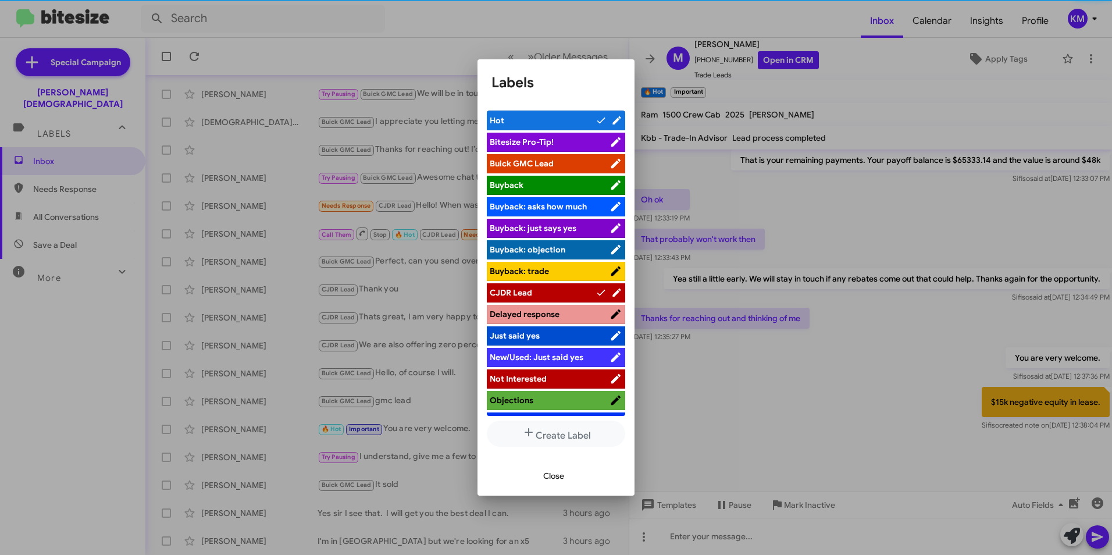
click at [559, 475] on span "Close" at bounding box center [553, 475] width 21 height 21
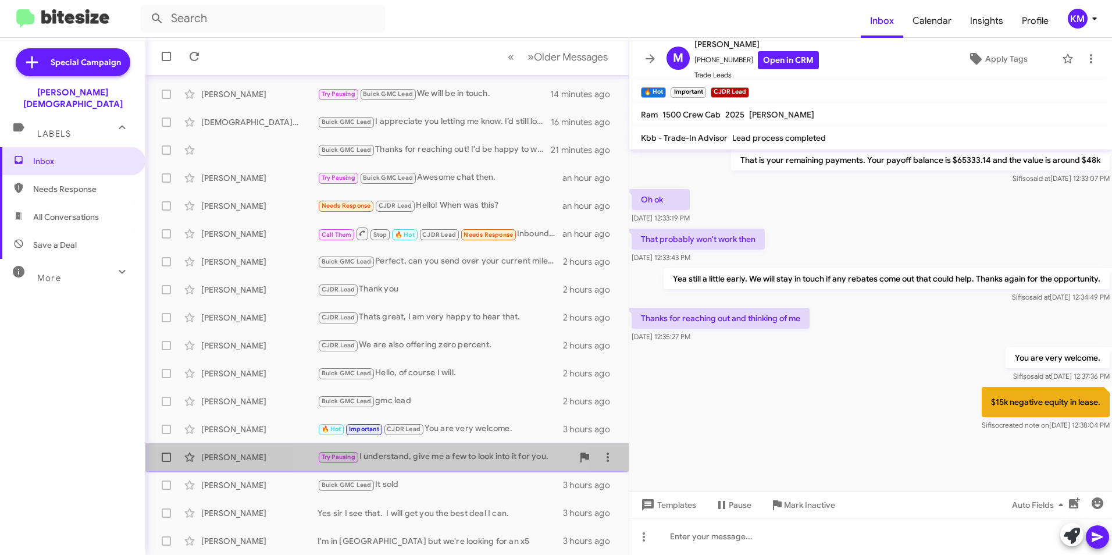
click at [413, 448] on div "[PERSON_NAME] Try Pausing I understand, give me a few to look into it for you. …" at bounding box center [387, 456] width 465 height 23
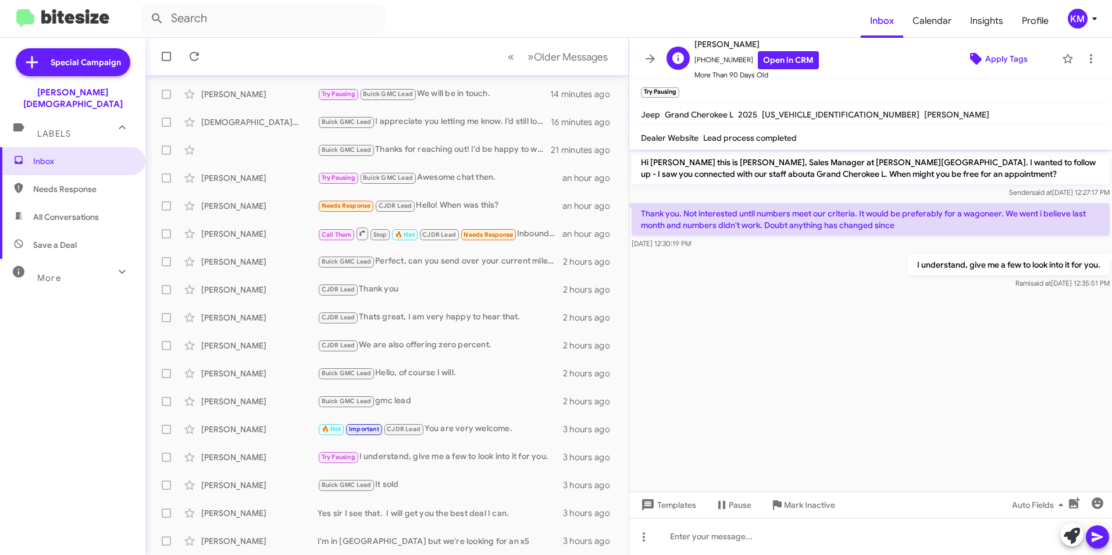
click at [985, 58] on span "Apply Tags" at bounding box center [1006, 58] width 42 height 21
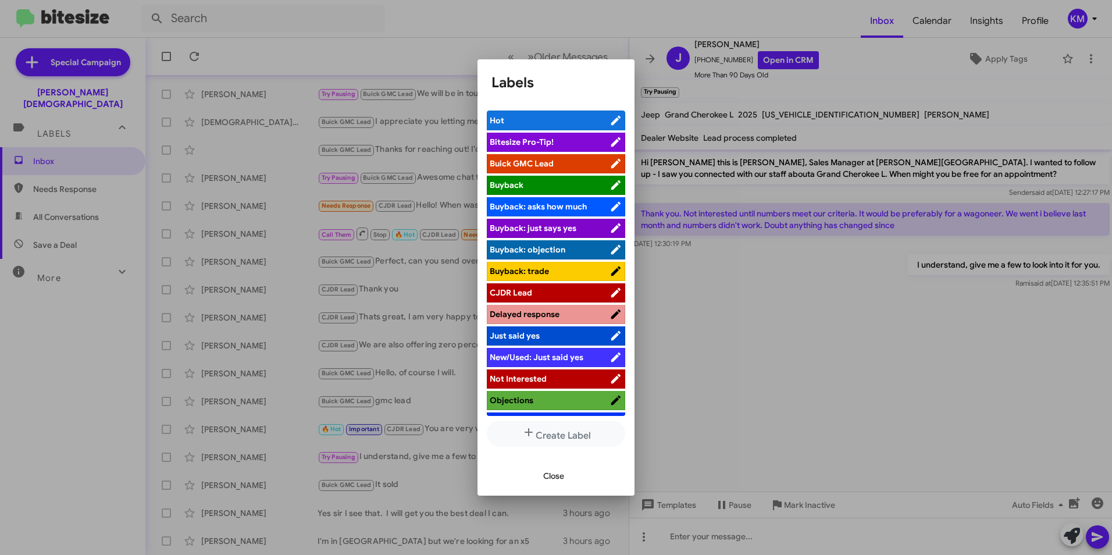
click at [529, 293] on span "CJDR Lead" at bounding box center [511, 292] width 42 height 10
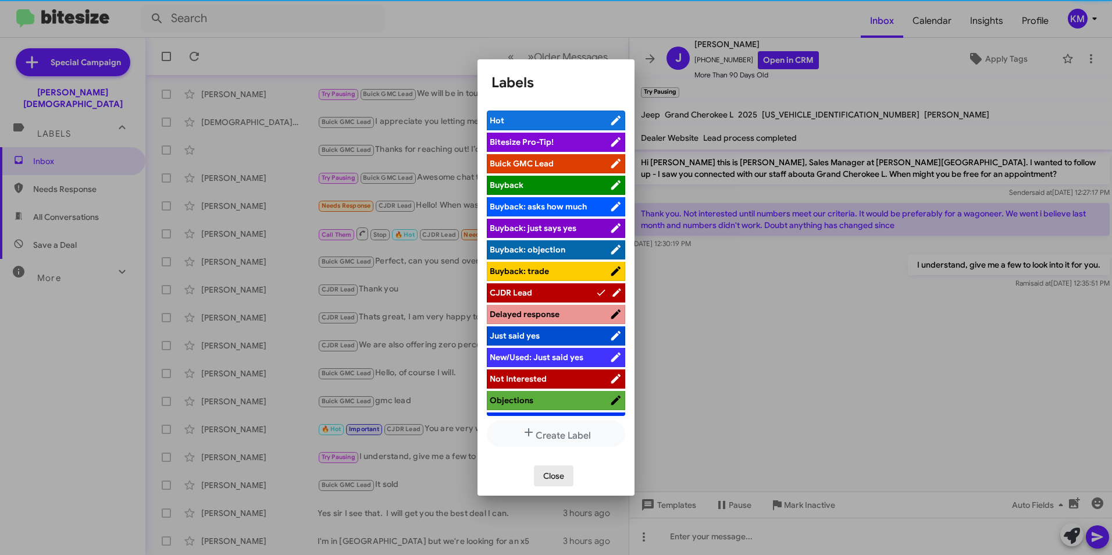
click at [552, 475] on span "Close" at bounding box center [553, 475] width 21 height 21
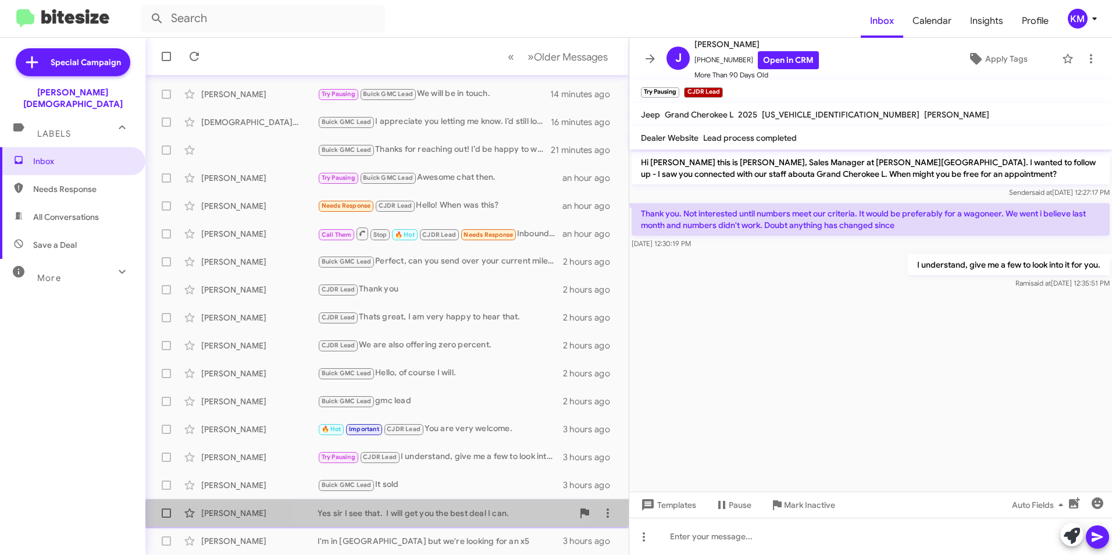
click at [387, 519] on div "[PERSON_NAME] Yes sir I see that. I will get you the best deal I can. 3 hours a…" at bounding box center [387, 512] width 465 height 23
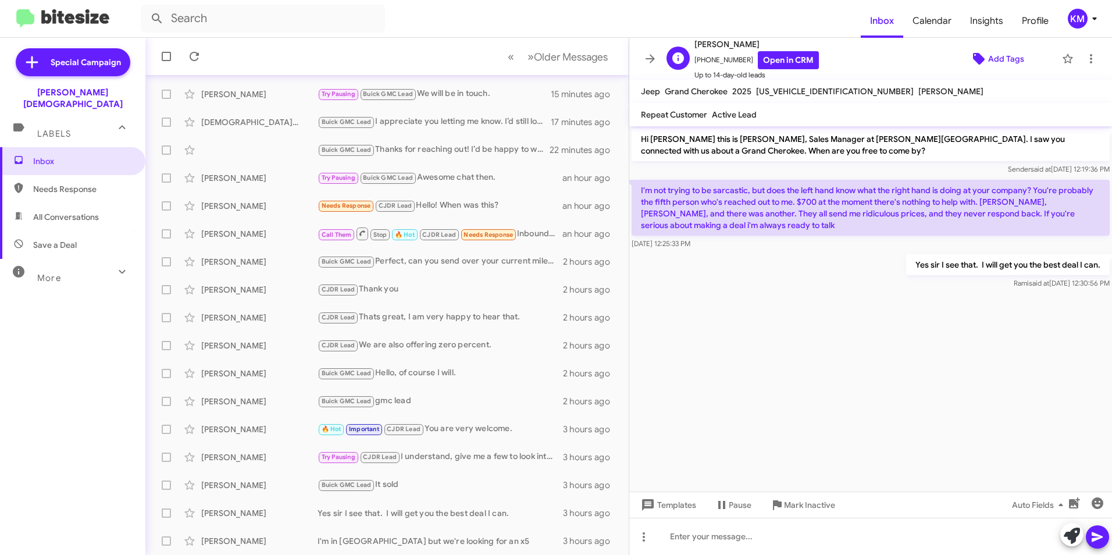
click at [1012, 59] on span "Add Tags" at bounding box center [1006, 58] width 36 height 21
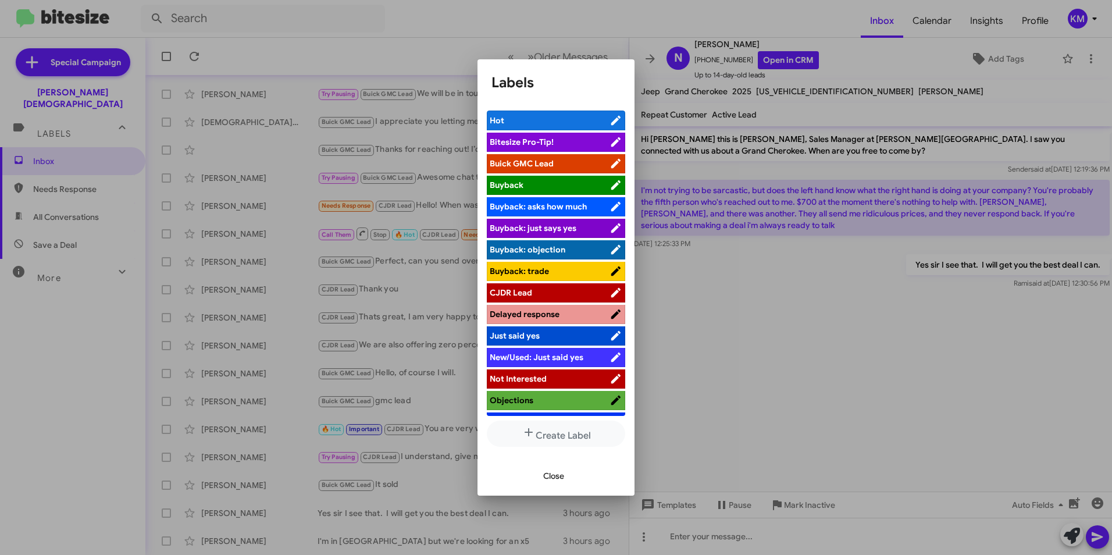
click at [513, 290] on span "CJDR Lead" at bounding box center [511, 292] width 42 height 10
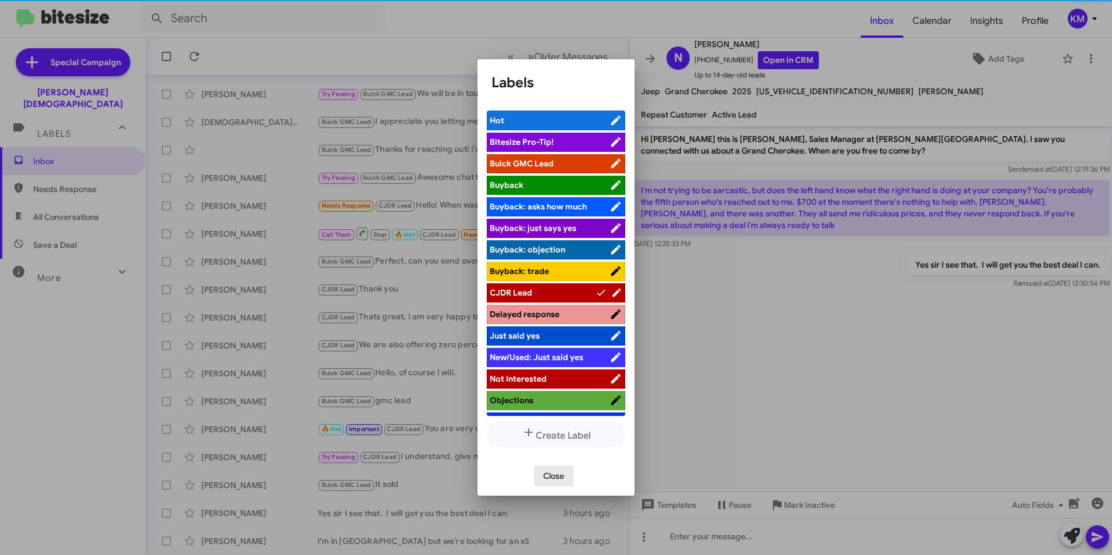
click at [550, 476] on span "Close" at bounding box center [553, 475] width 21 height 21
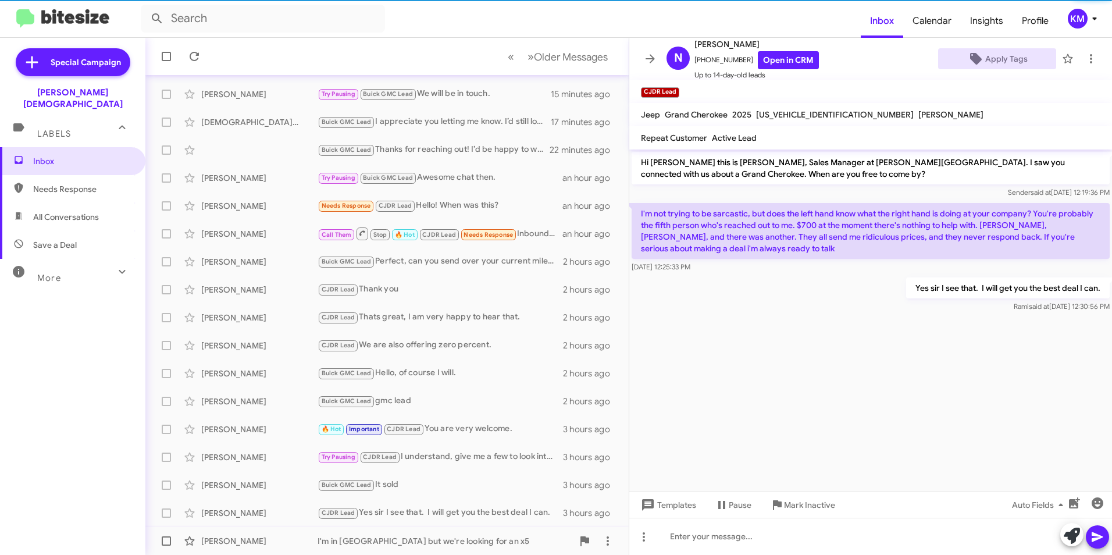
click at [406, 536] on div "I'm in [GEOGRAPHIC_DATA] but we're looking for an x5" at bounding box center [445, 541] width 255 height 12
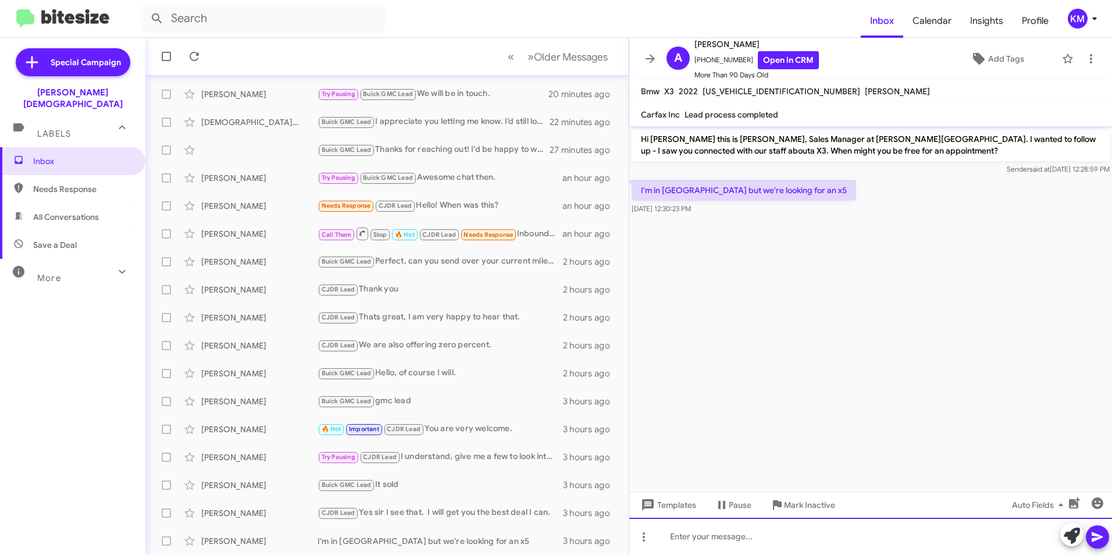
click at [693, 537] on div at bounding box center [870, 536] width 483 height 37
paste div "To enrich screen reader interactions, please activate Accessibility in Grammarl…"
click at [666, 538] on div "To enrich screen reader interactions, please activate Accessibility in Grammarl…" at bounding box center [870, 536] width 483 height 37
click at [1095, 537] on icon at bounding box center [1097, 537] width 14 height 14
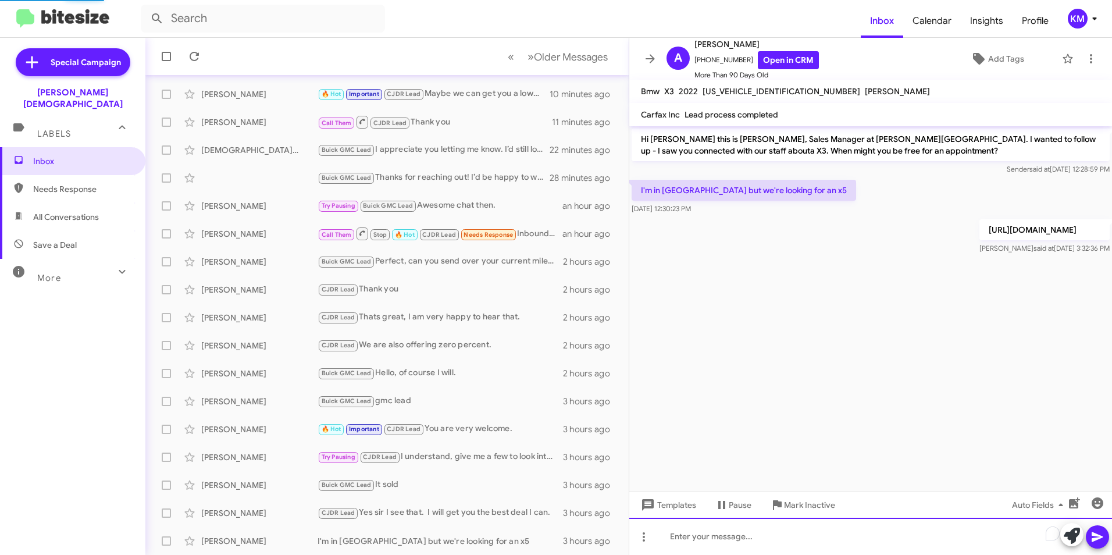
click at [727, 531] on div "To enrich screen reader interactions, please activate Accessibility in Grammarl…" at bounding box center [870, 536] width 483 height 37
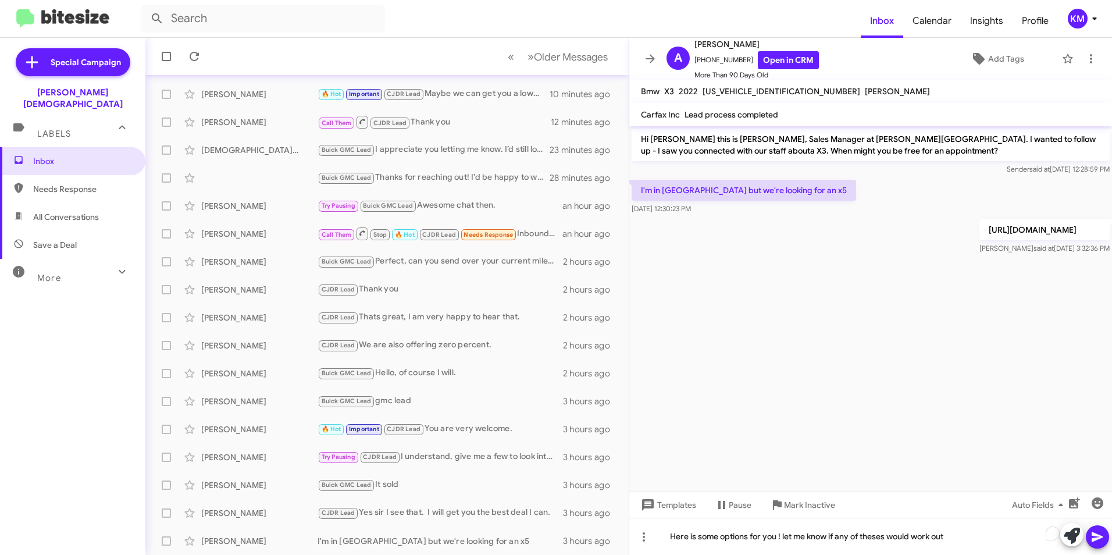
click at [1089, 536] on button at bounding box center [1097, 536] width 23 height 23
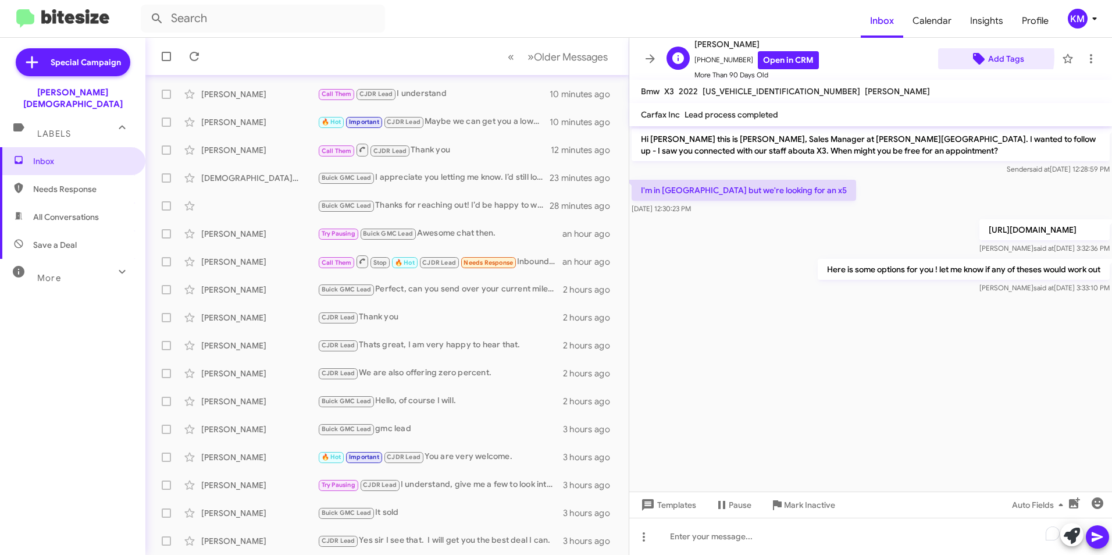
click at [975, 55] on icon at bounding box center [979, 59] width 14 height 14
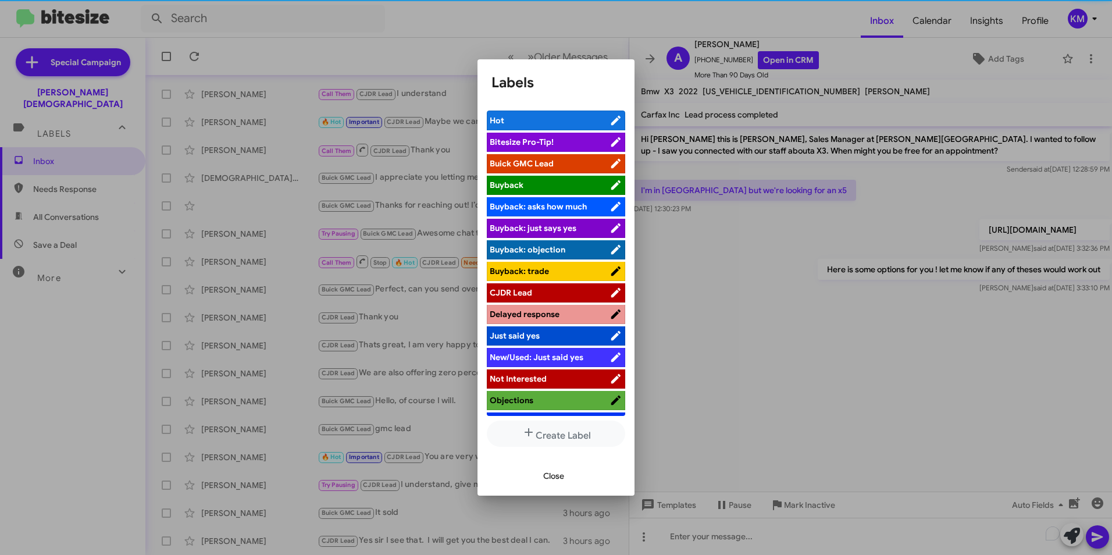
click at [528, 156] on li "Buick GMC Lead" at bounding box center [556, 163] width 138 height 19
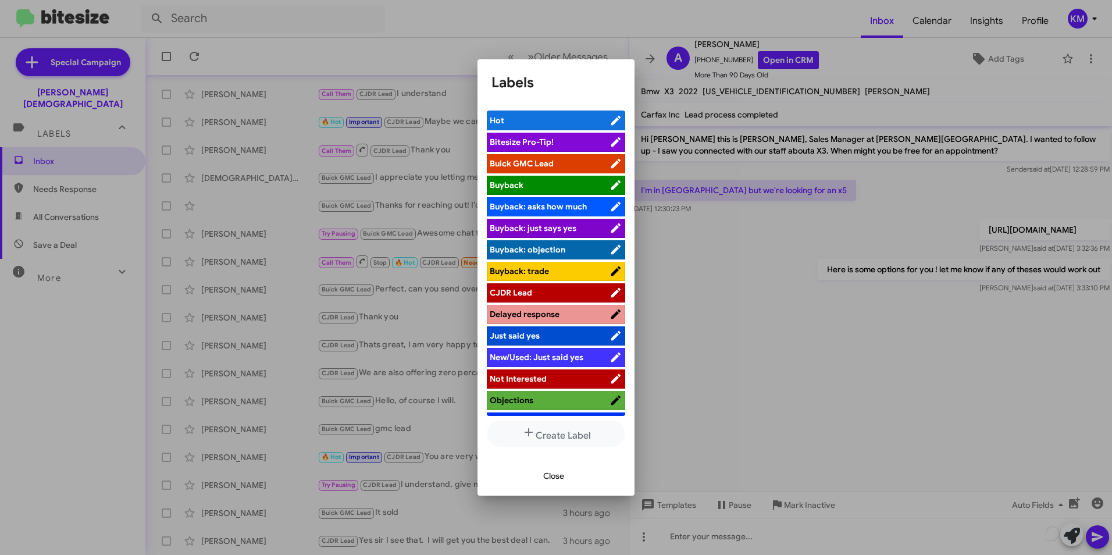
click at [548, 164] on span "Buick GMC Lead" at bounding box center [522, 163] width 64 height 10
click at [549, 473] on span "Close" at bounding box center [553, 475] width 21 height 21
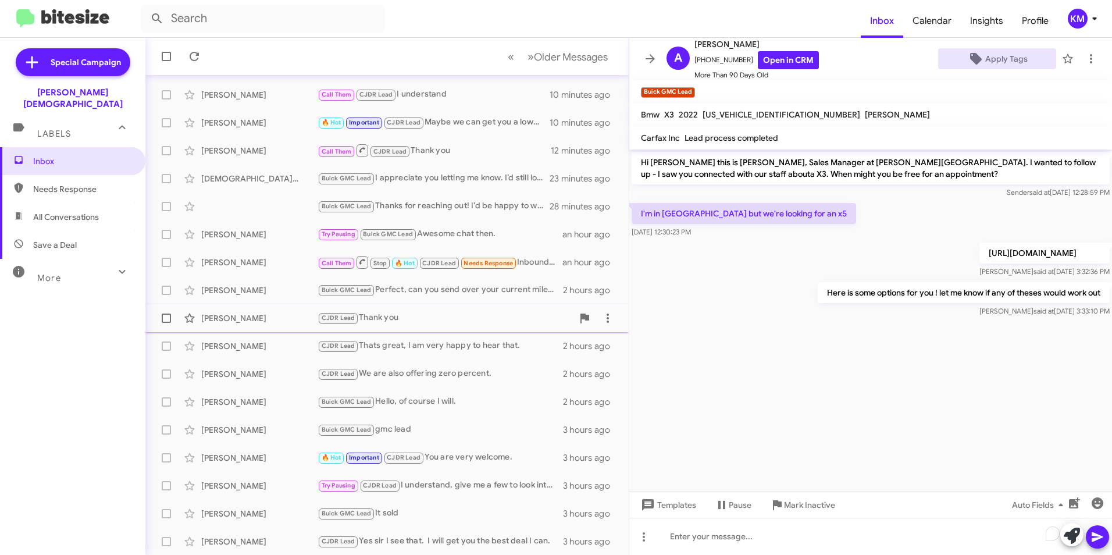
scroll to position [120, 0]
click at [84, 183] on span "Needs Response" at bounding box center [82, 189] width 99 height 12
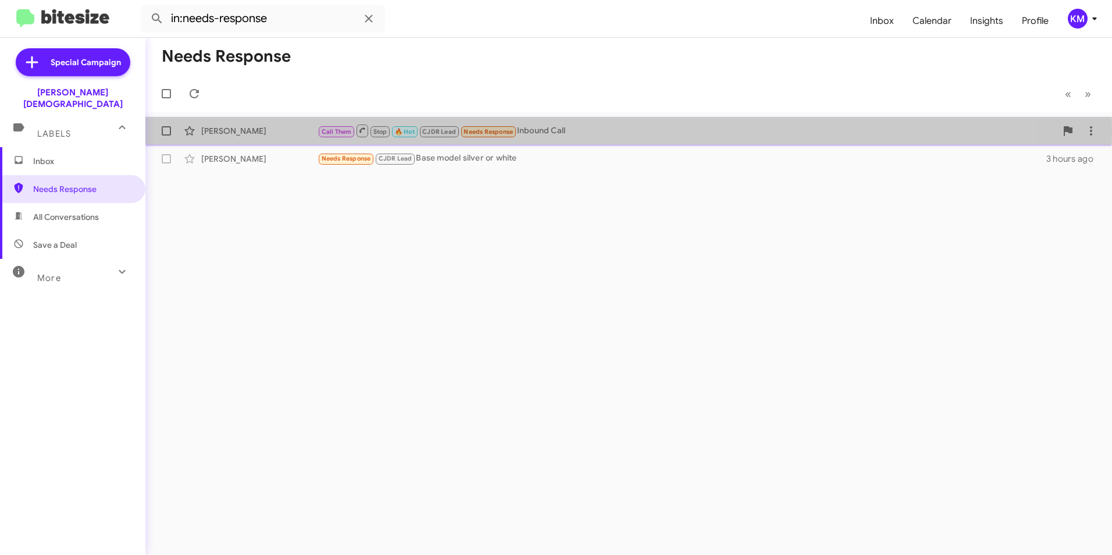
click at [262, 130] on div "[PERSON_NAME]" at bounding box center [259, 131] width 116 height 12
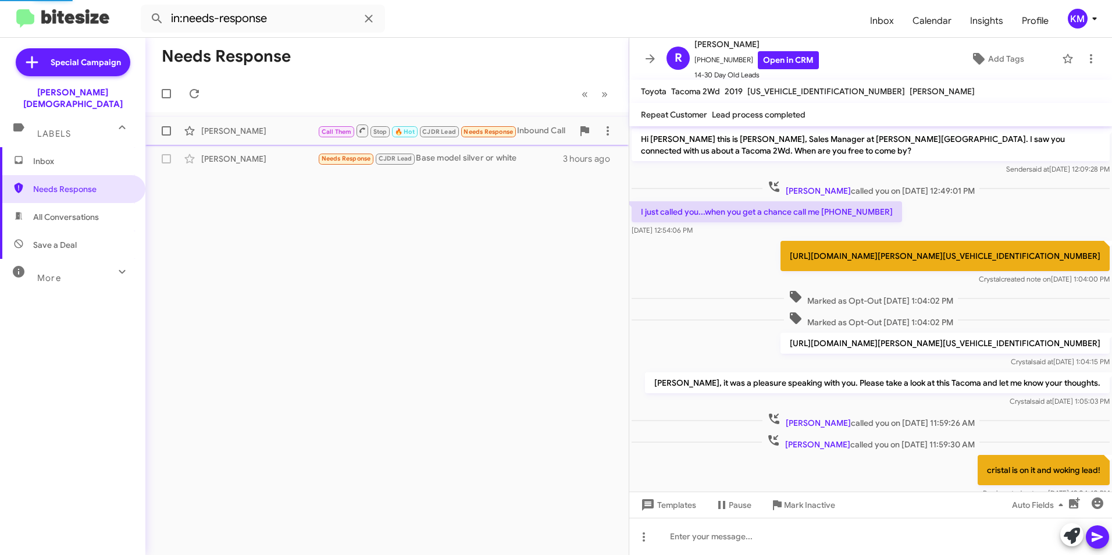
scroll to position [309, 0]
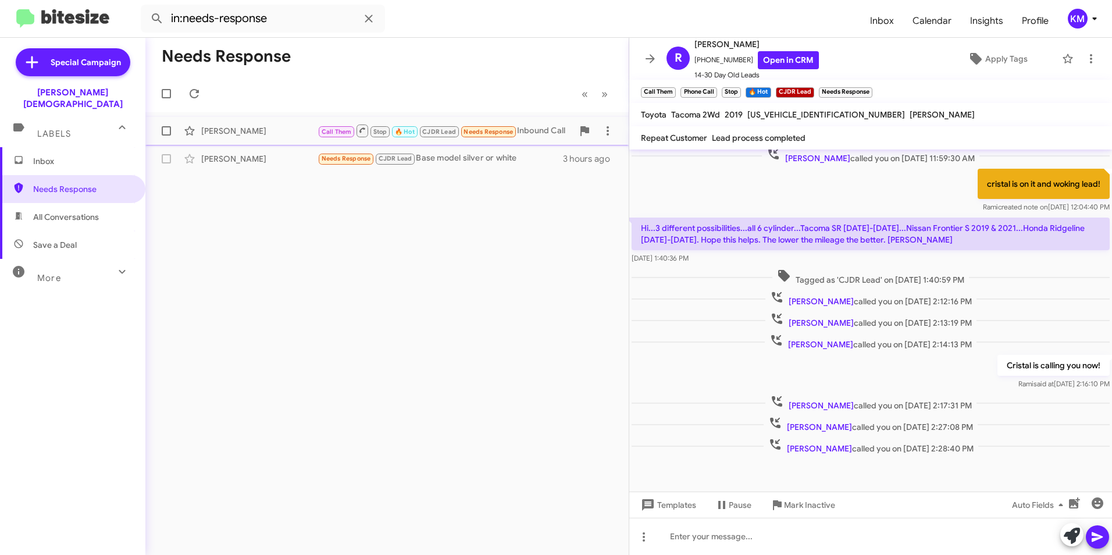
click at [517, 131] on span "Needs Response" at bounding box center [488, 131] width 57 height 10
click at [82, 211] on span "All Conversations" at bounding box center [66, 217] width 66 height 12
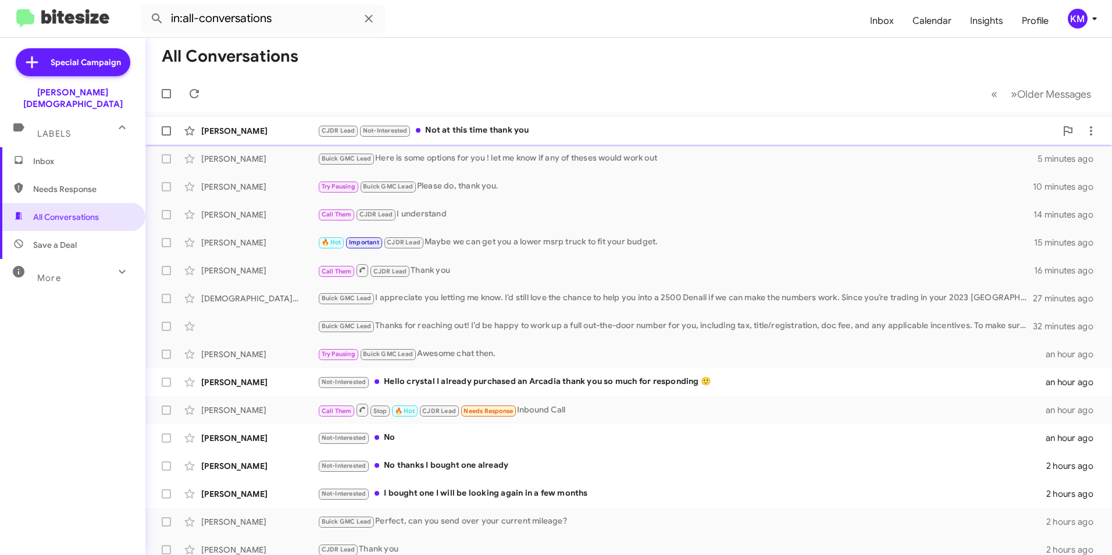
click at [290, 124] on div "[PERSON_NAME] CJDR Lead Not-Interested Not at this time thank you 3 minutes ago" at bounding box center [629, 130] width 948 height 23
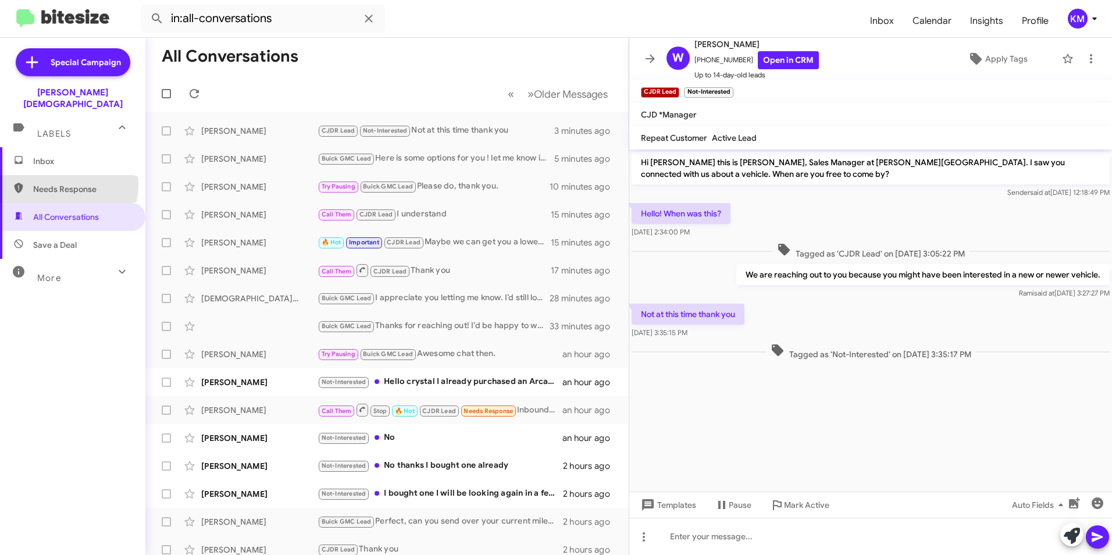
click at [39, 183] on span "Needs Response" at bounding box center [82, 189] width 99 height 12
type input "in:needs-response"
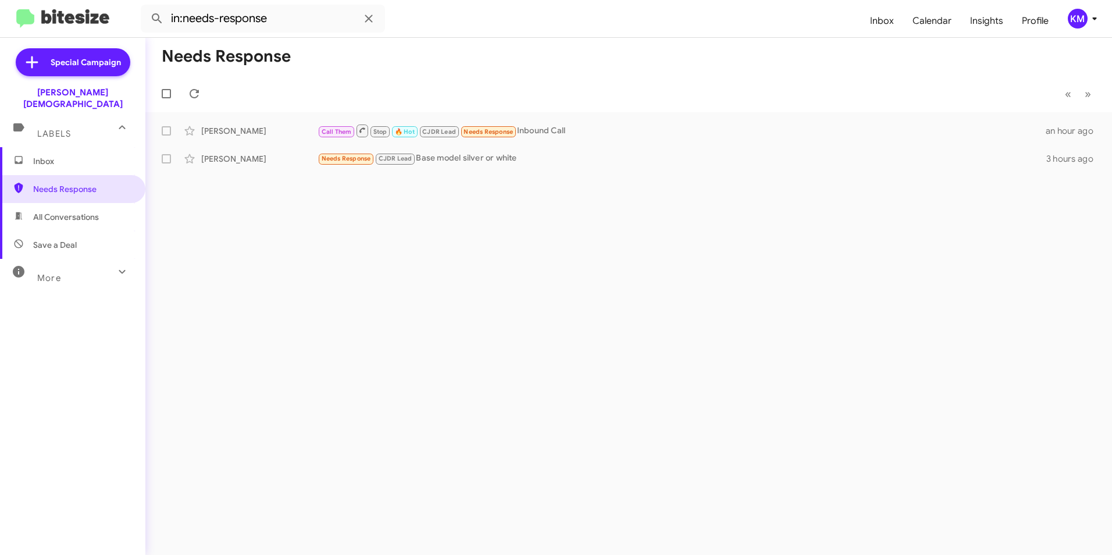
click at [63, 156] on span "Inbox" at bounding box center [72, 161] width 145 height 28
